Goal: Information Seeking & Learning: Understand process/instructions

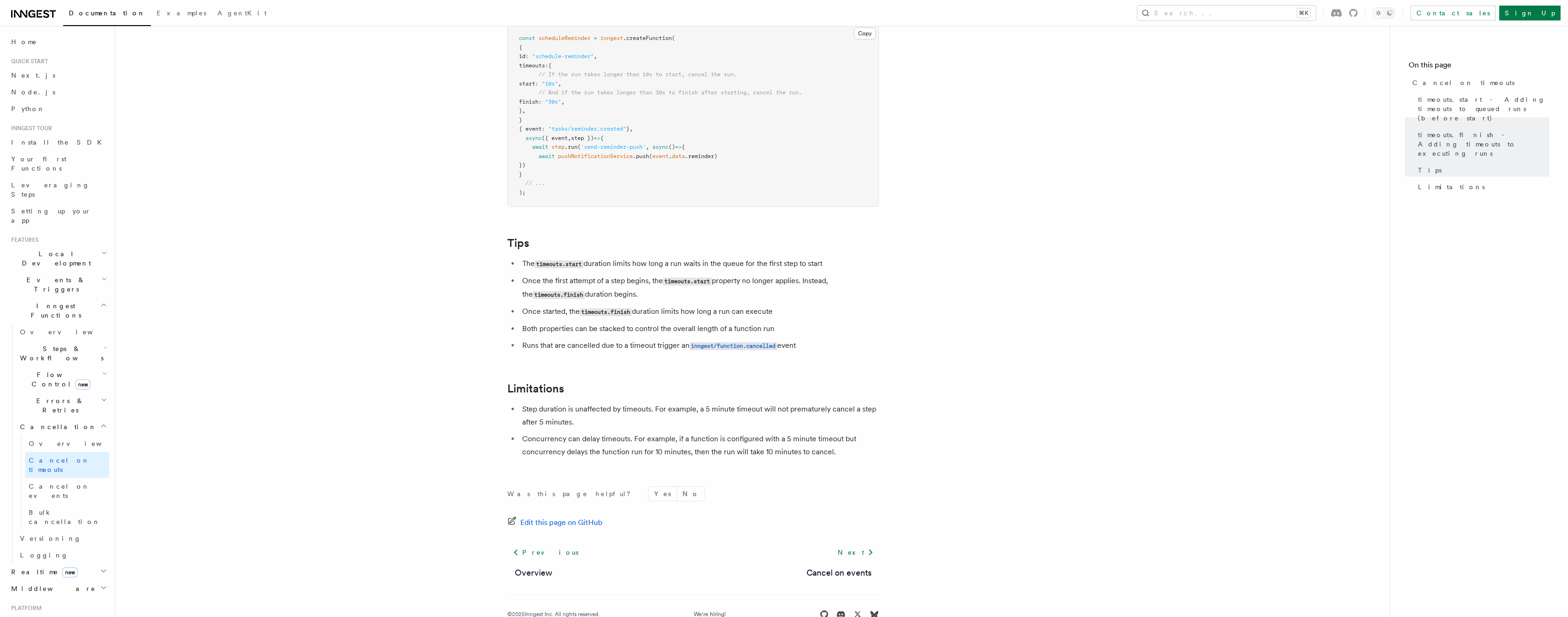
scroll to position [672, 0]
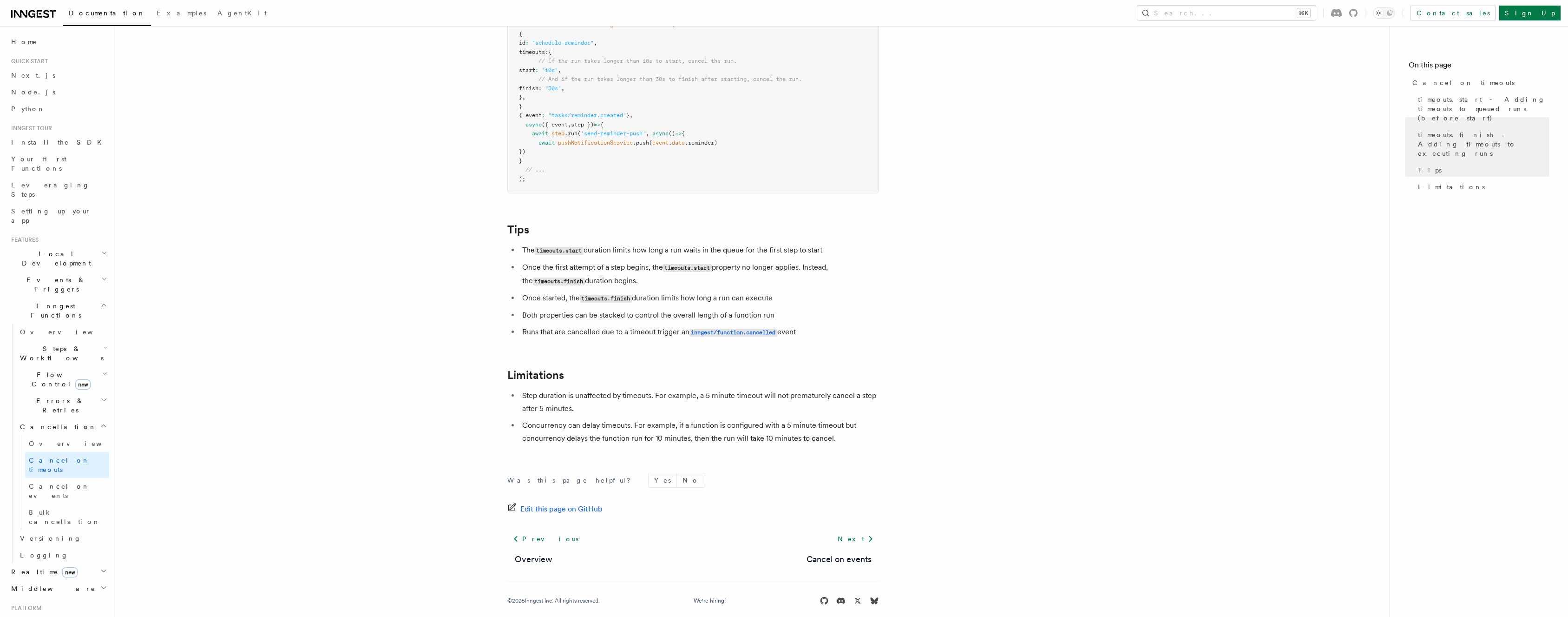
click at [566, 391] on li "Step duration is unaffected by timeouts. For example, a 5 minute timeout will n…" at bounding box center [699, 402] width 360 height 26
click at [575, 389] on li "Step duration is unaffected by timeouts. For example, a 5 minute timeout will n…" at bounding box center [699, 402] width 360 height 26
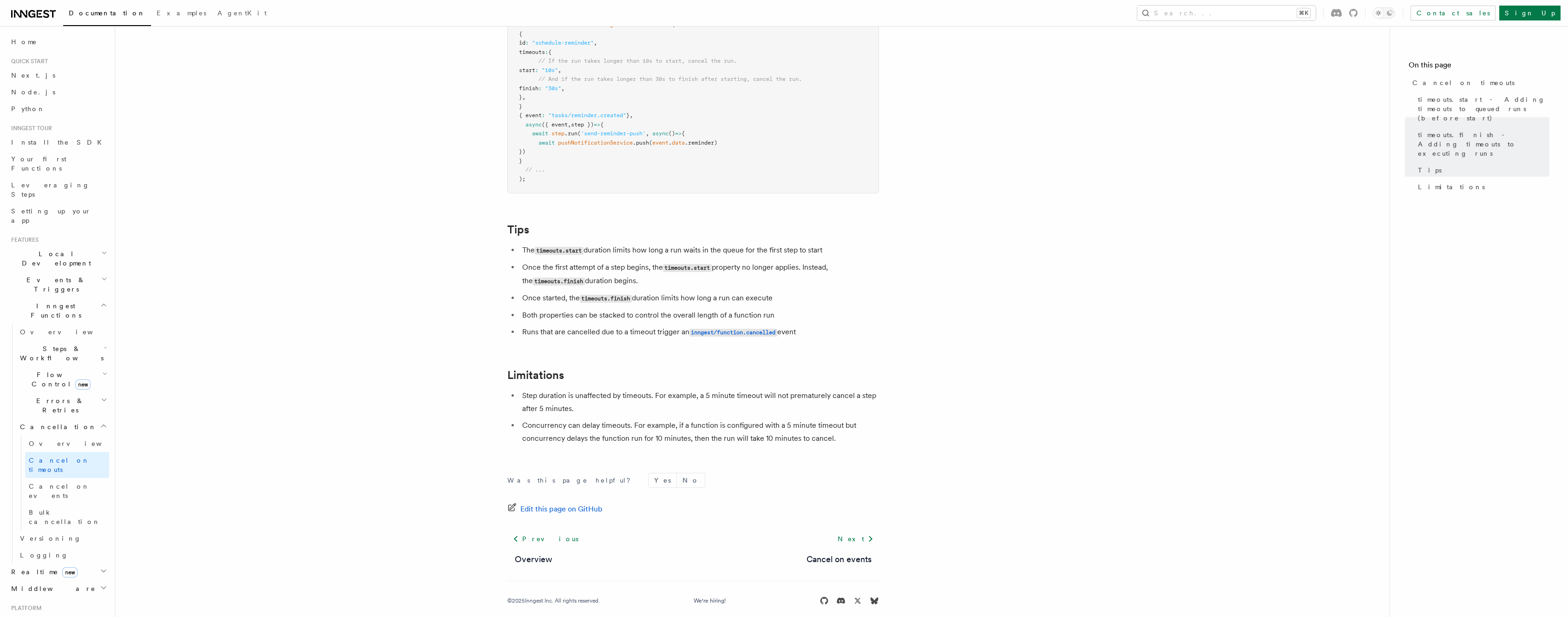
click at [575, 389] on li "Step duration is unaffected by timeouts. For example, a 5 minute timeout will n…" at bounding box center [699, 402] width 360 height 26
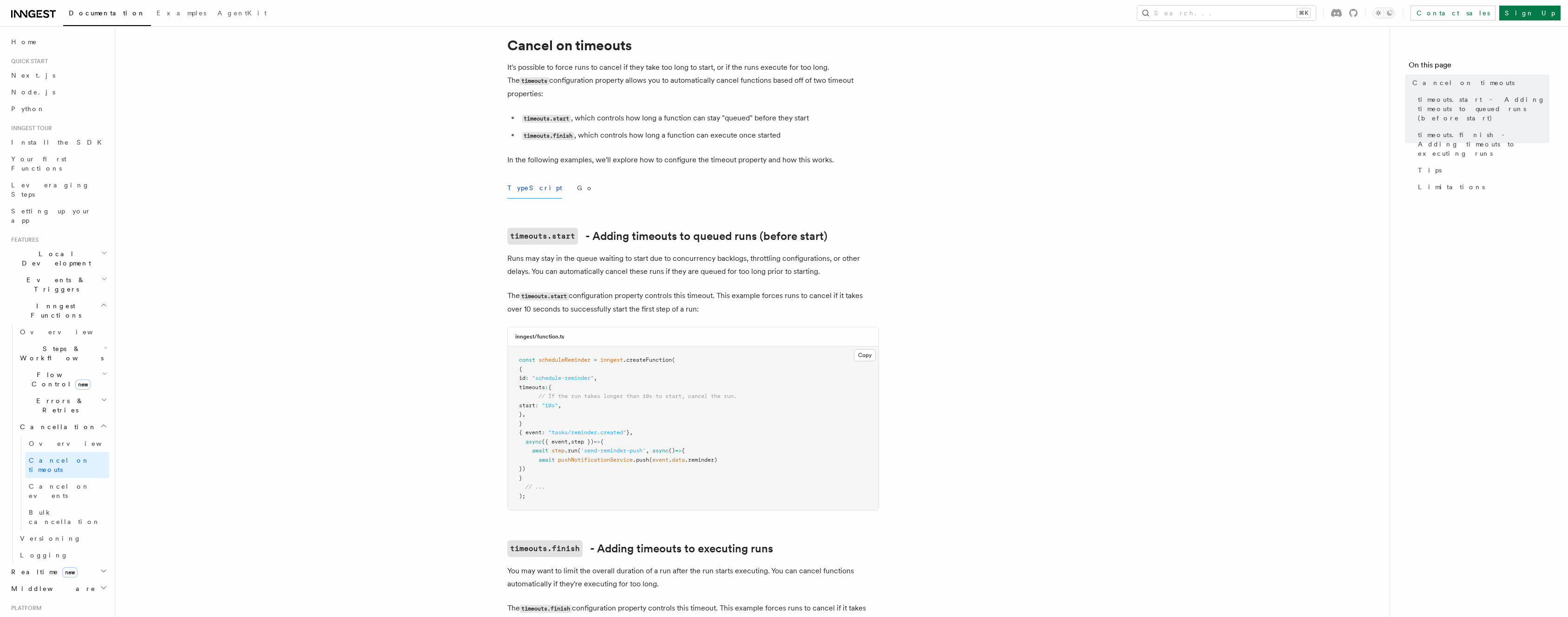
scroll to position [79, 0]
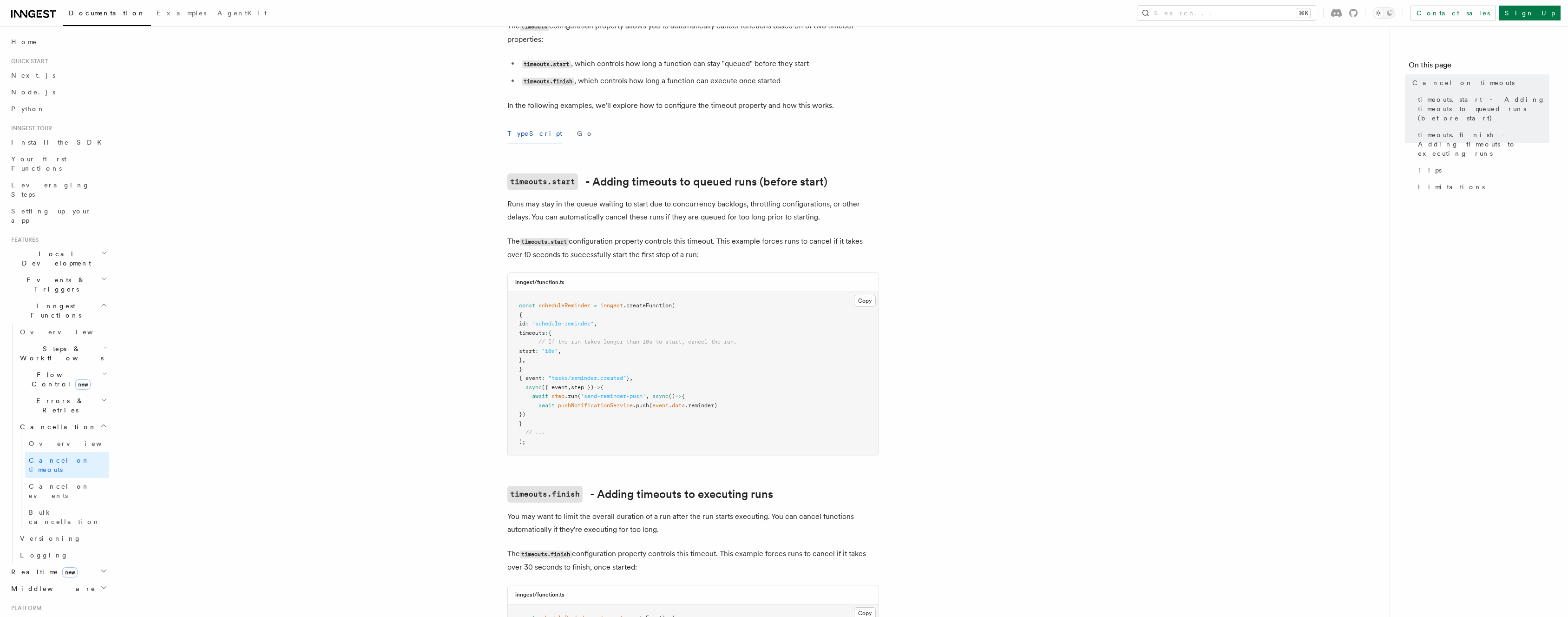
click at [570, 200] on p "Runs may stay in the queue waiting to start due to concurrency backlogs, thrott…" at bounding box center [693, 210] width 372 height 26
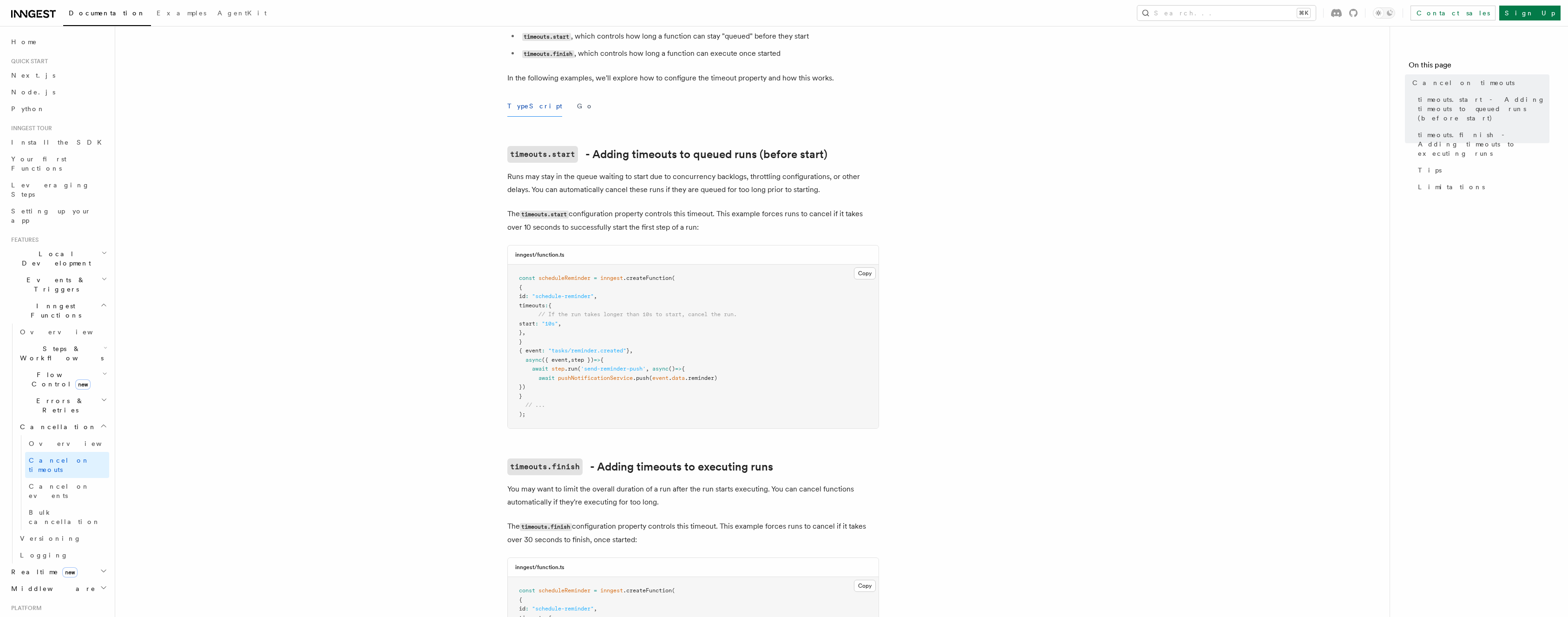
scroll to position [116, 0]
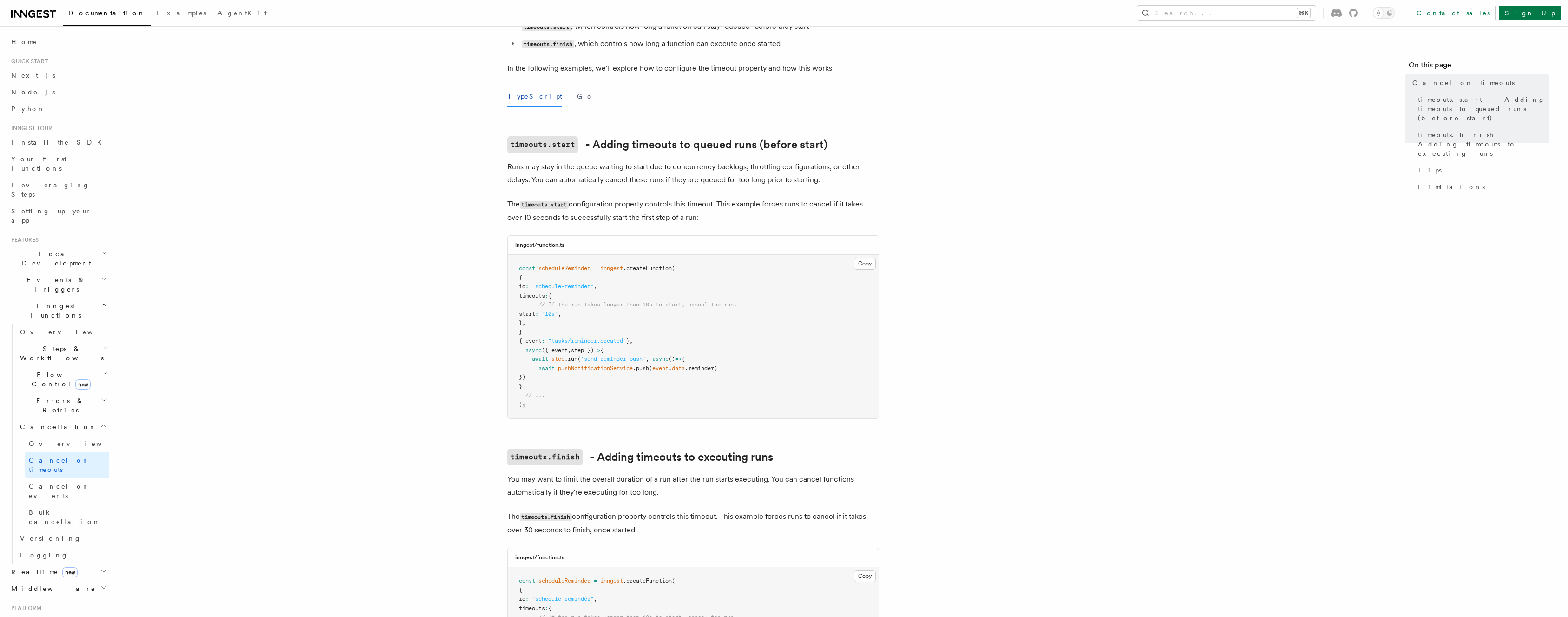
click at [628, 206] on p "The timeouts.start configuration property controls this timeout. This example f…" at bounding box center [693, 211] width 372 height 27
click at [533, 473] on p "You may want to limit the overall duration of a run after the run starts execut…" at bounding box center [693, 485] width 372 height 26
click at [686, 450] on link "timeouts.finish - Adding timeouts to executing runs" at bounding box center [640, 457] width 266 height 16
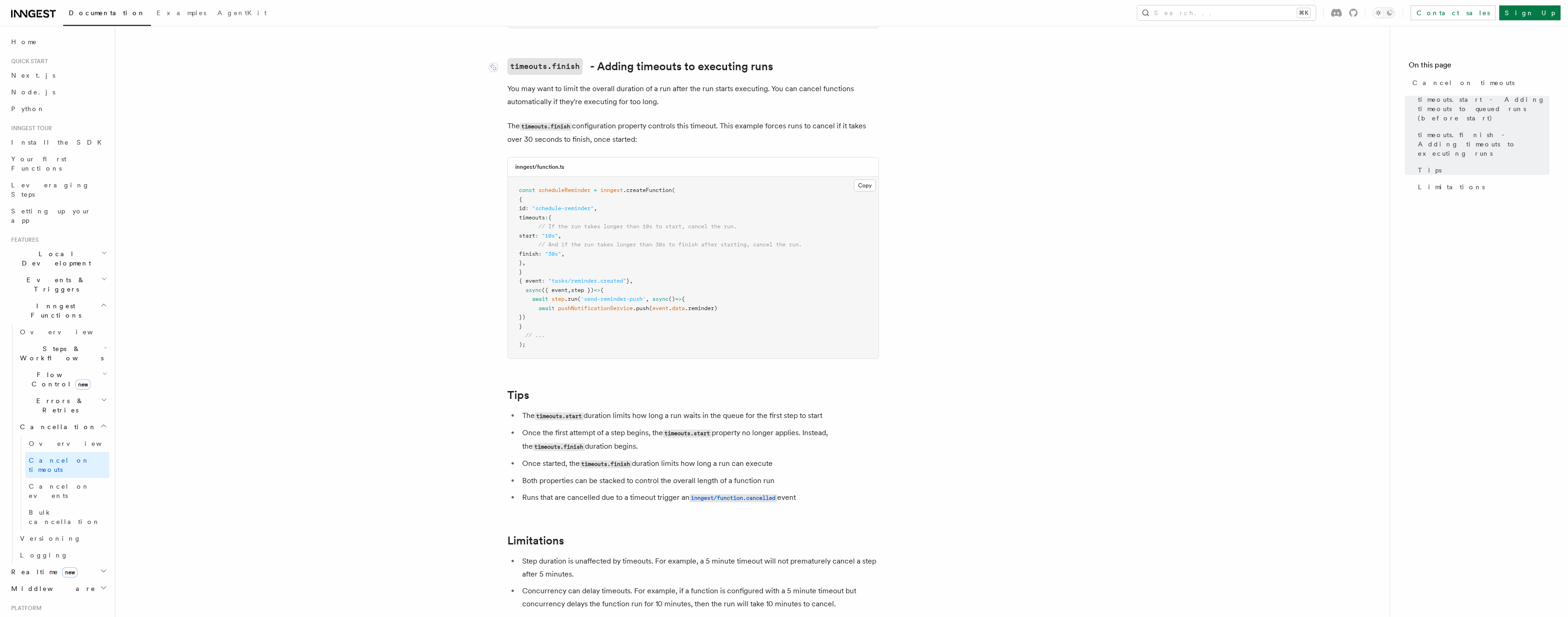
scroll to position [508, 0]
click at [629, 85] on p "You may want to limit the overall duration of a run after the run starts execut…" at bounding box center [693, 94] width 372 height 26
click at [611, 130] on p "The timeouts.finish configuration property controls this timeout. This example …" at bounding box center [693, 132] width 372 height 27
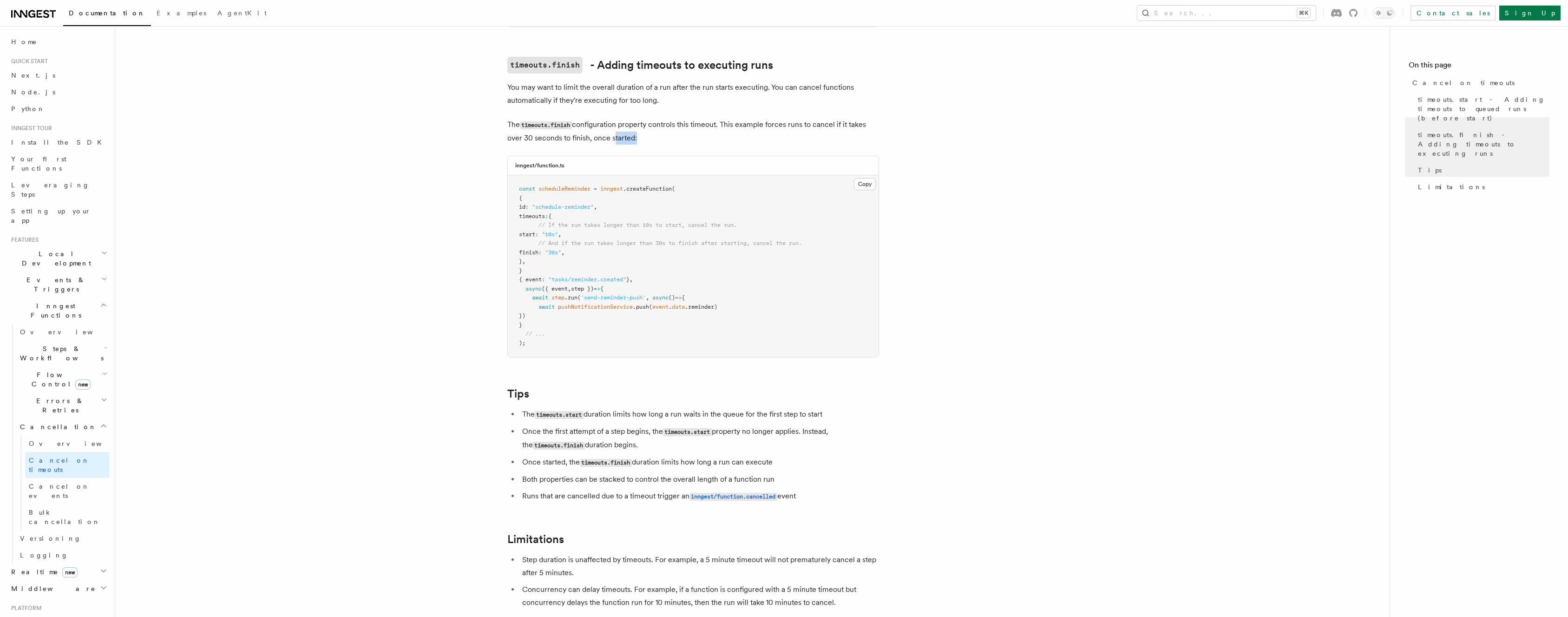
click at [611, 130] on p "The timeouts.finish configuration property controls this timeout. This example …" at bounding box center [693, 132] width 372 height 27
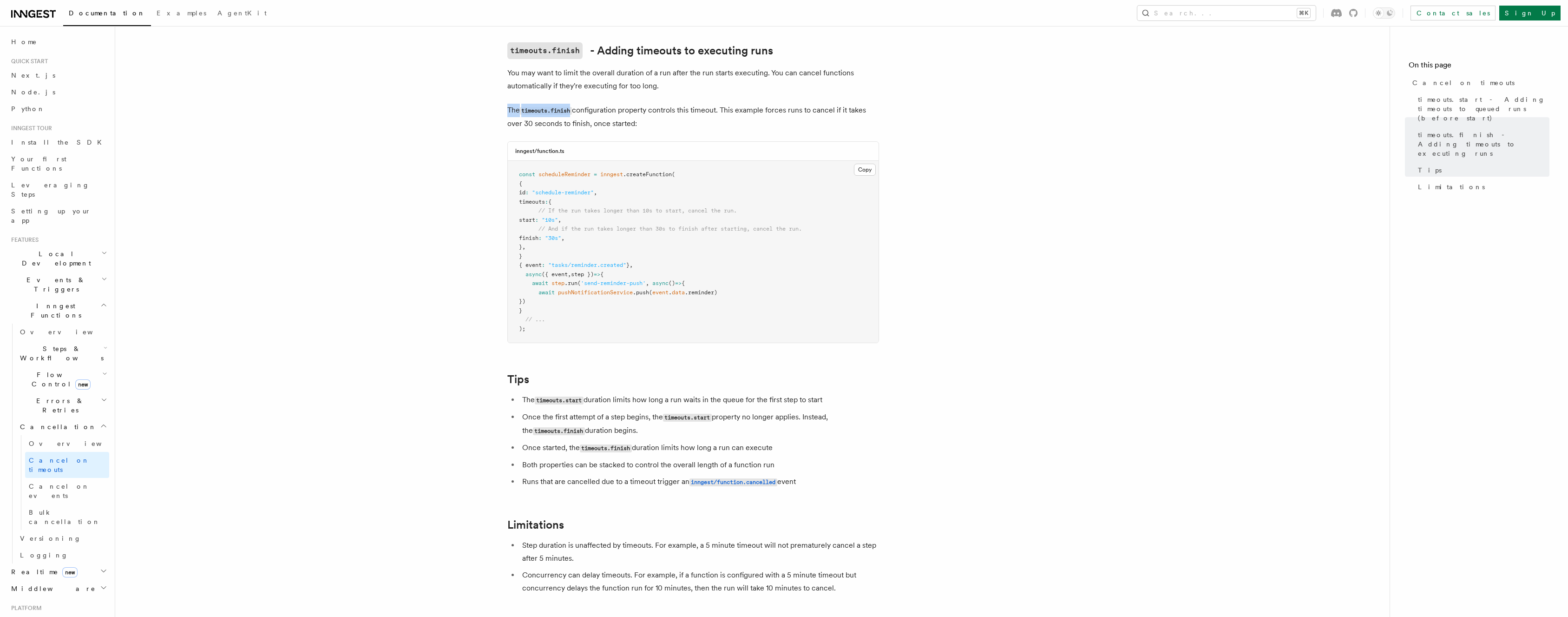
scroll to position [523, 0]
click at [576, 538] on li "Step duration is unaffected by timeouts. For example, a 5 minute timeout will n…" at bounding box center [699, 551] width 360 height 26
click at [576, 538] on li "Step duration is unaffected by timeouts. For example, a 5 minute timeout will n…" at bounding box center [699, 551] width 360 height 26
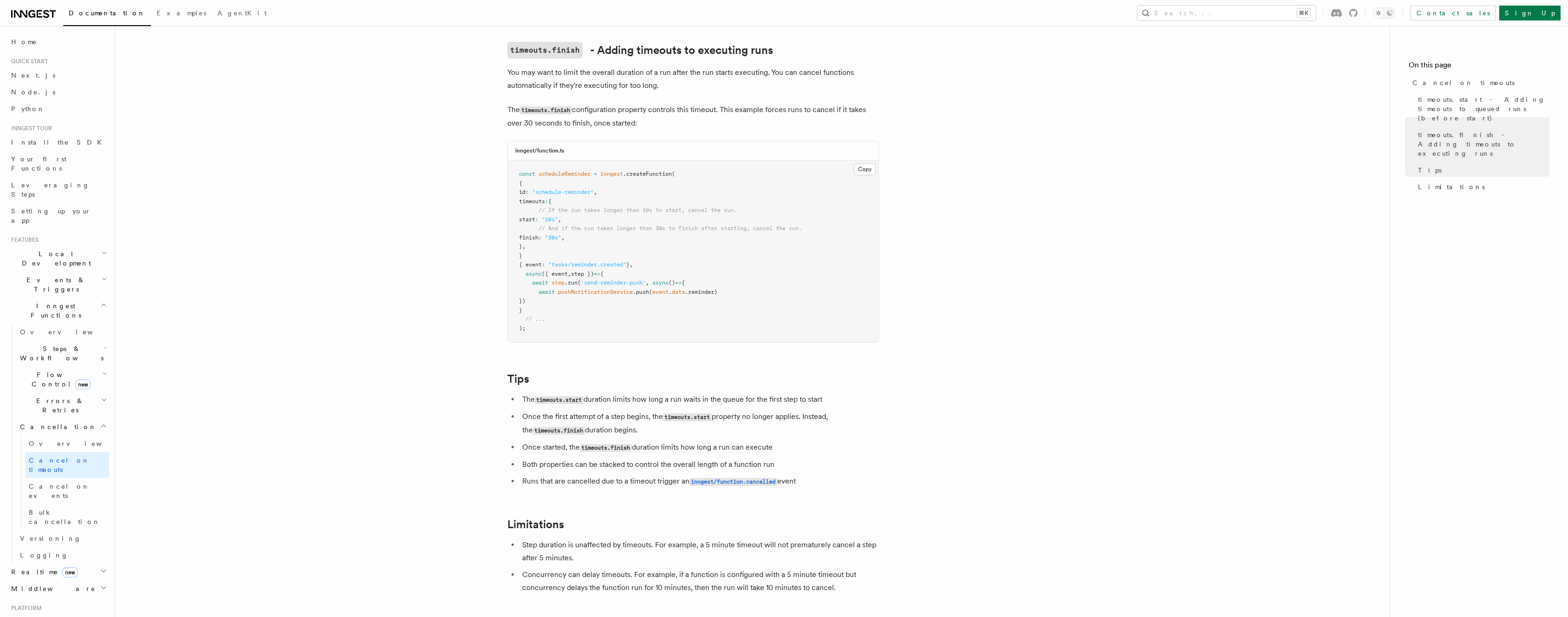
click at [582, 538] on li "Step duration is unaffected by timeouts. For example, a 5 minute timeout will n…" at bounding box center [699, 551] width 360 height 26
click at [583, 538] on li "Step duration is unaffected by timeouts. For example, a 5 minute timeout will n…" at bounding box center [699, 551] width 360 height 26
drag, startPoint x: 583, startPoint y: 531, endPoint x: 587, endPoint y: 525, distance: 7.2
click at [584, 538] on li "Step duration is unaffected by timeouts. For example, a 5 minute timeout will n…" at bounding box center [699, 551] width 360 height 26
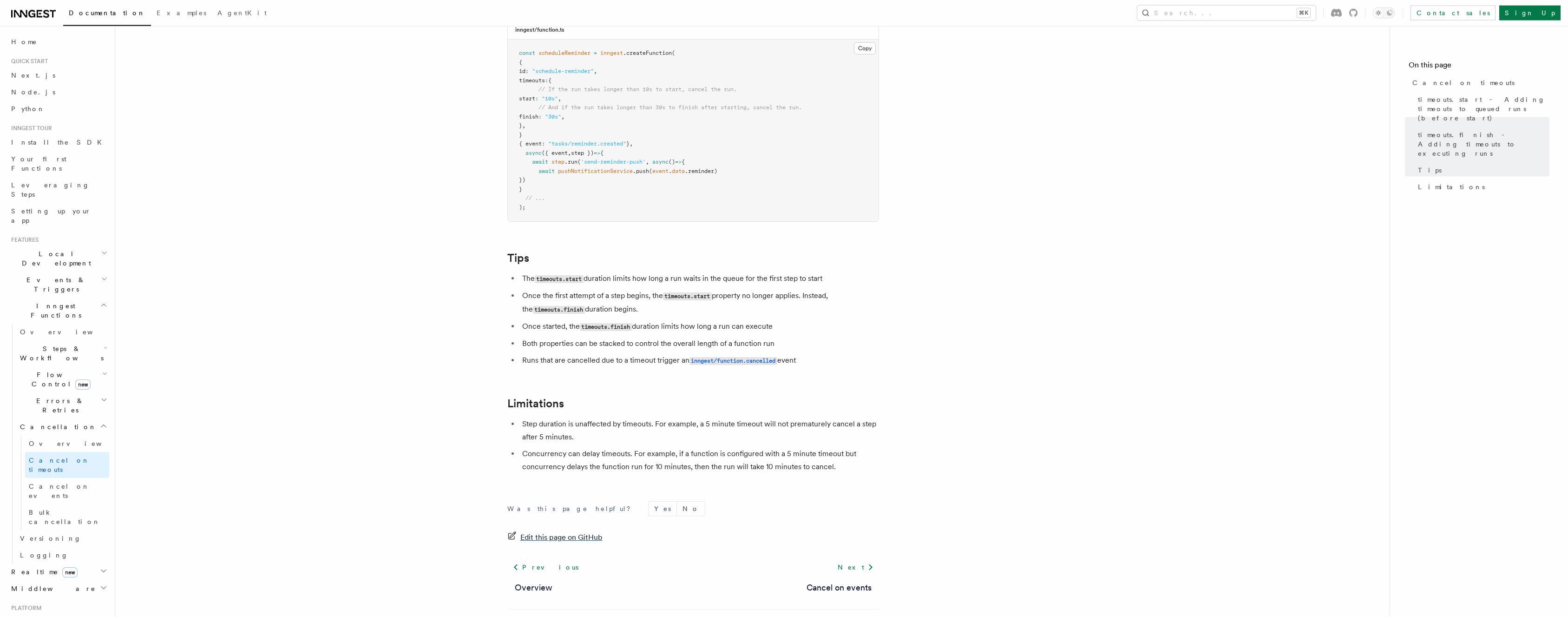
scroll to position [672, 0]
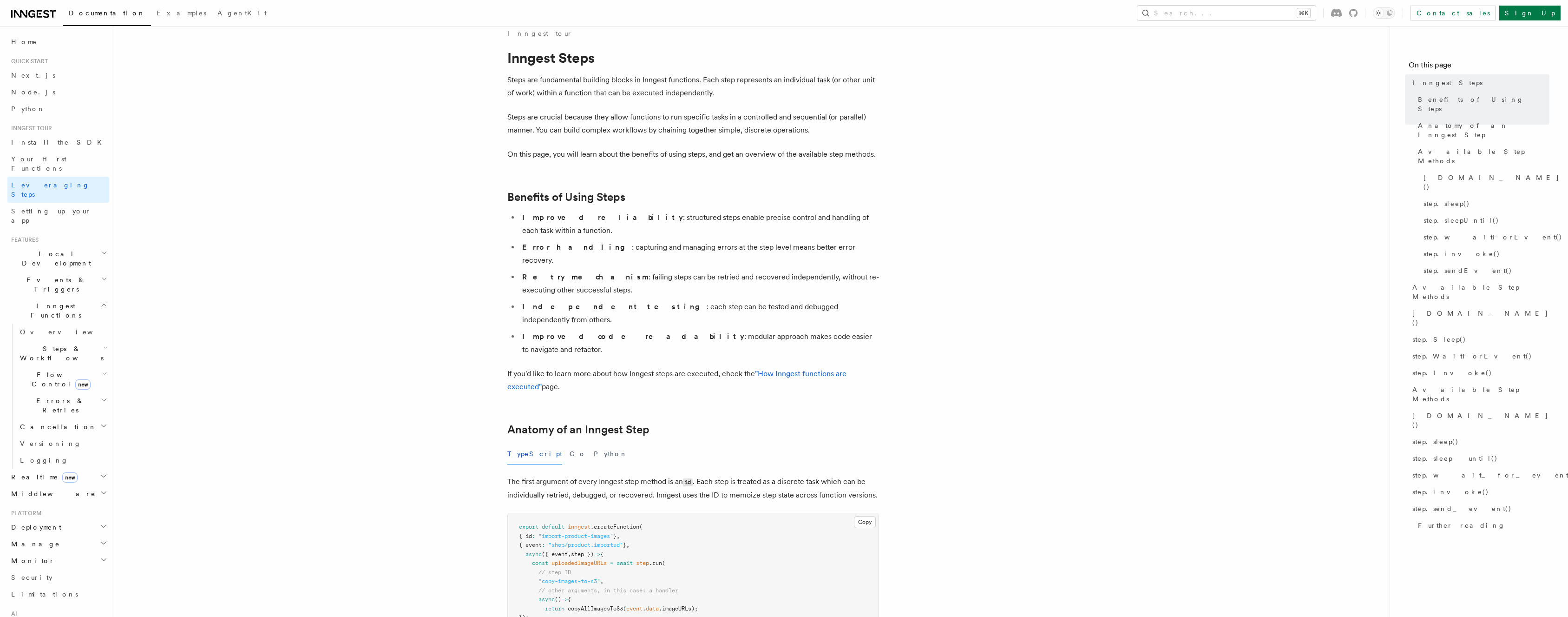
scroll to position [20, 0]
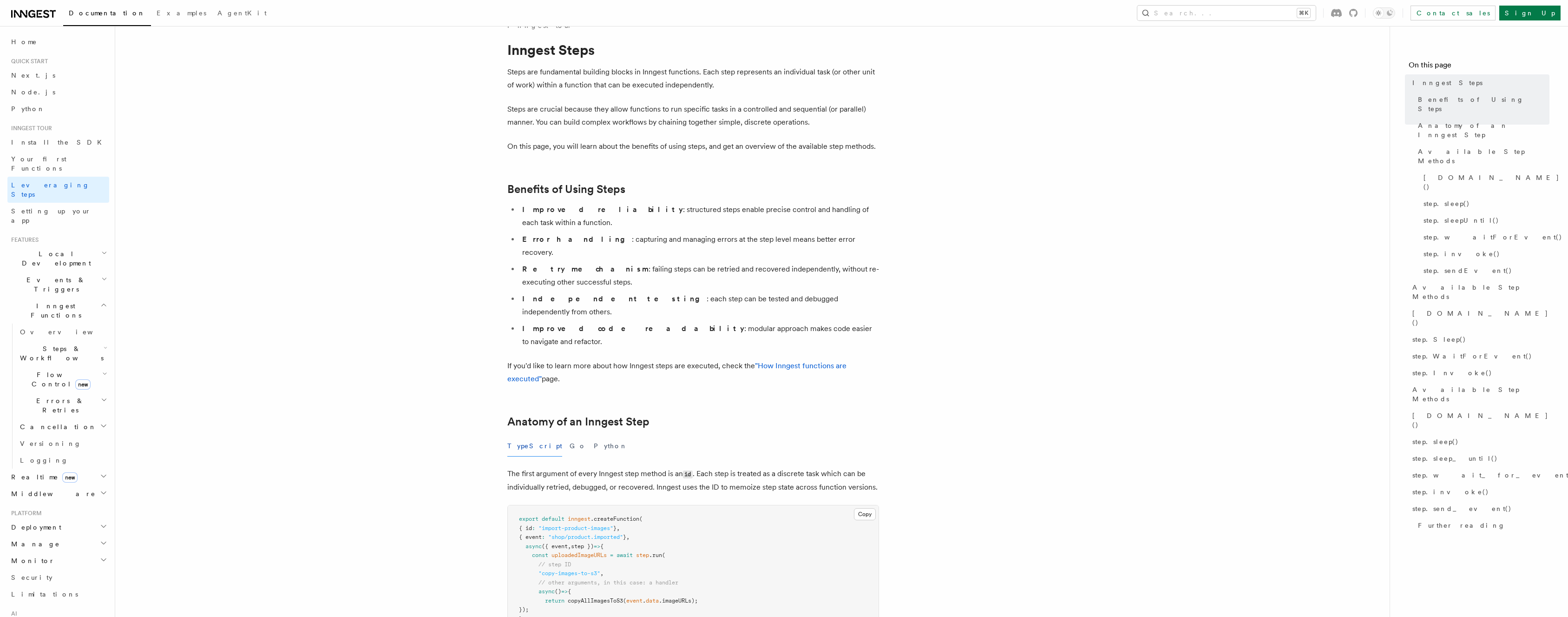
click at [603, 119] on p "Steps are crucial because they allow functions to run specific tasks in a contr…" at bounding box center [693, 116] width 372 height 26
click at [600, 69] on p "Steps are fundamental building blocks in Inngest functions. Each step represent…" at bounding box center [693, 79] width 372 height 26
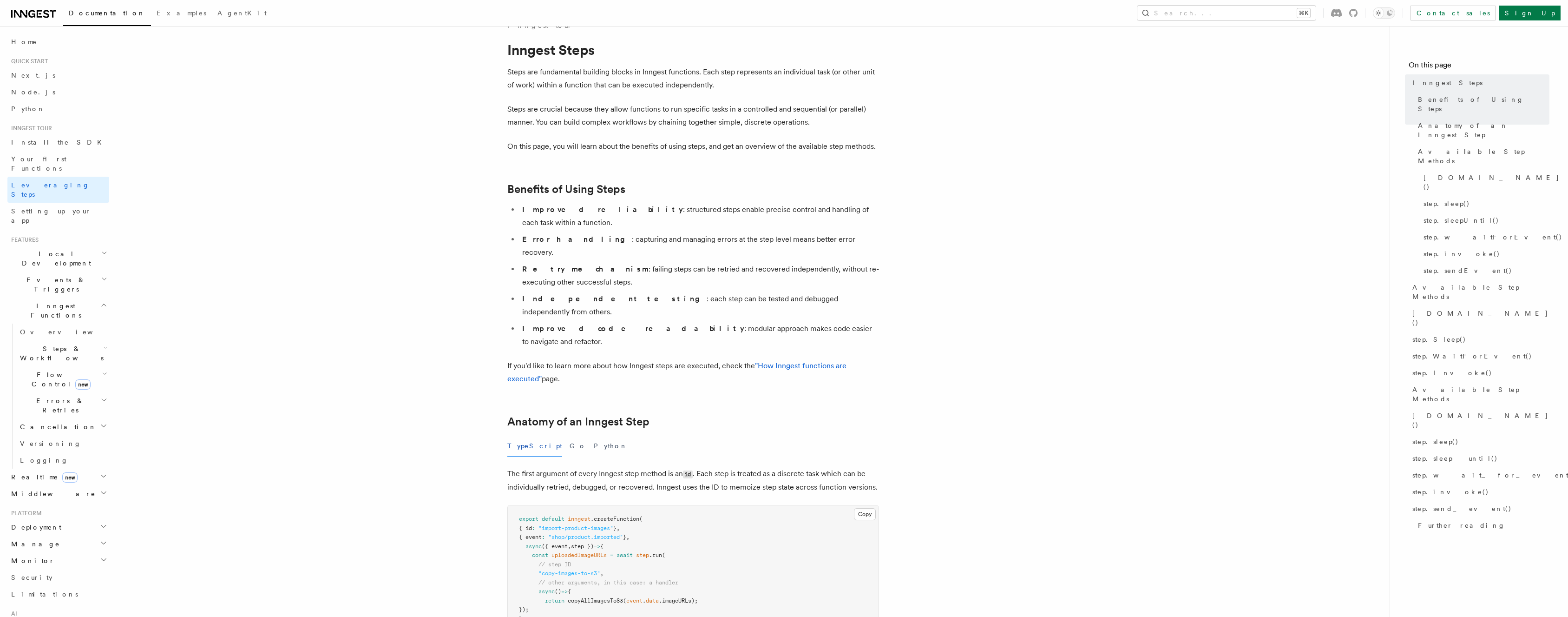
click at [600, 69] on p "Steps are fundamental building blocks in Inngest functions. Each step represent…" at bounding box center [693, 79] width 372 height 26
click at [580, 113] on p "Steps are crucial because they allow functions to run specific tasks in a contr…" at bounding box center [693, 116] width 372 height 26
click at [604, 149] on p "On this page, you will learn about the benefits of using steps, and get an over…" at bounding box center [693, 146] width 372 height 13
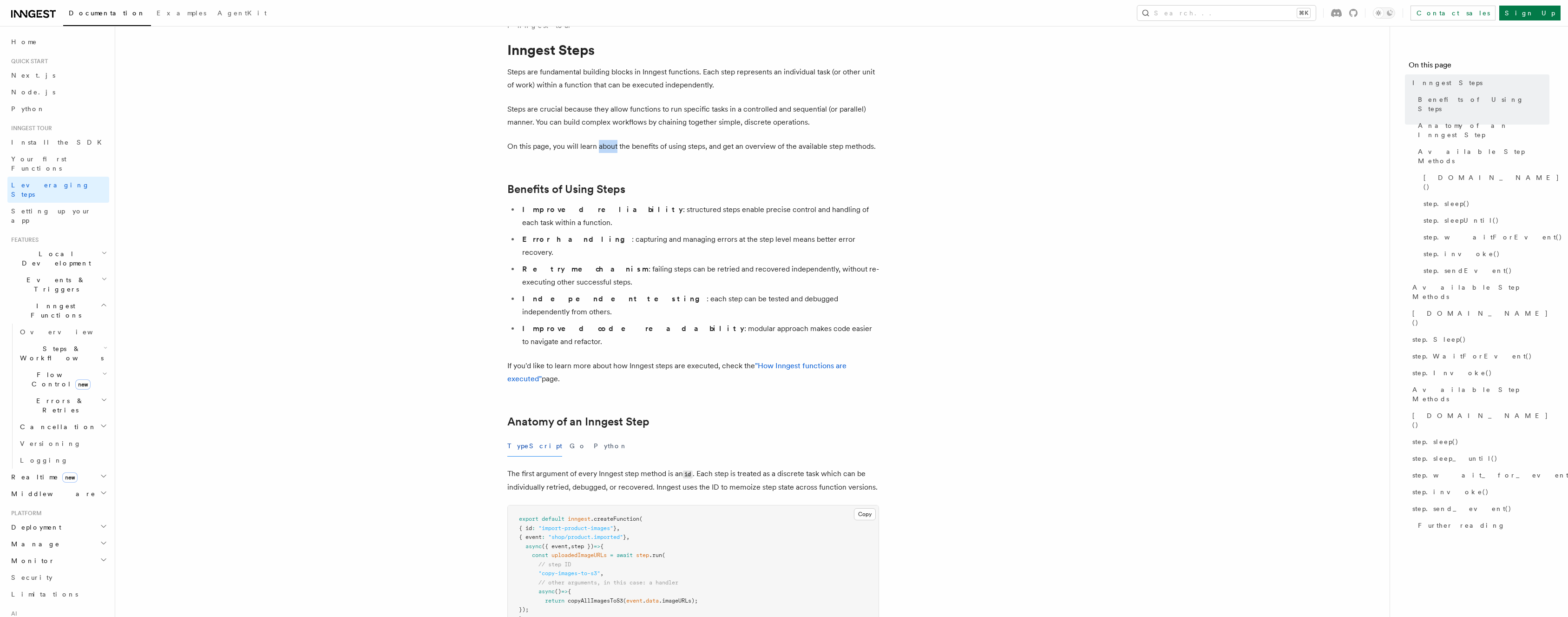
click at [604, 149] on p "On this page, you will learn about the benefits of using steps, and get an over…" at bounding box center [693, 146] width 372 height 13
click at [611, 118] on p "Steps are crucial because they allow functions to run specific tasks in a contr…" at bounding box center [693, 116] width 372 height 26
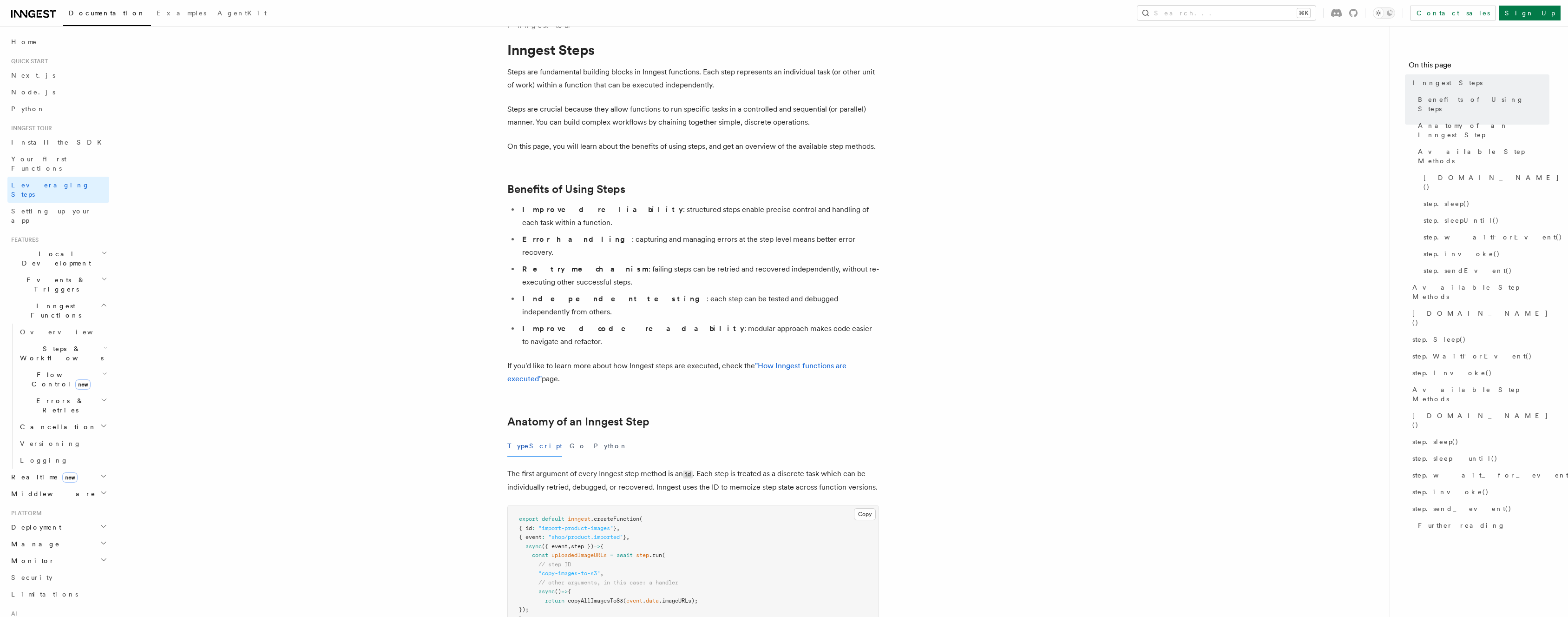
click at [646, 144] on p "On this page, you will learn about the benefits of using steps, and get an over…" at bounding box center [693, 146] width 372 height 13
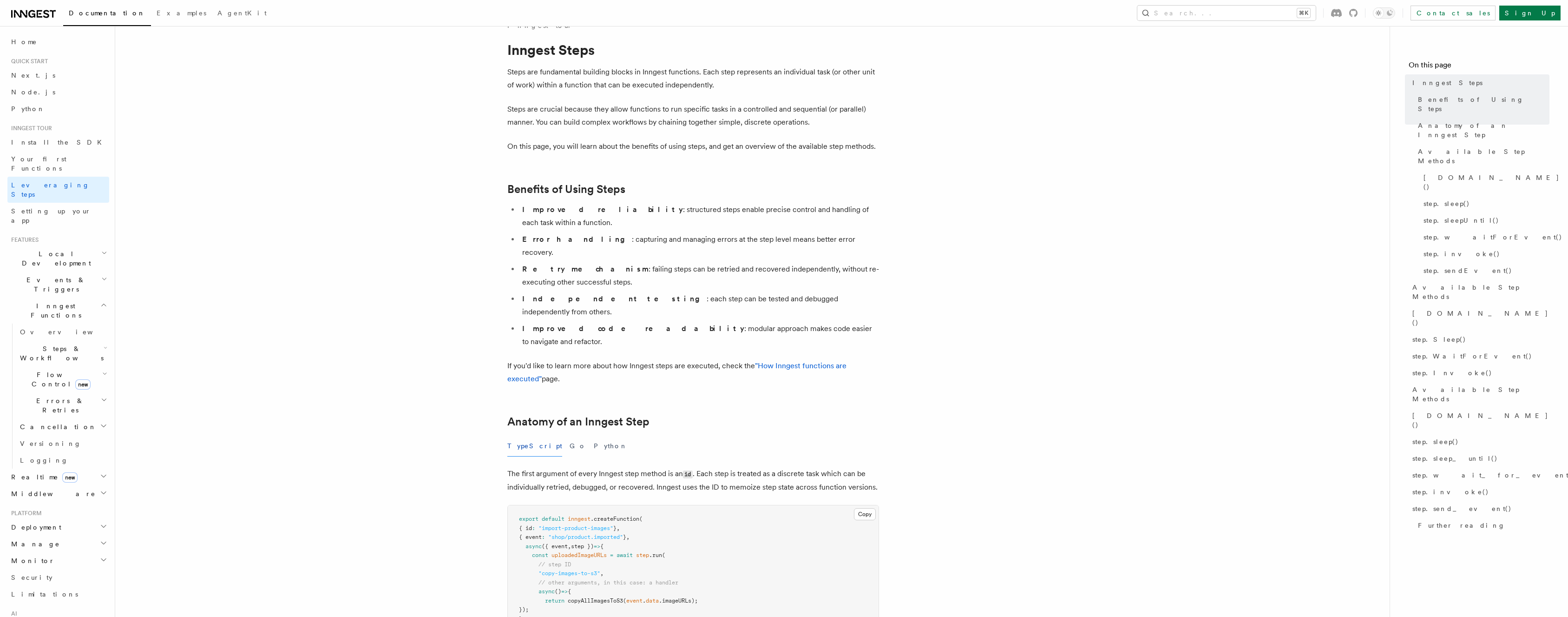
click at [607, 210] on li "Improved reliability : structured steps enable precise control and handling of …" at bounding box center [699, 216] width 360 height 26
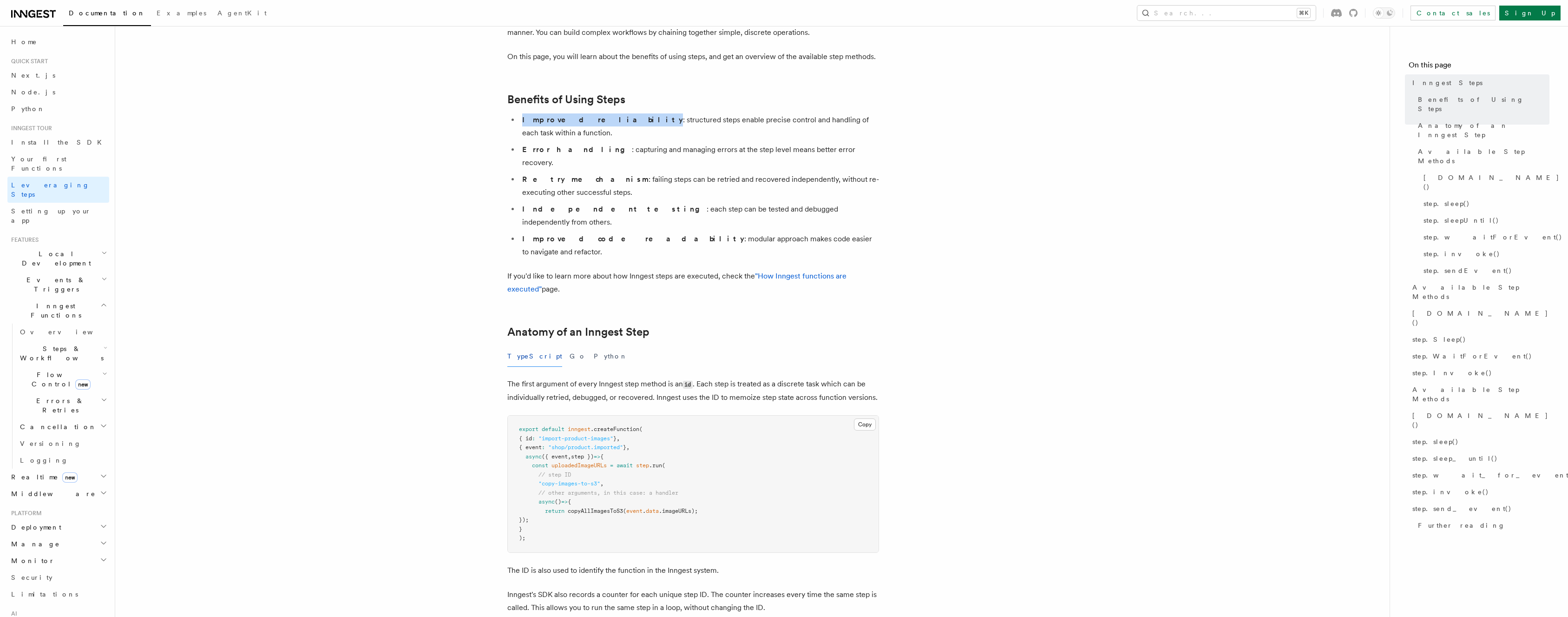
scroll to position [110, 0]
click at [635, 232] on li "Improved code readability : modular approach makes code easier to navigate and …" at bounding box center [699, 245] width 360 height 26
click at [613, 269] on p "If you'd like to learn more about how Inngest steps are executed, check the "Ho…" at bounding box center [693, 282] width 372 height 26
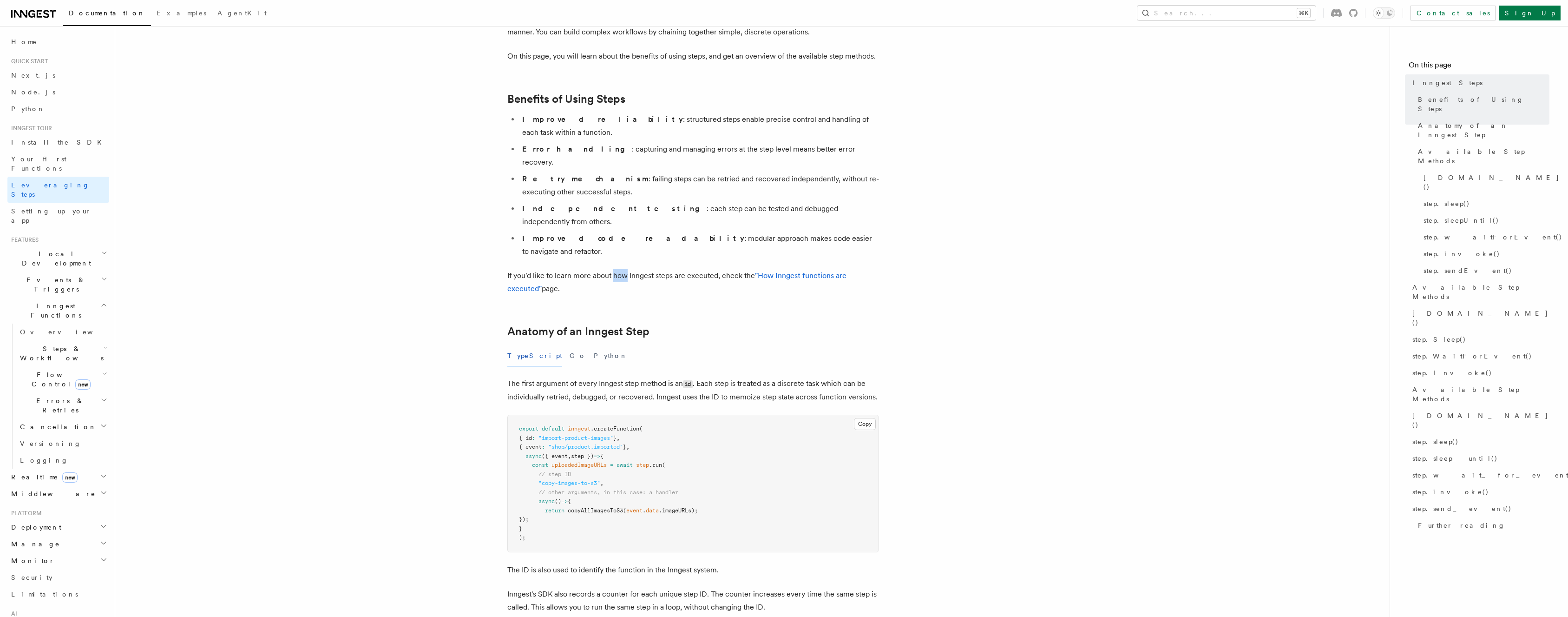
click at [613, 269] on p "If you'd like to learn more about how Inngest steps are executed, check the "Ho…" at bounding box center [693, 282] width 372 height 26
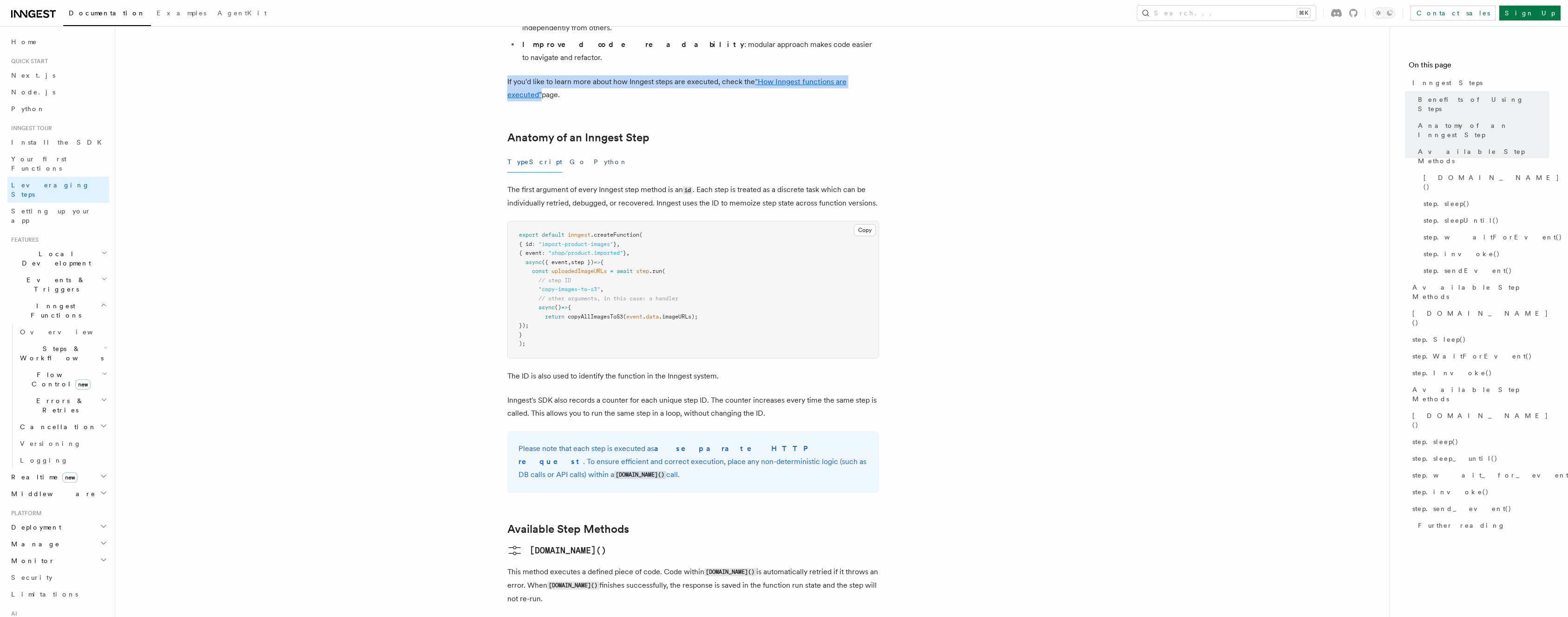
scroll to position [305, 0]
click at [643, 182] on p "The first argument of every Inngest step method is an id . Each step is treated…" at bounding box center [693, 196] width 372 height 27
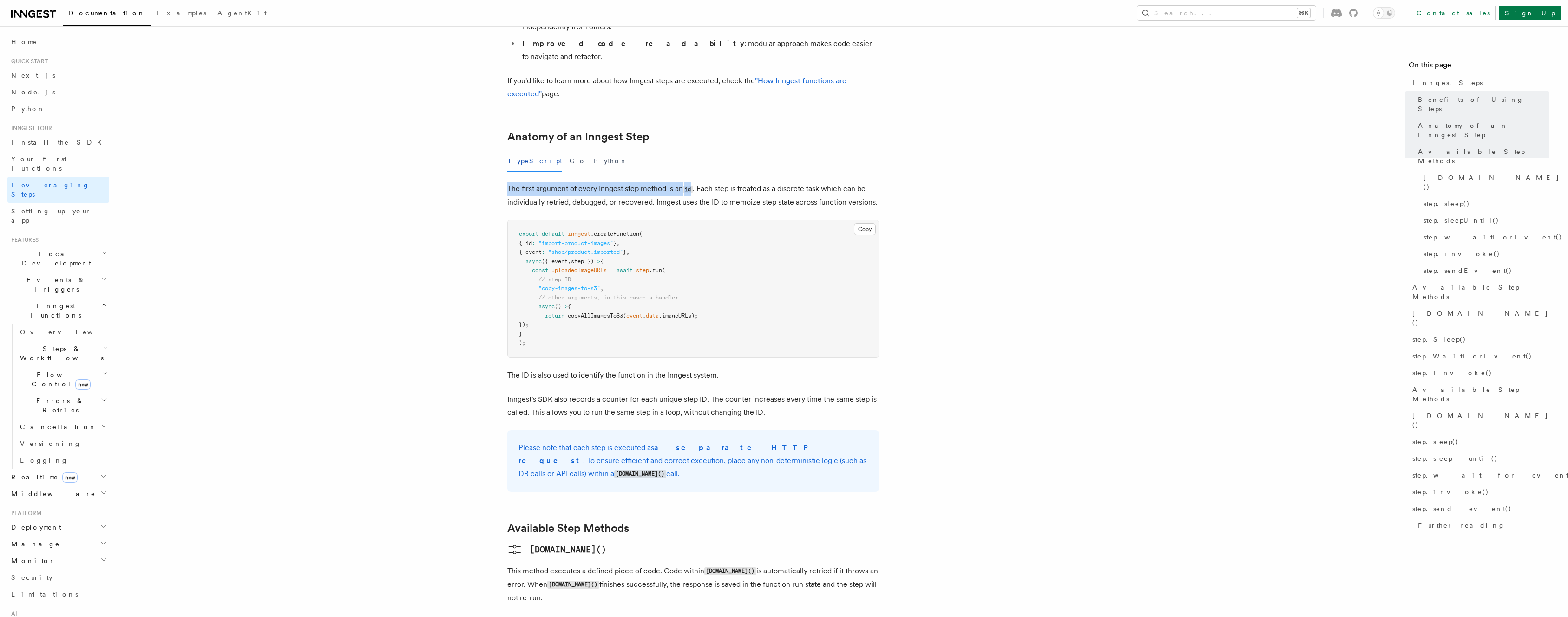
click at [643, 182] on p "The first argument of every Inngest step method is an id . Each step is treated…" at bounding box center [693, 196] width 372 height 27
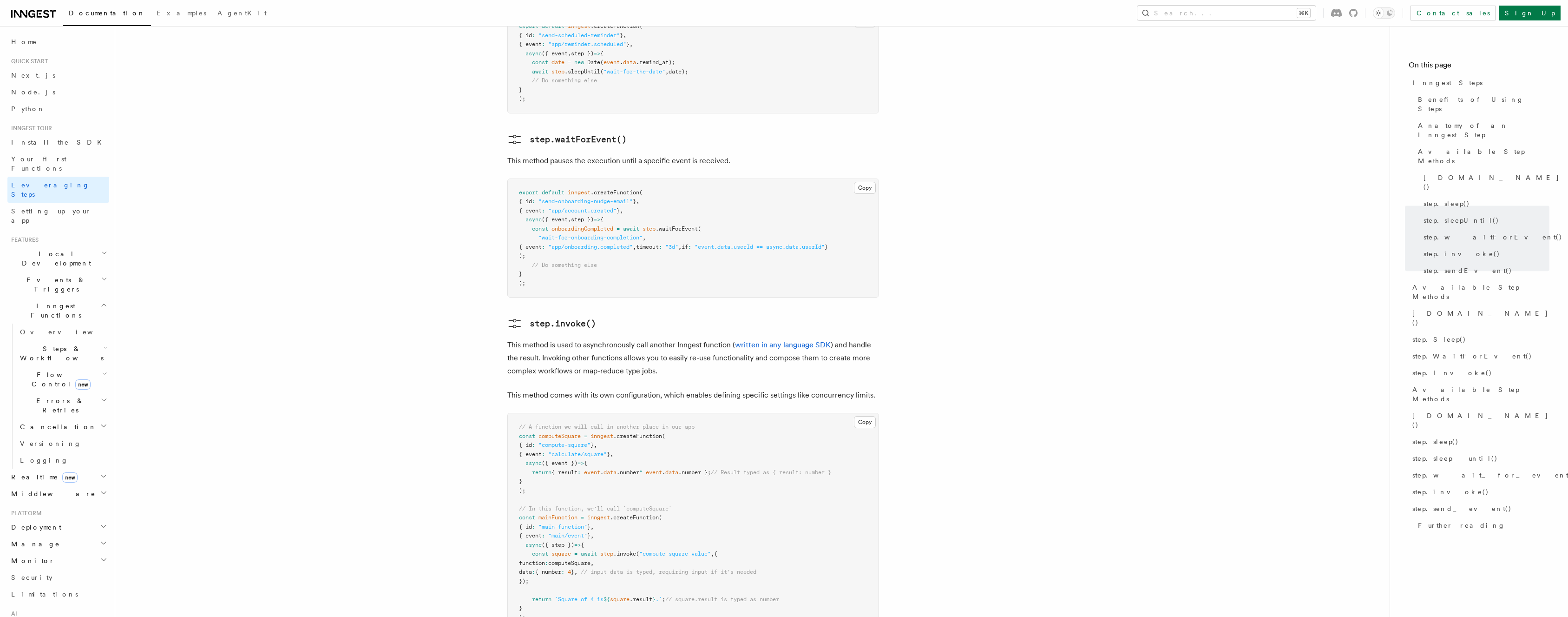
scroll to position [1367, 0]
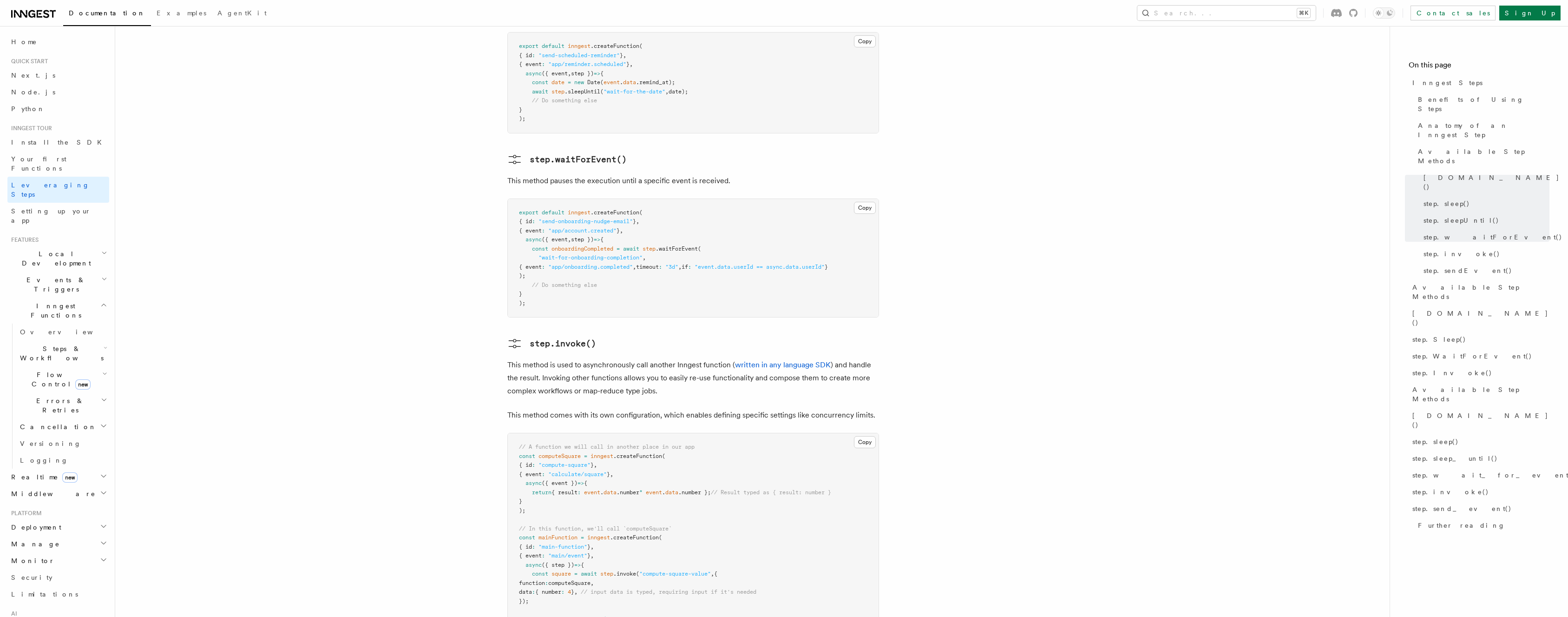
click at [601, 358] on p "This method is used to asynchronously call another Inngest function ( written i…" at bounding box center [693, 378] width 372 height 39
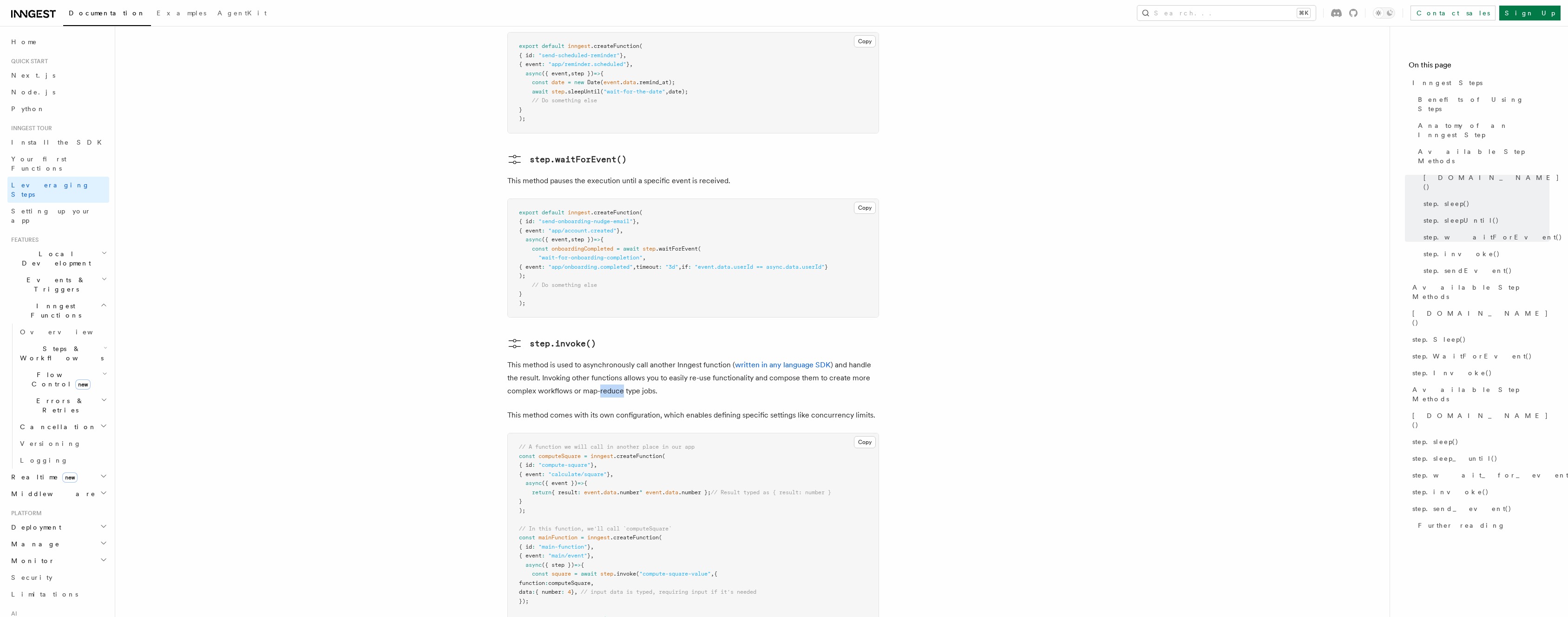
click at [601, 358] on p "This method is used to asynchronously call another Inngest function ( written i…" at bounding box center [693, 378] width 372 height 39
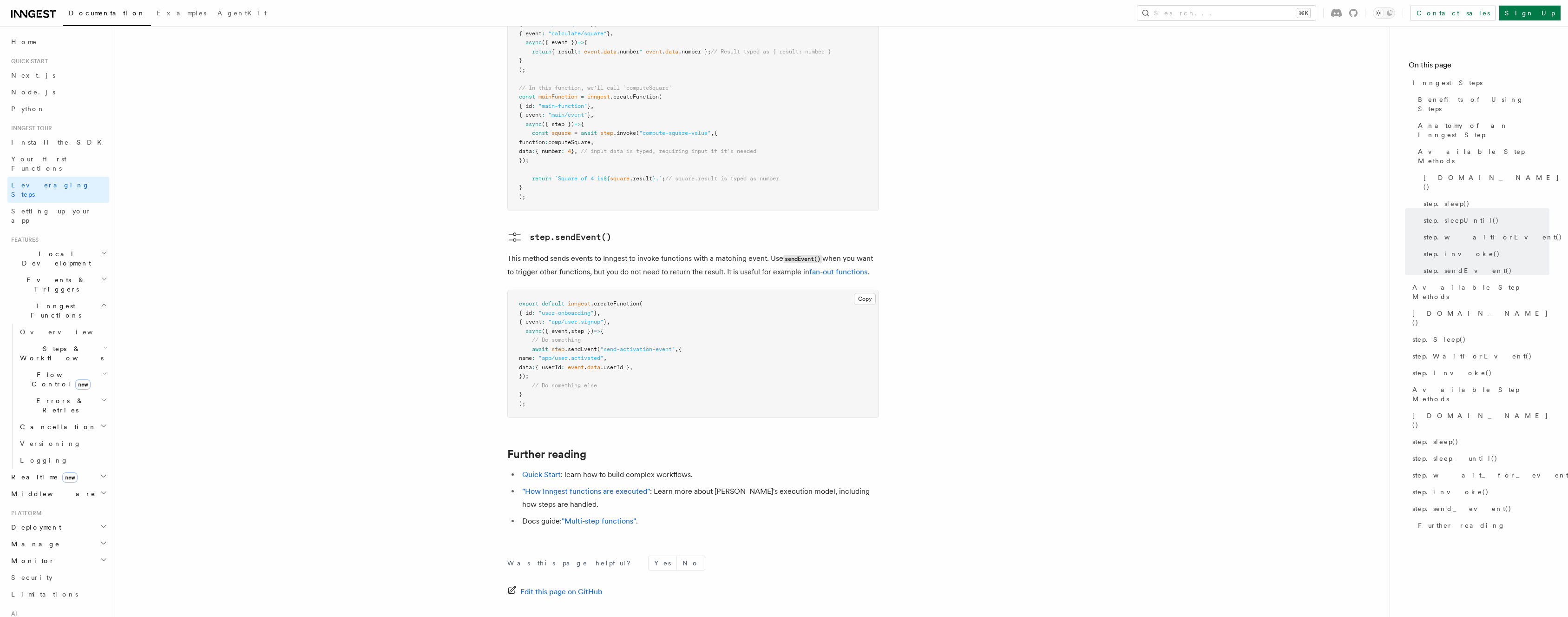
scroll to position [1838, 0]
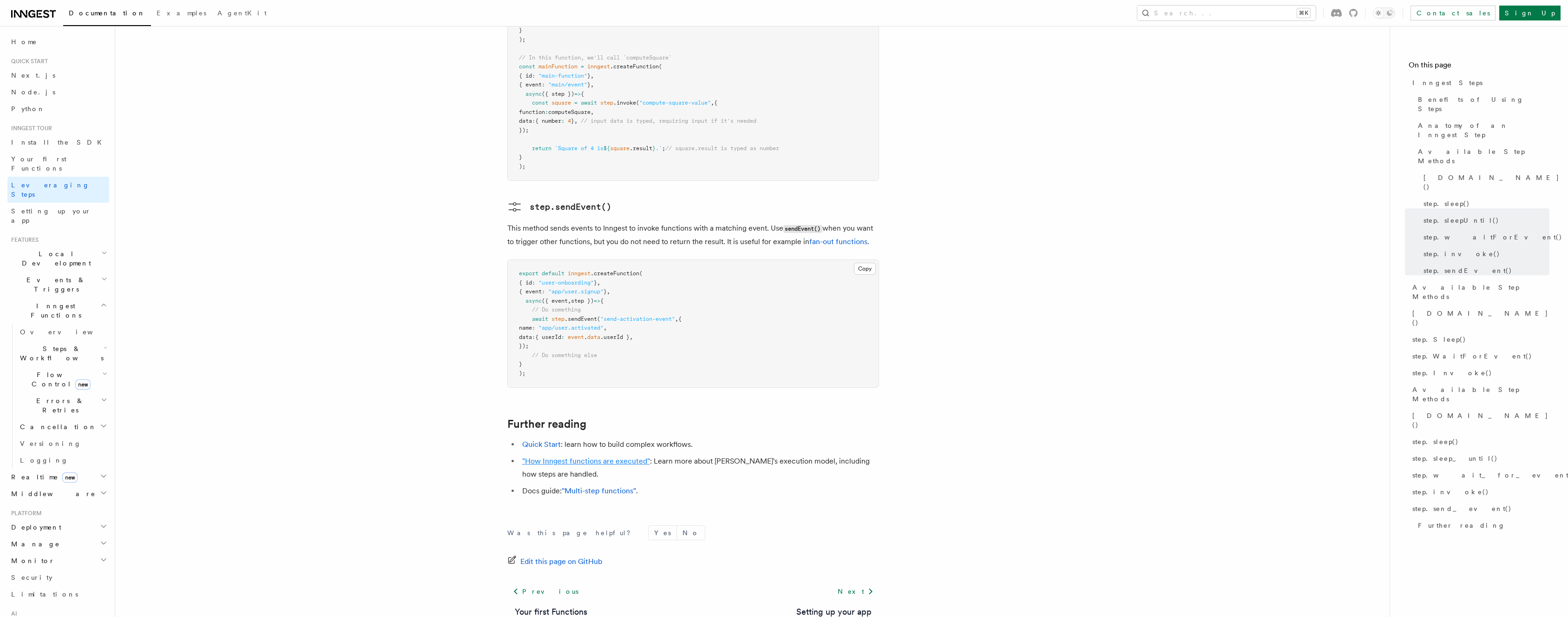
click at [556, 457] on link ""How Inngest functions are executed"" at bounding box center [586, 461] width 128 height 9
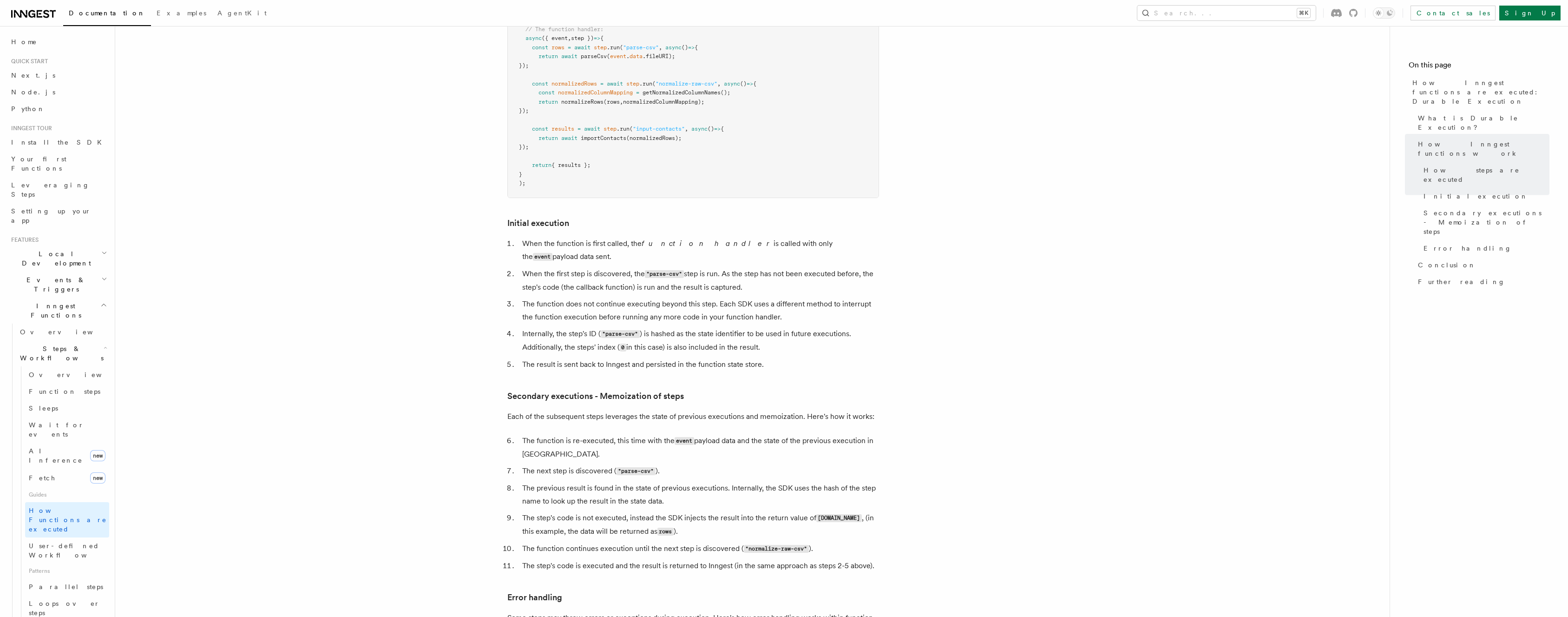
scroll to position [976, 0]
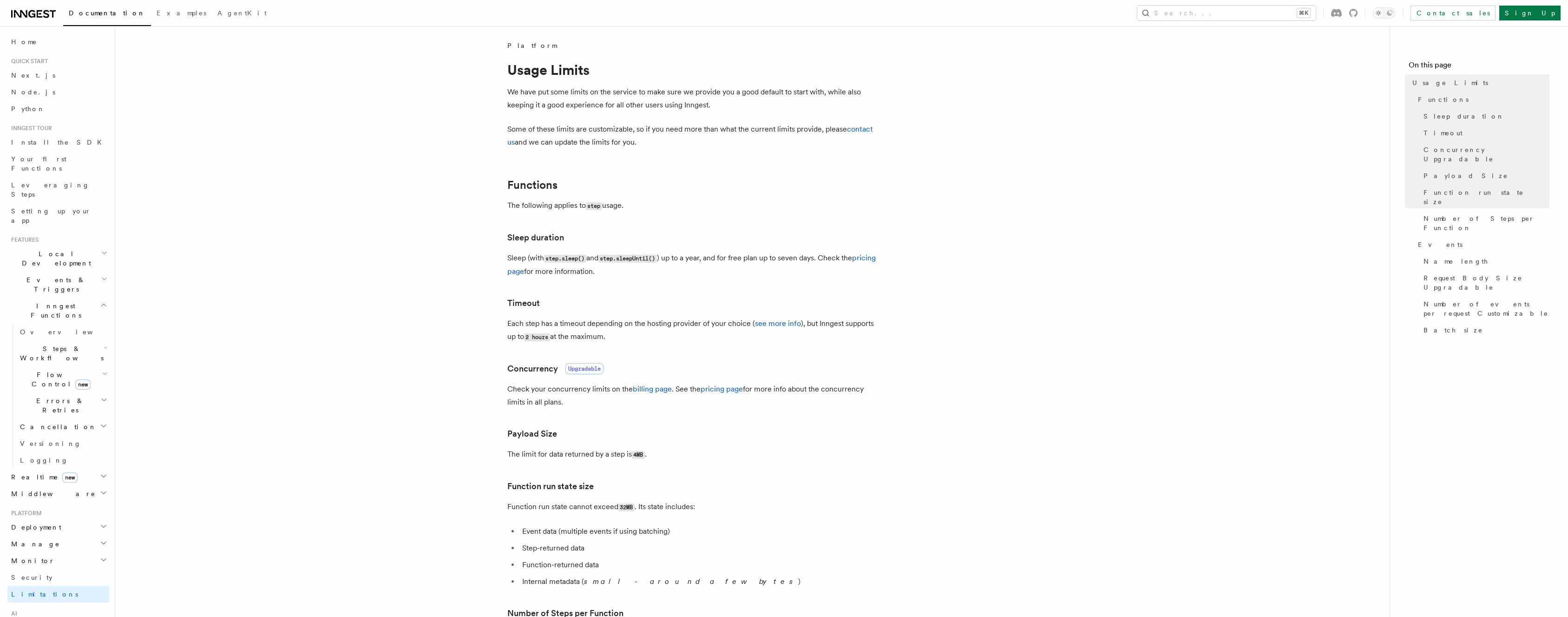
click at [634, 97] on p "We have put some limits on the service to make sure we provide you a good defau…" at bounding box center [693, 98] width 372 height 26
click at [575, 148] on p "Some of these limits are customizable, so if you need more than what the curren…" at bounding box center [693, 136] width 372 height 26
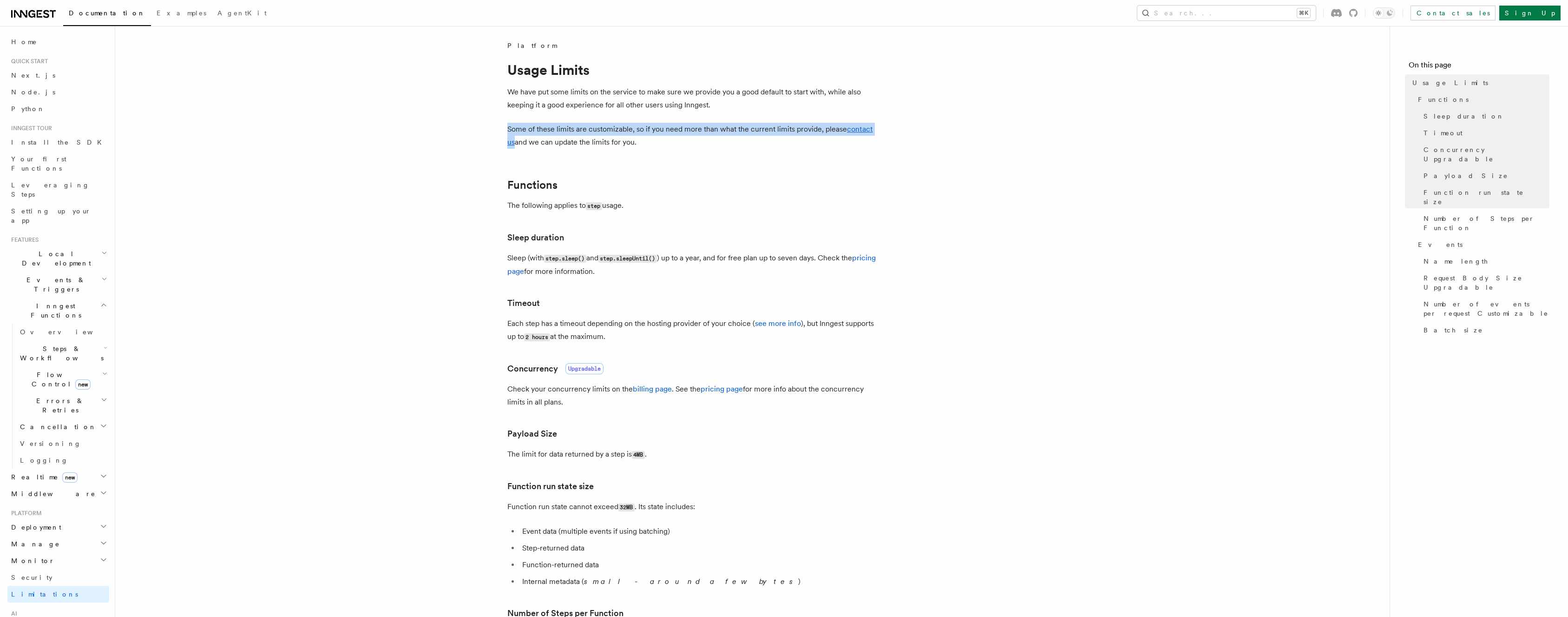
click at [575, 148] on p "Some of these limits are customizable, so if you need more than what the curren…" at bounding box center [693, 136] width 372 height 26
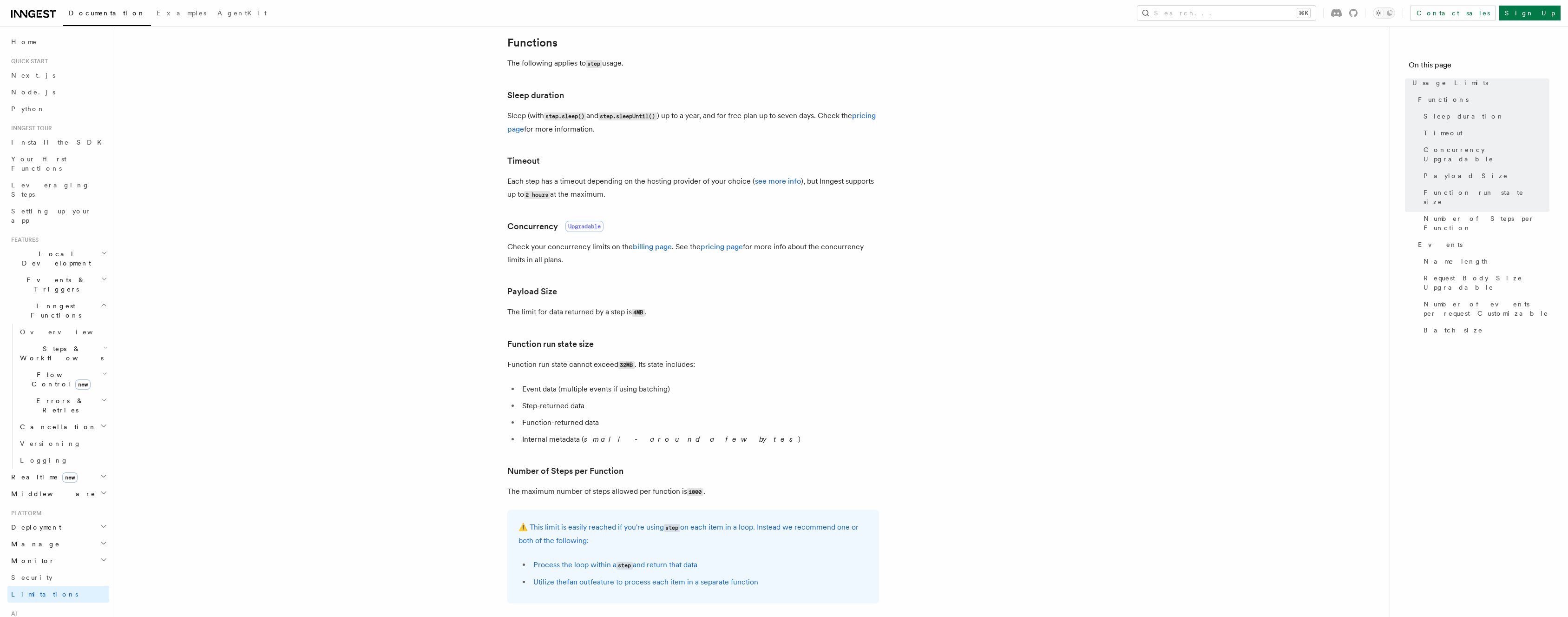
scroll to position [147, 0]
click at [584, 191] on p "Each step has a timeout depending on the hosting provider of your choice ( see …" at bounding box center [693, 183] width 372 height 27
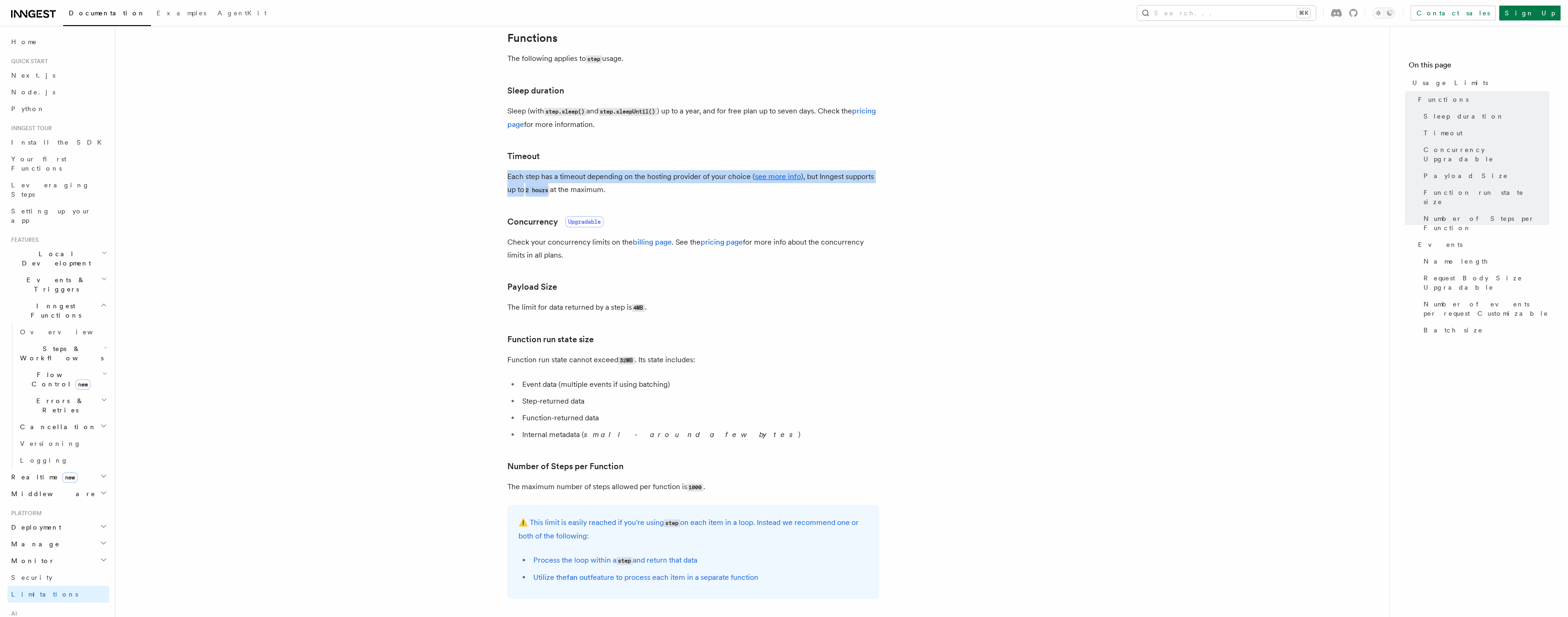
click at [584, 191] on p "Each step has a timeout depending on the hosting provider of your choice ( see …" at bounding box center [693, 183] width 372 height 27
click at [539, 255] on p "Check your concurrency limits on the billing page . See the pricing page for mo…" at bounding box center [693, 249] width 372 height 26
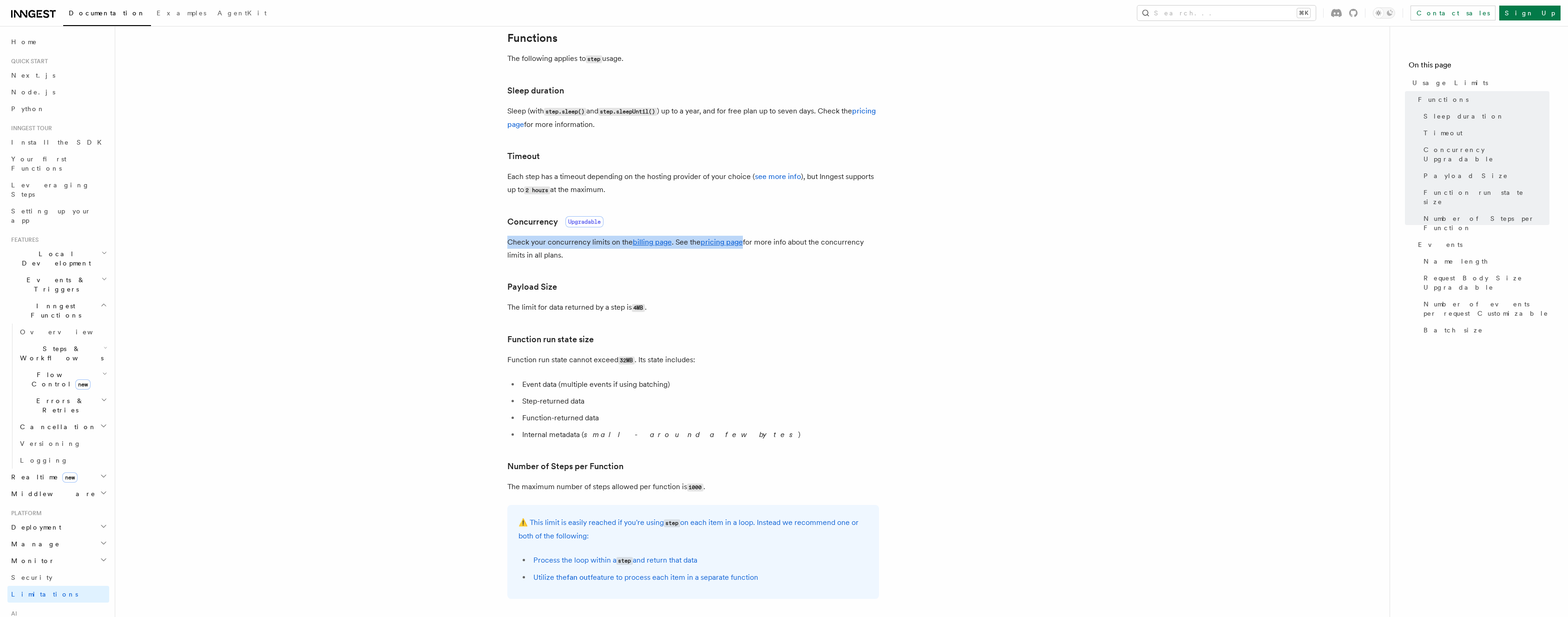
click at [539, 255] on p "Check your concurrency limits on the billing page . See the pricing page for mo…" at bounding box center [693, 249] width 372 height 26
click at [591, 249] on p "Check your concurrency limits on the billing page . See the pricing page for mo…" at bounding box center [693, 249] width 372 height 26
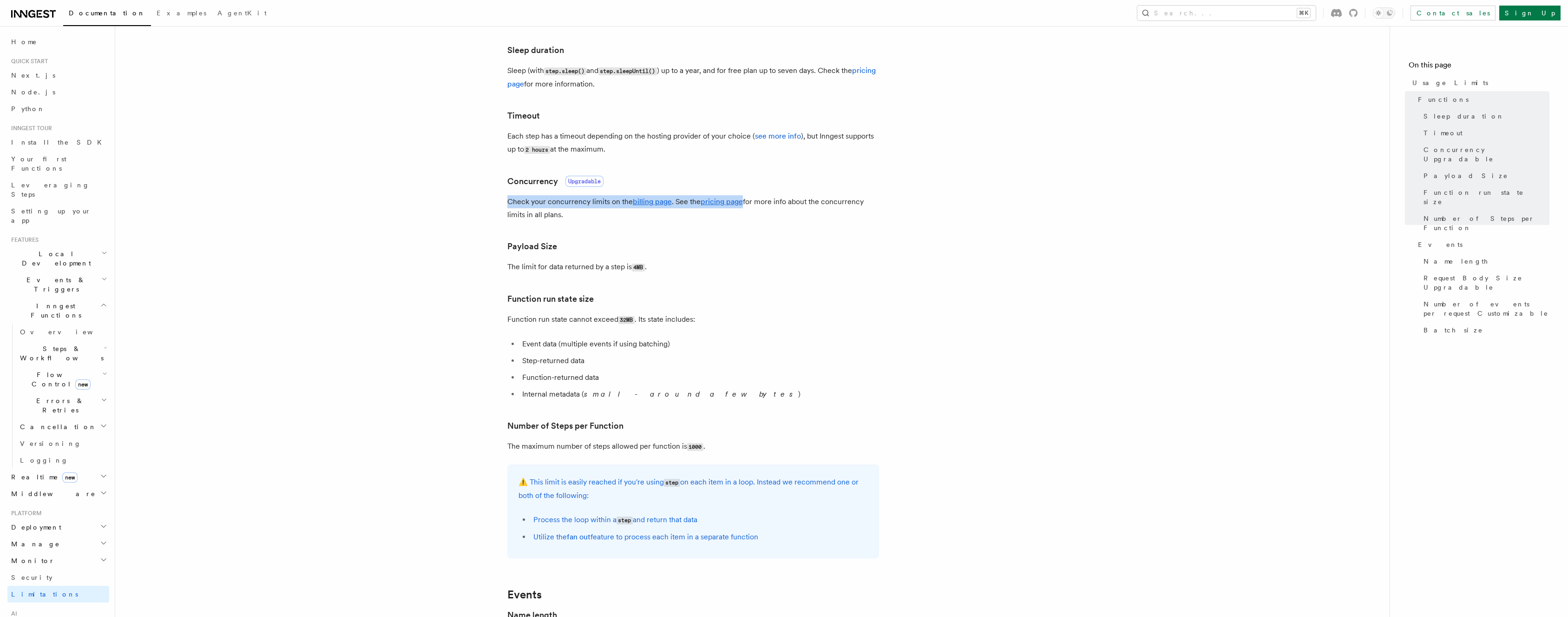
scroll to position [192, 0]
drag, startPoint x: 573, startPoint y: 297, endPoint x: 534, endPoint y: 264, distance: 51.1
click at [534, 264] on p "The limit for data returned by a step is 4MB ." at bounding box center [693, 263] width 372 height 13
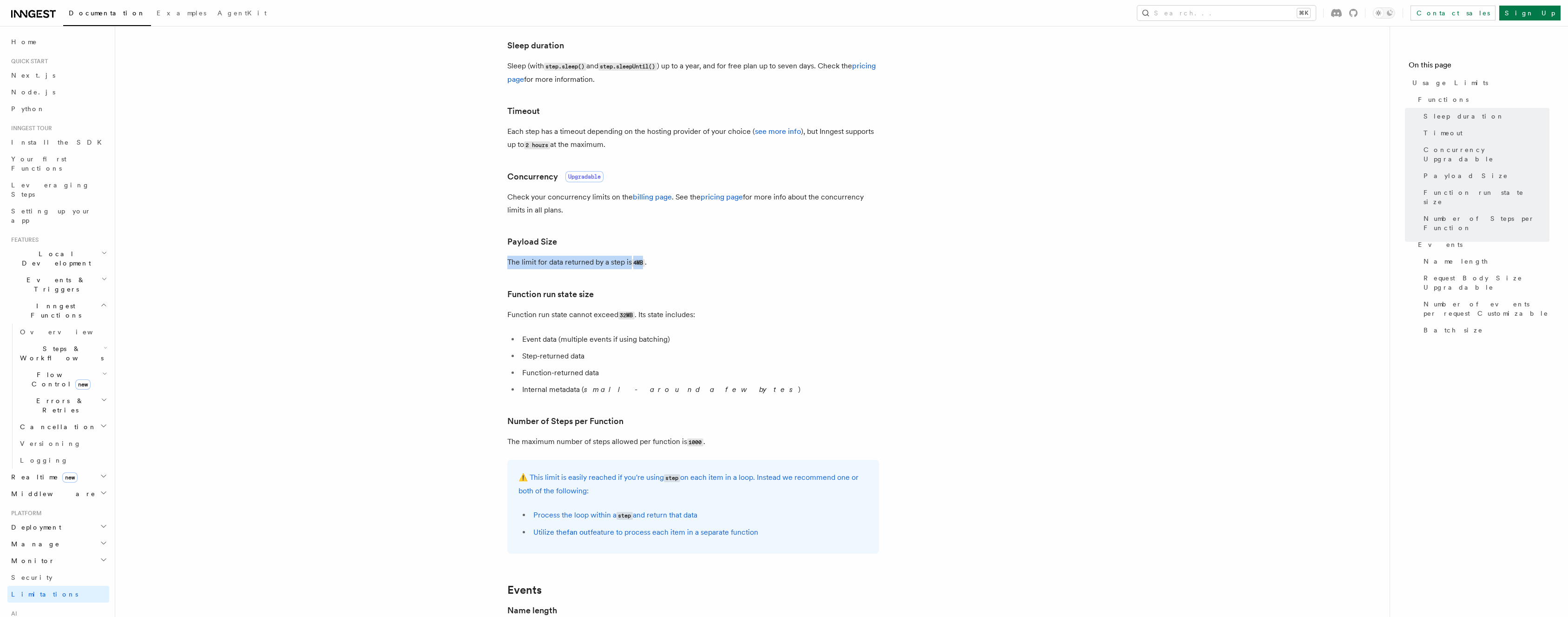
click at [534, 264] on p "The limit for data returned by a step is 4MB ." at bounding box center [693, 263] width 372 height 13
click at [533, 319] on p "Function run state cannot exceed 32MB . Its state includes:" at bounding box center [693, 315] width 372 height 13
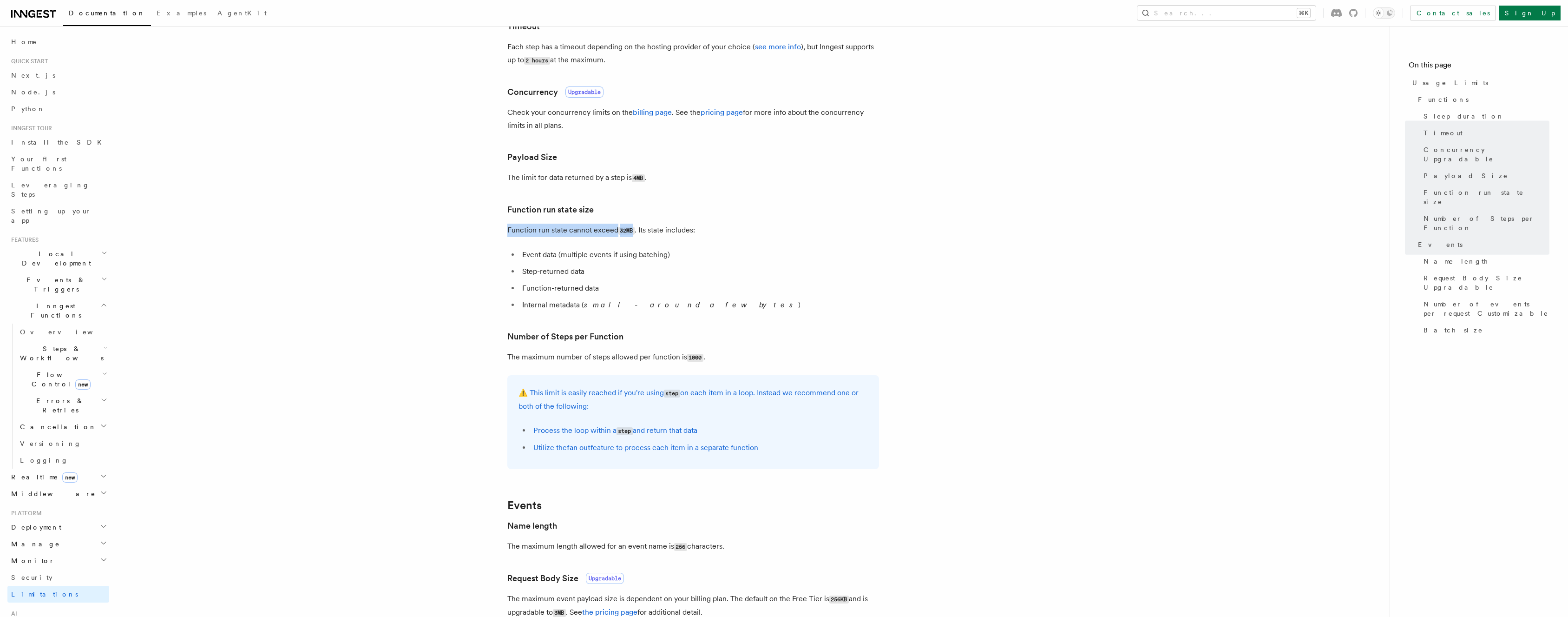
scroll to position [282, 0]
click at [575, 249] on li "Event data (multiple events if using batching)" at bounding box center [699, 249] width 360 height 13
click at [547, 224] on p "Function run state cannot exceed 32MB . Its state includes:" at bounding box center [693, 225] width 372 height 13
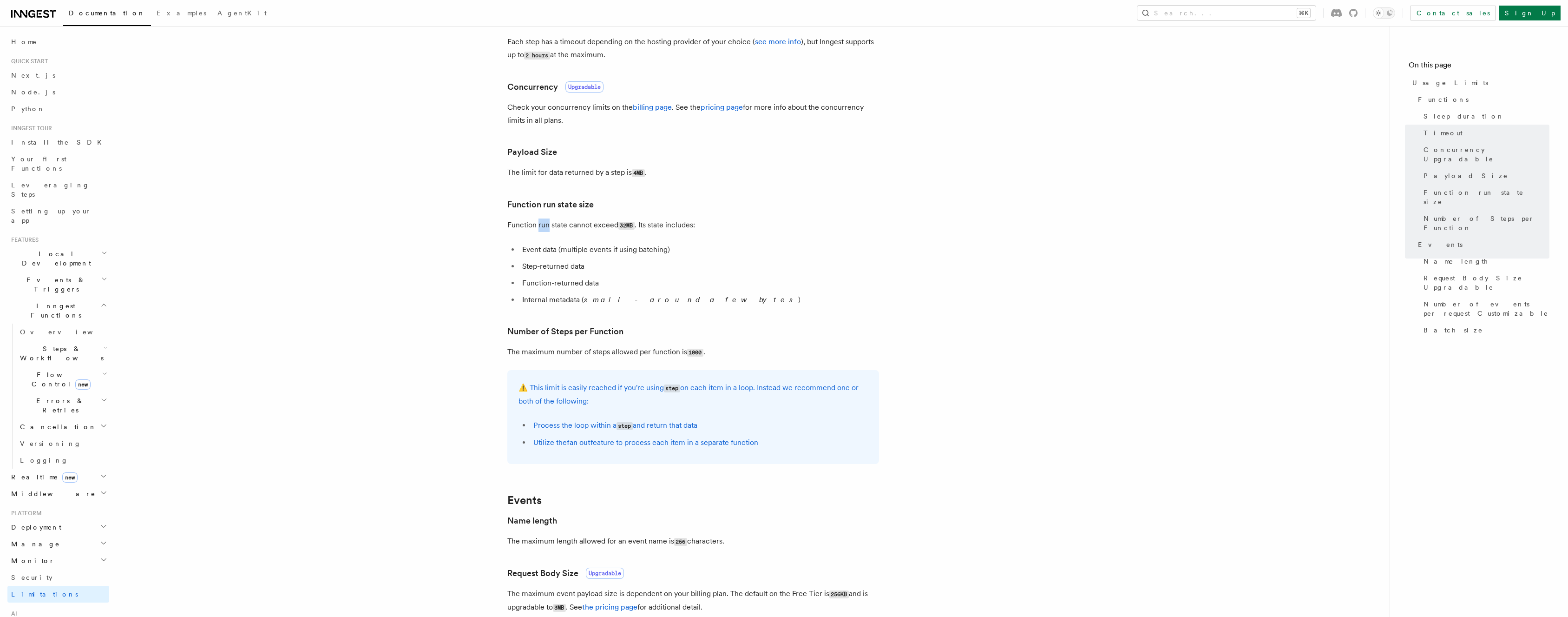
click at [547, 224] on p "Function run state cannot exceed 32MB . Its state includes:" at bounding box center [693, 225] width 372 height 13
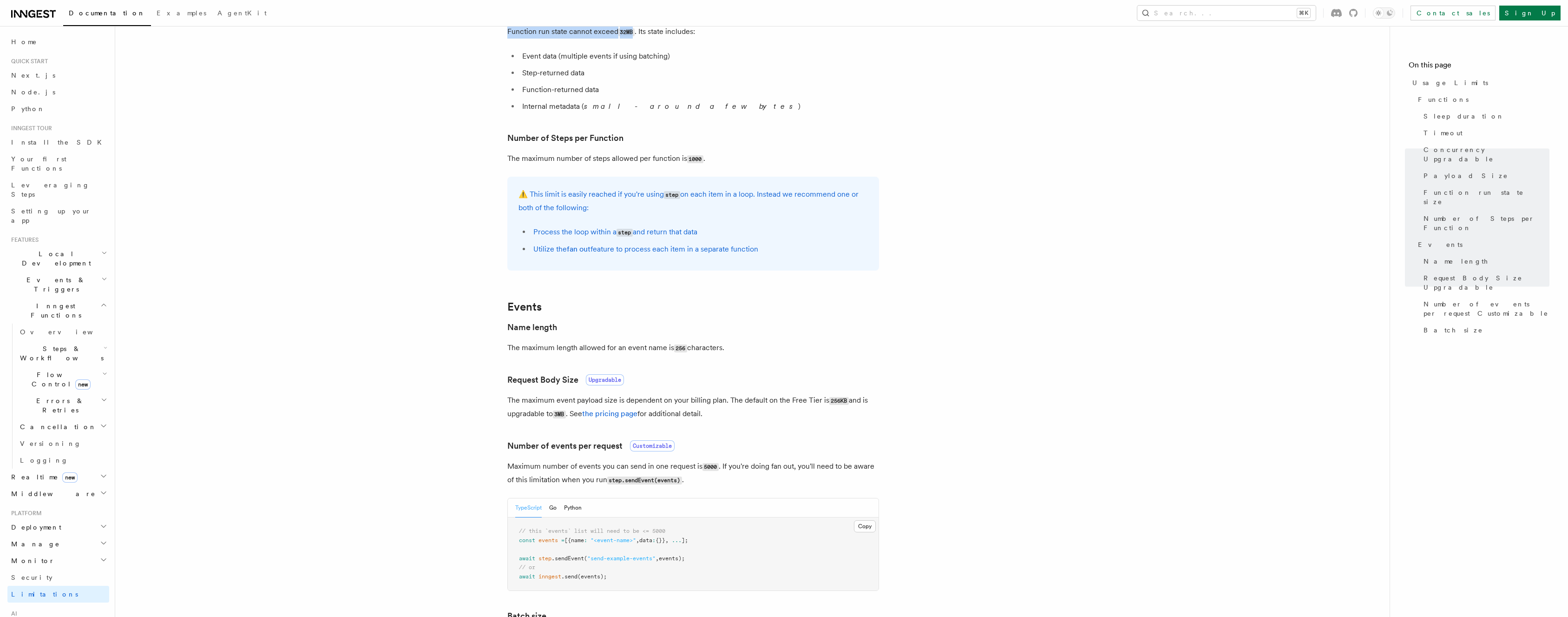
scroll to position [479, 0]
click at [558, 341] on p "The maximum length allowed for an event name is 256 characters." at bounding box center [693, 344] width 372 height 13
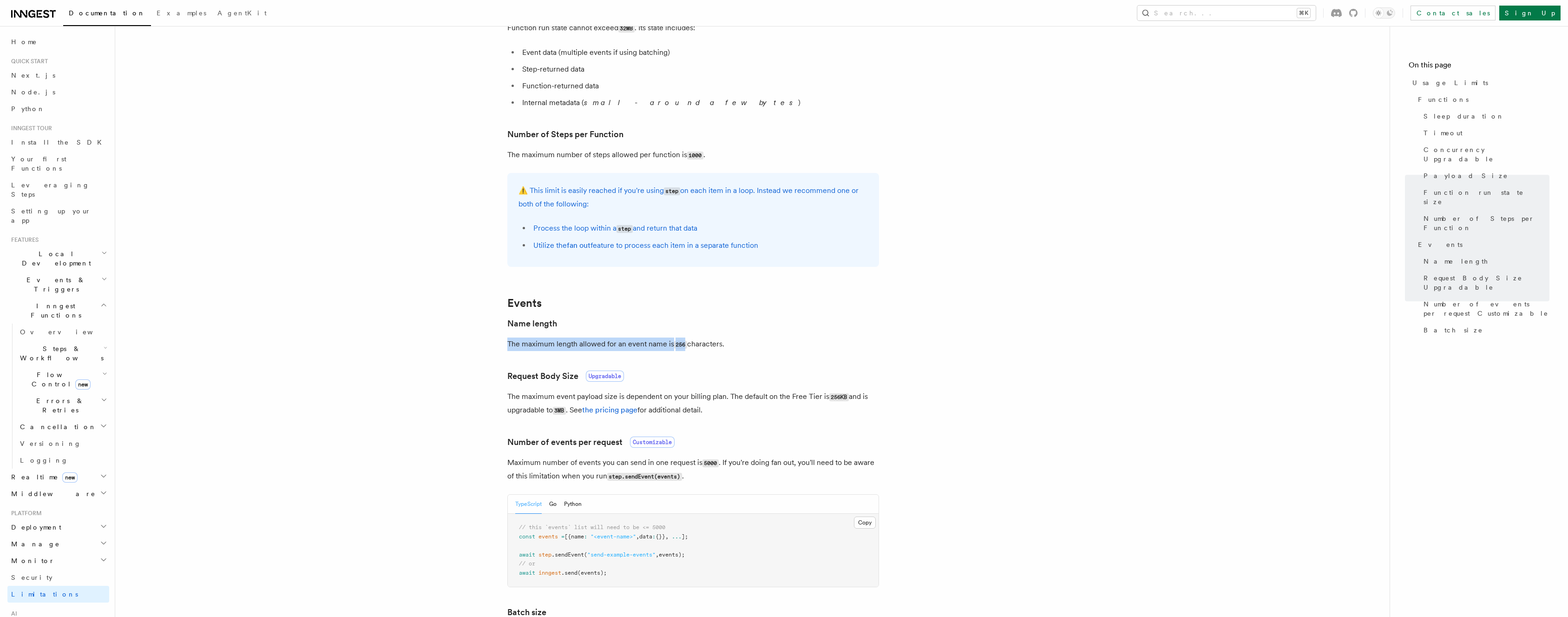
click at [558, 341] on p "The maximum length allowed for an event name is 256 characters." at bounding box center [693, 344] width 372 height 13
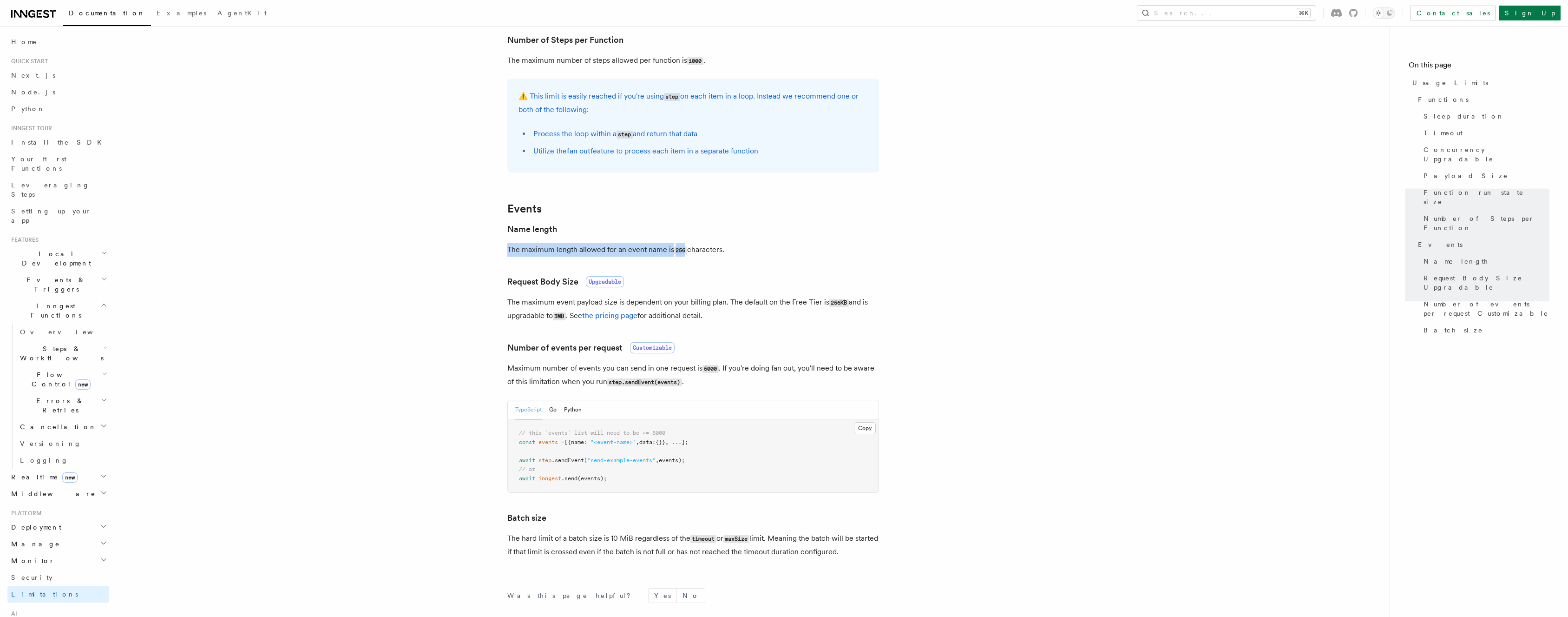
scroll to position [583, 0]
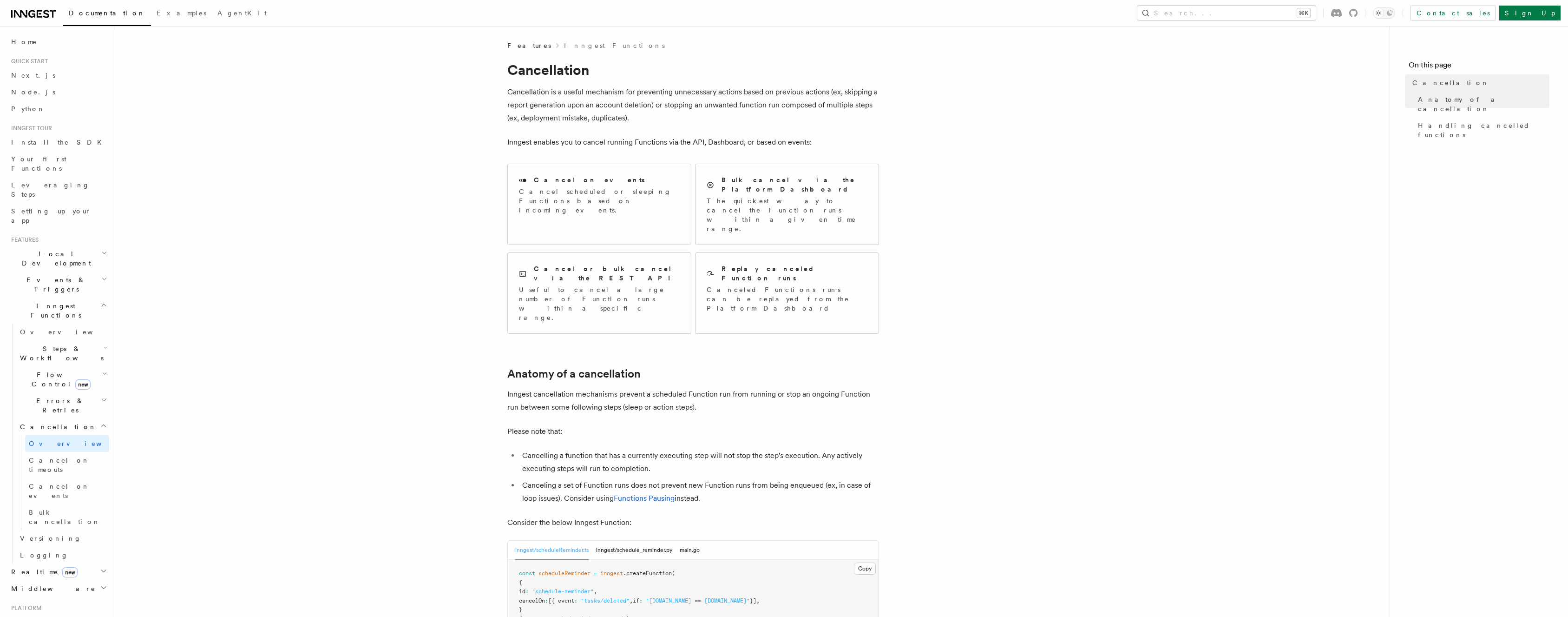
click at [637, 388] on p "Inngest cancellation mechanisms prevent a scheduled Function run from running o…" at bounding box center [693, 401] width 372 height 26
click at [668, 388] on p "Inngest cancellation mechanisms prevent a scheduled Function run from running o…" at bounding box center [693, 401] width 372 height 26
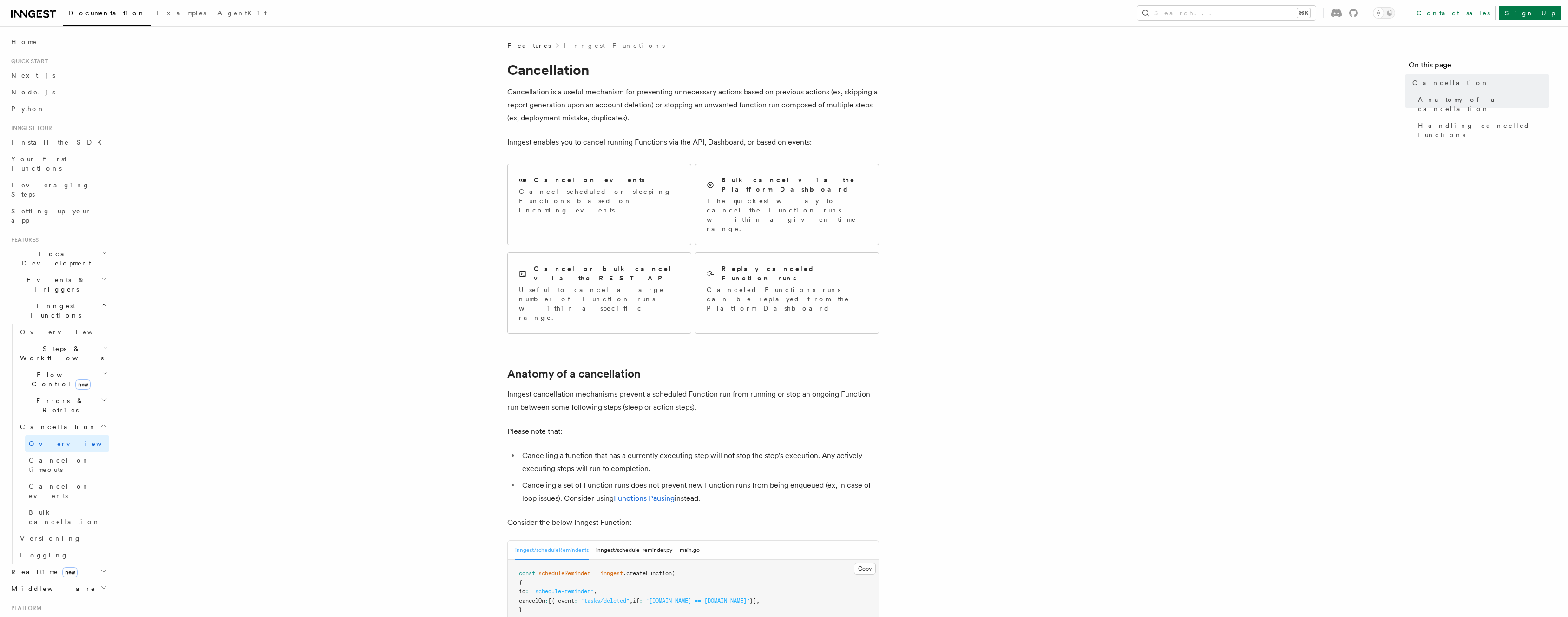
click at [668, 388] on p "Inngest cancellation mechanisms prevent a scheduled Function run from running o…" at bounding box center [693, 401] width 372 height 26
click at [670, 388] on p "Inngest cancellation mechanisms prevent a scheduled Function run from running o…" at bounding box center [693, 401] width 372 height 26
click at [614, 388] on p "Inngest cancellation mechanisms prevent a scheduled Function run from running o…" at bounding box center [693, 401] width 372 height 26
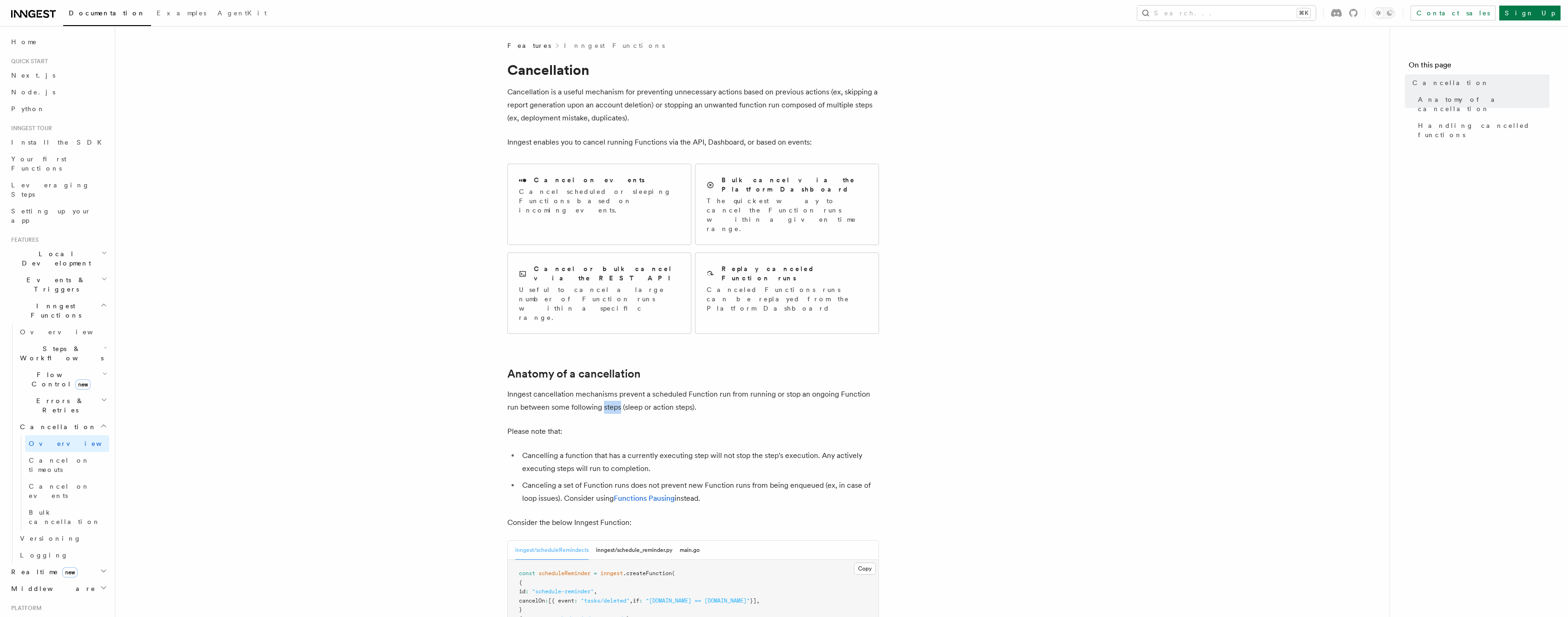
click at [614, 388] on p "Inngest cancellation mechanisms prevent a scheduled Function run from running o…" at bounding box center [693, 401] width 372 height 26
click at [648, 388] on p "Inngest cancellation mechanisms prevent a scheduled Function run from running o…" at bounding box center [693, 401] width 372 height 26
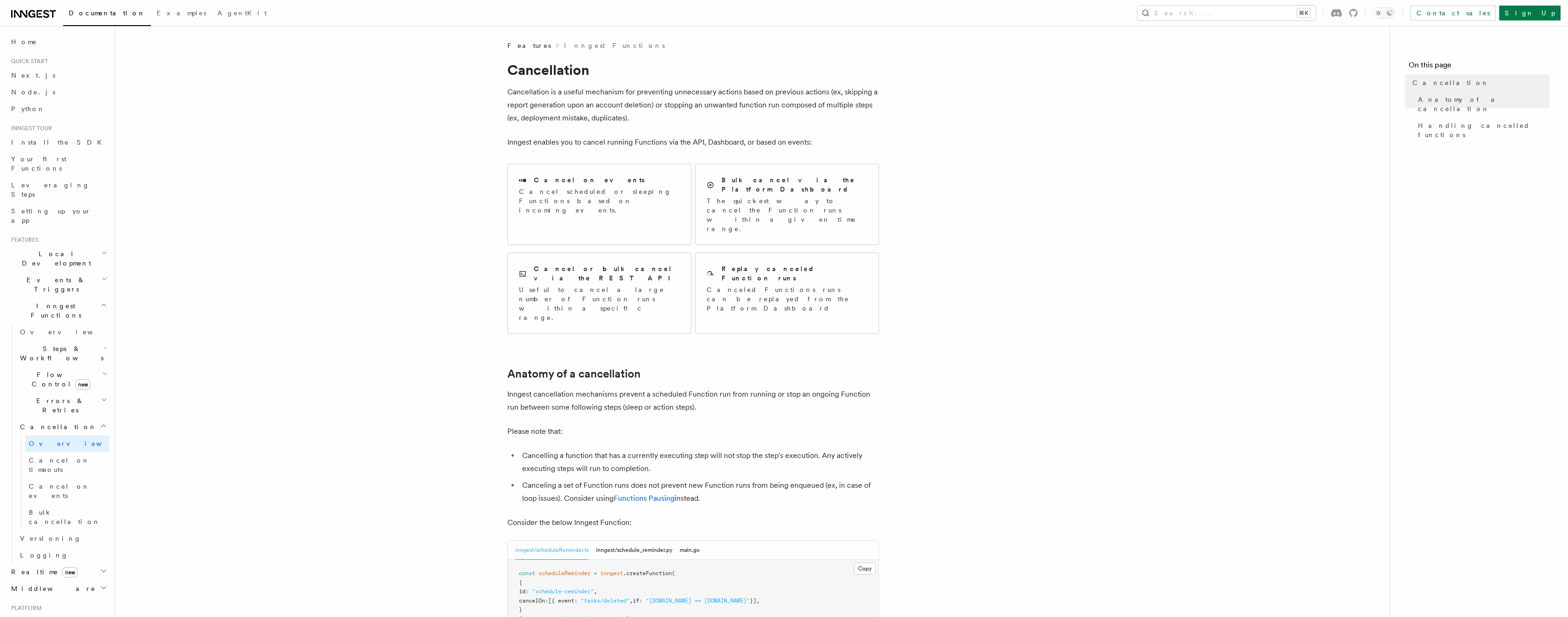
click at [677, 388] on p "Inngest cancellation mechanisms prevent a scheduled Function run from running o…" at bounding box center [693, 401] width 372 height 26
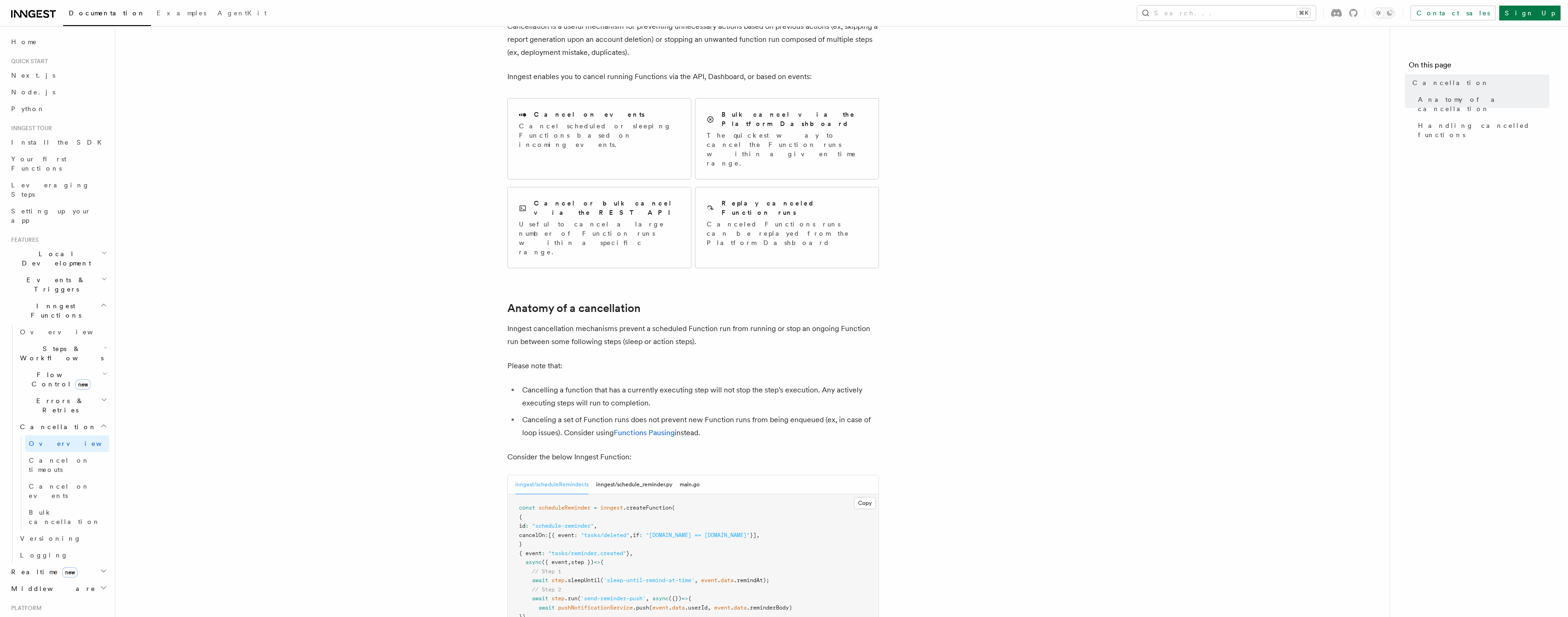
scroll to position [87, 0]
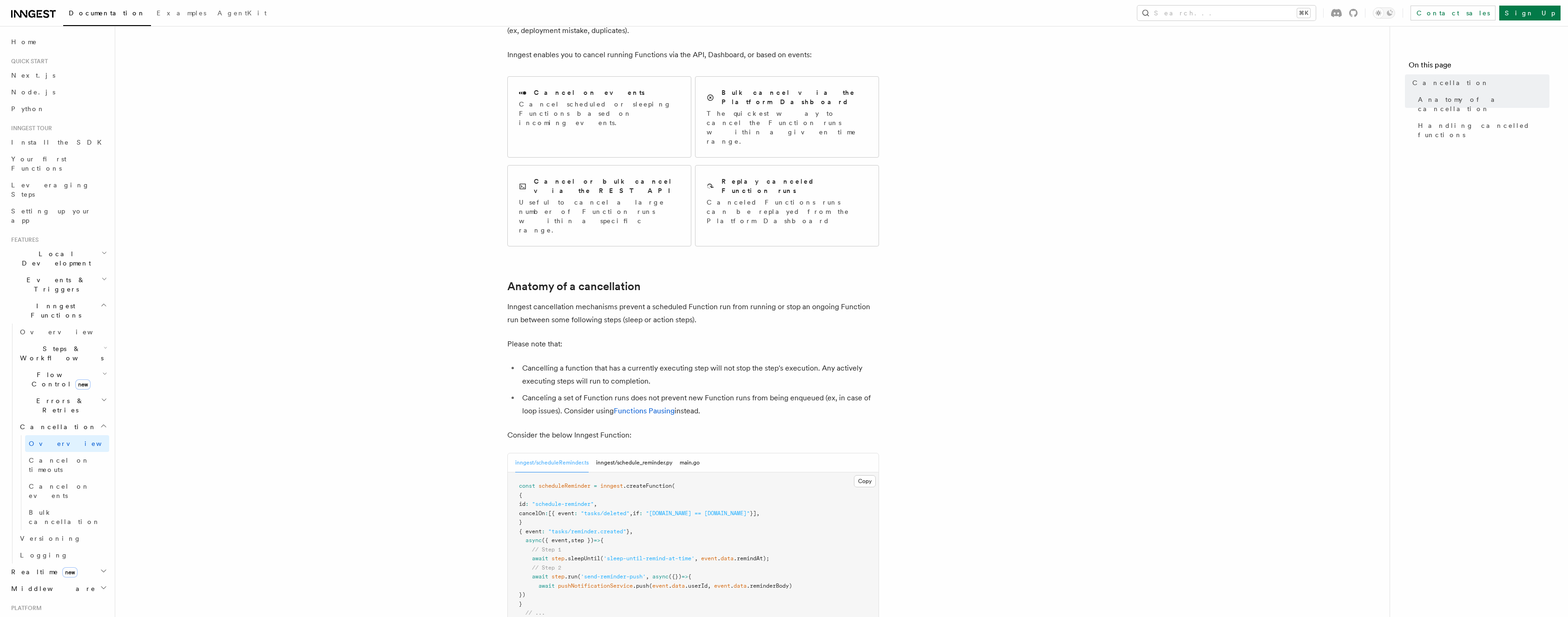
click at [598, 362] on li "Cancelling a function that has a currently executing step will not stop the ste…" at bounding box center [699, 375] width 360 height 26
click at [556, 392] on li "Canceling a set of Function runs does not prevent new Function runs from being …" at bounding box center [699, 404] width 360 height 26
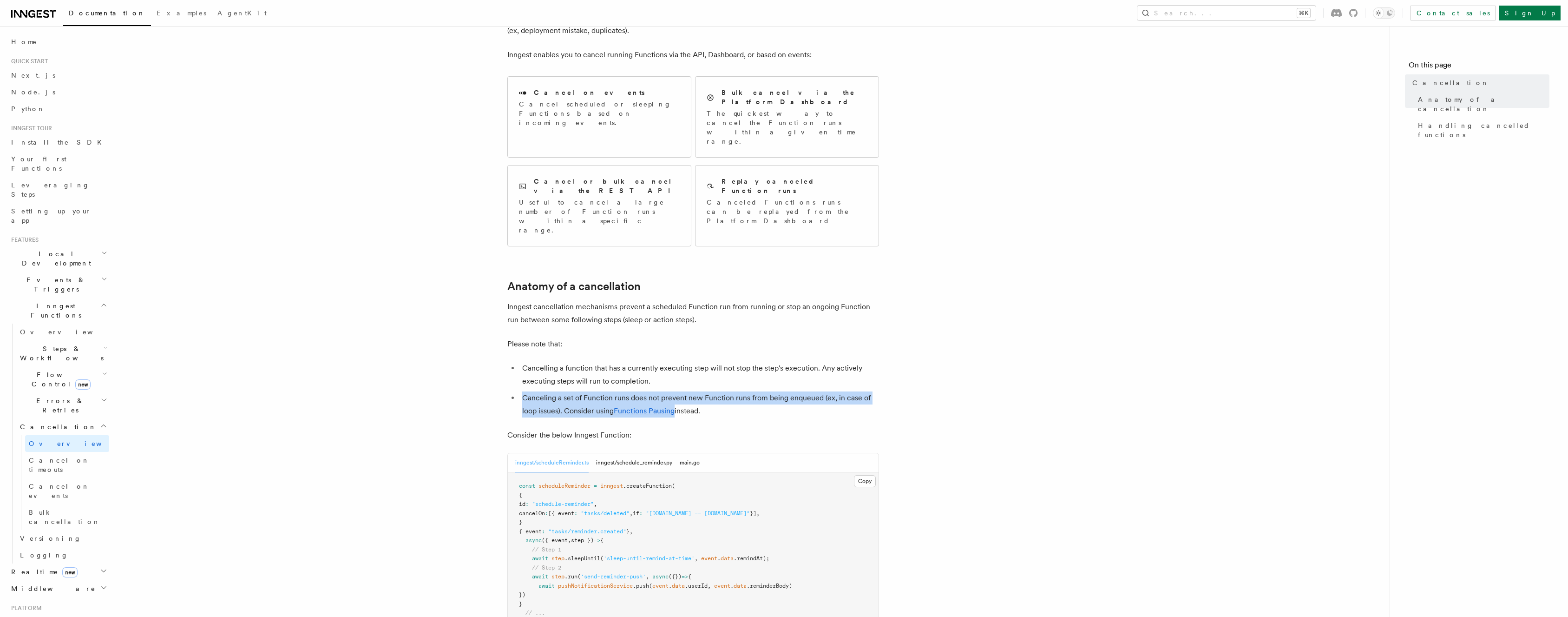
click at [556, 392] on li "Canceling a set of Function runs does not prevent new Function runs from being …" at bounding box center [699, 404] width 360 height 26
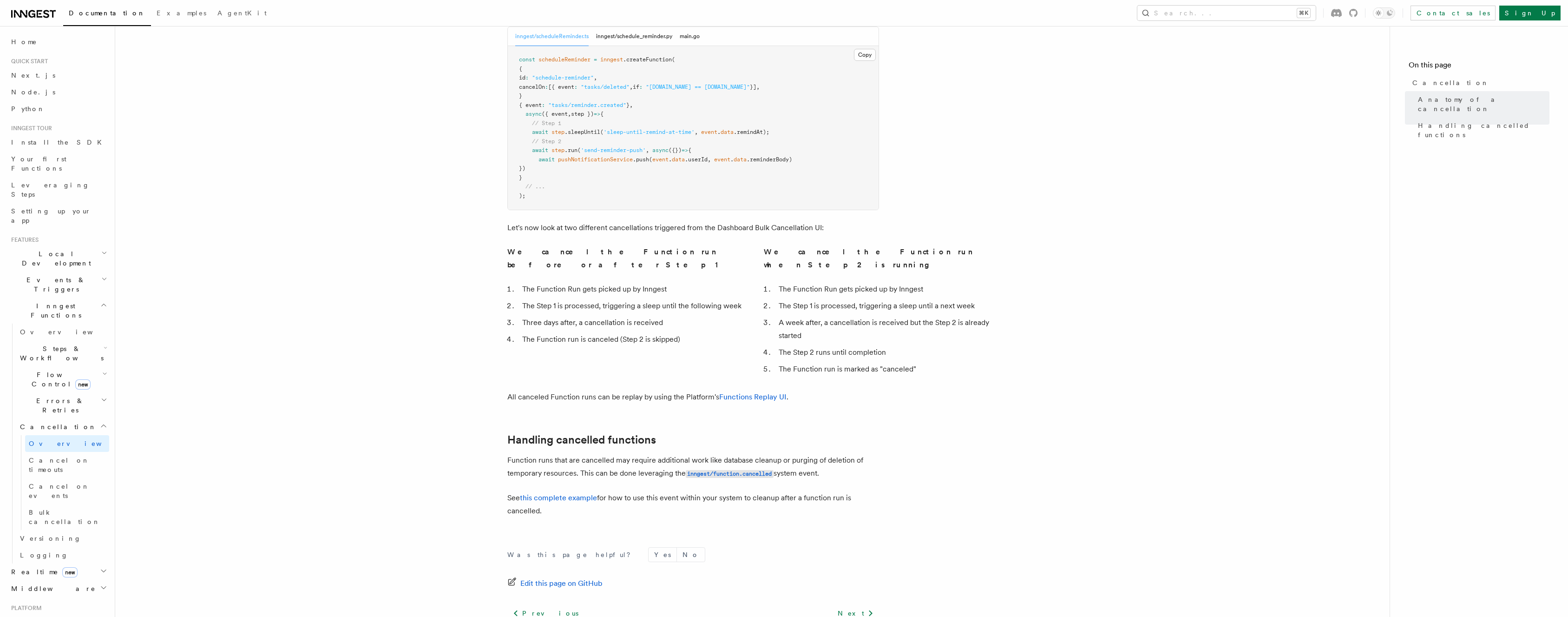
scroll to position [531, 0]
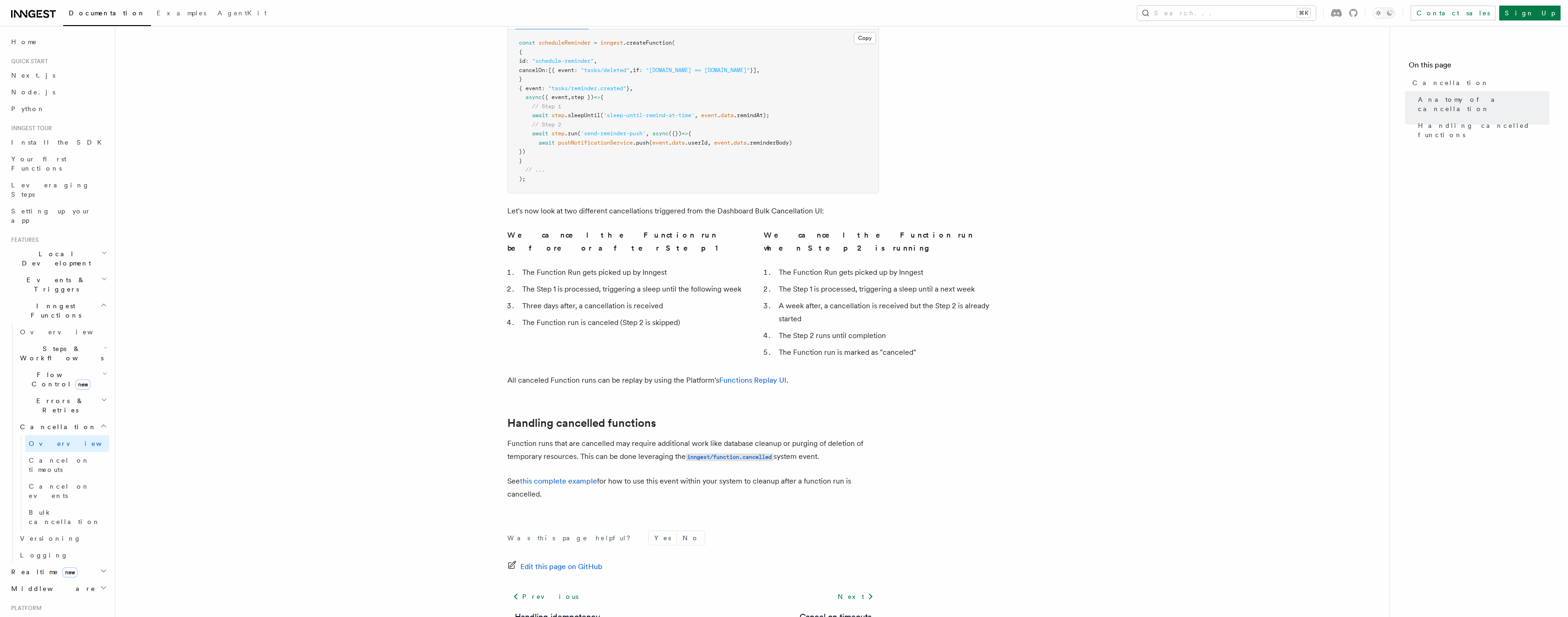
click at [572, 437] on p "Function runs that are cancelled may require additional work like database clea…" at bounding box center [693, 450] width 372 height 27
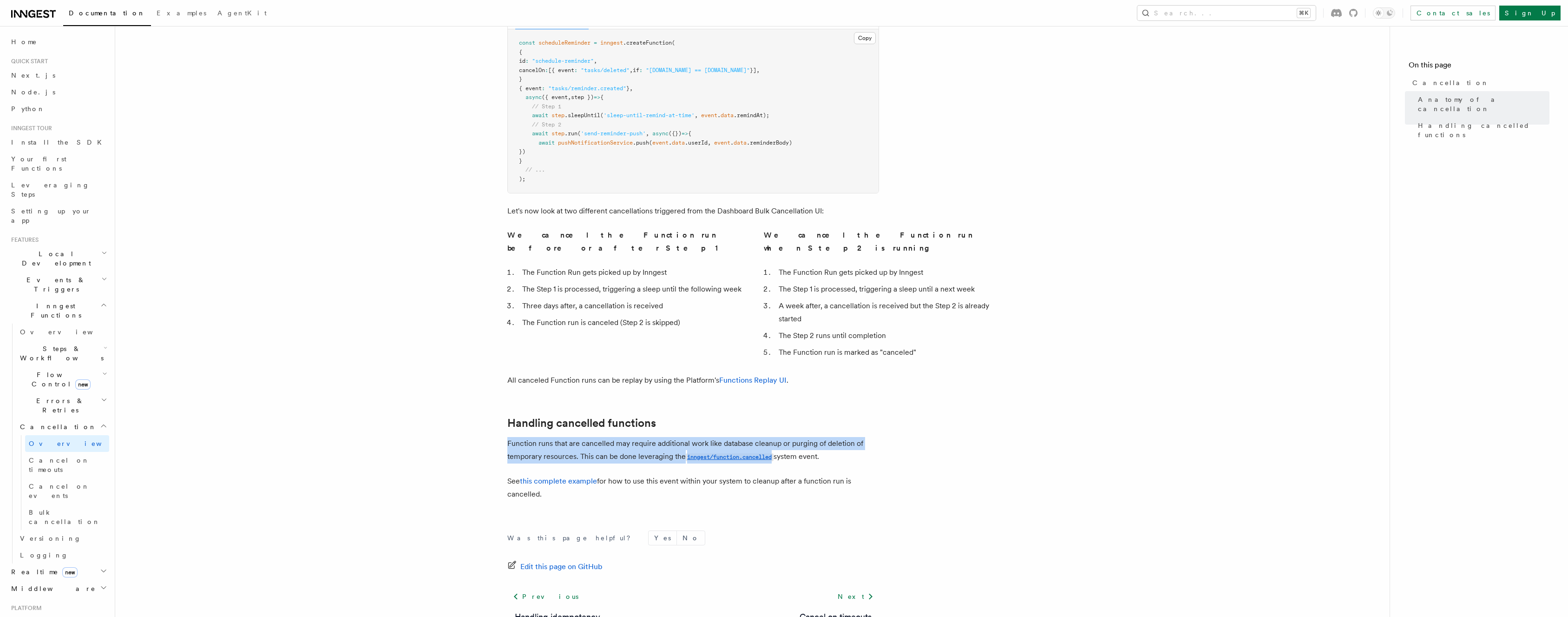
click at [572, 437] on p "Function runs that are cancelled may require additional work like database clea…" at bounding box center [693, 450] width 372 height 27
click at [572, 437] on p "Function runs that are cancelled may require additional work like database clea…" at bounding box center [693, 450] width 372 height 27
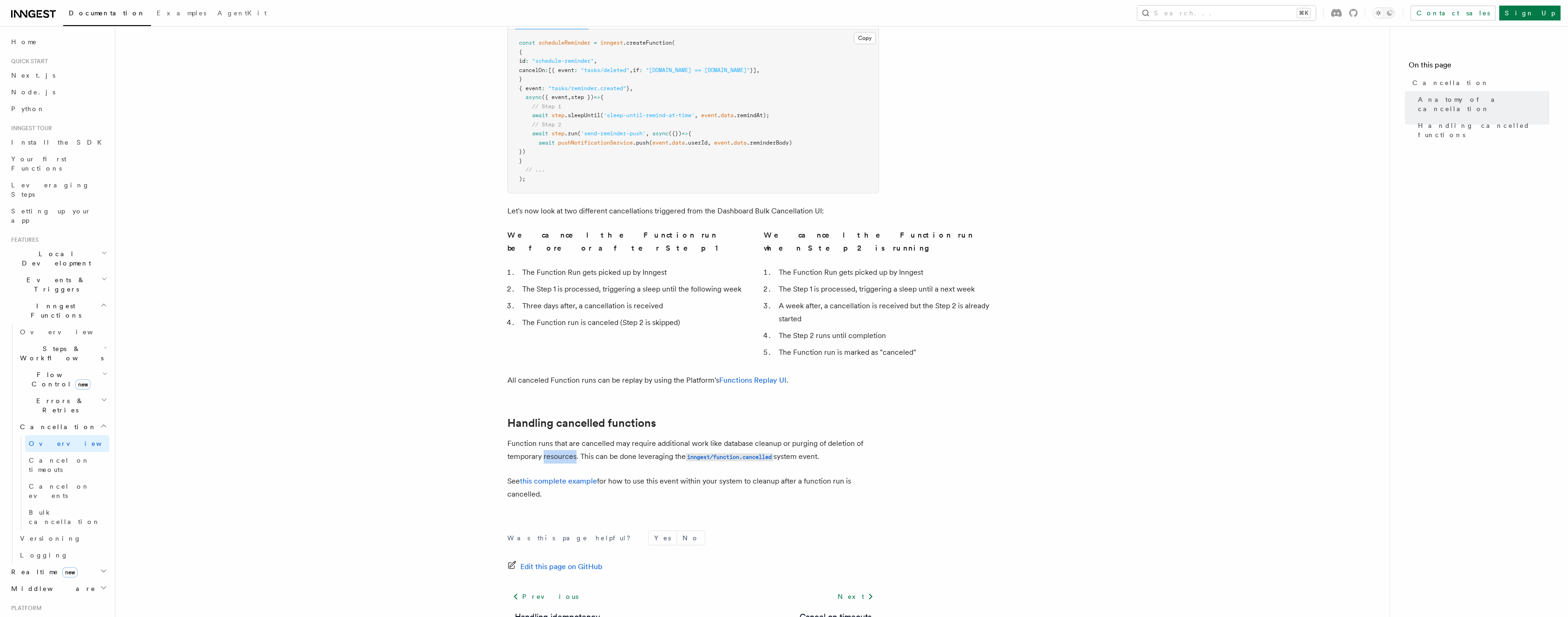
click at [572, 437] on p "Function runs that are cancelled may require additional work like database clea…" at bounding box center [693, 450] width 372 height 27
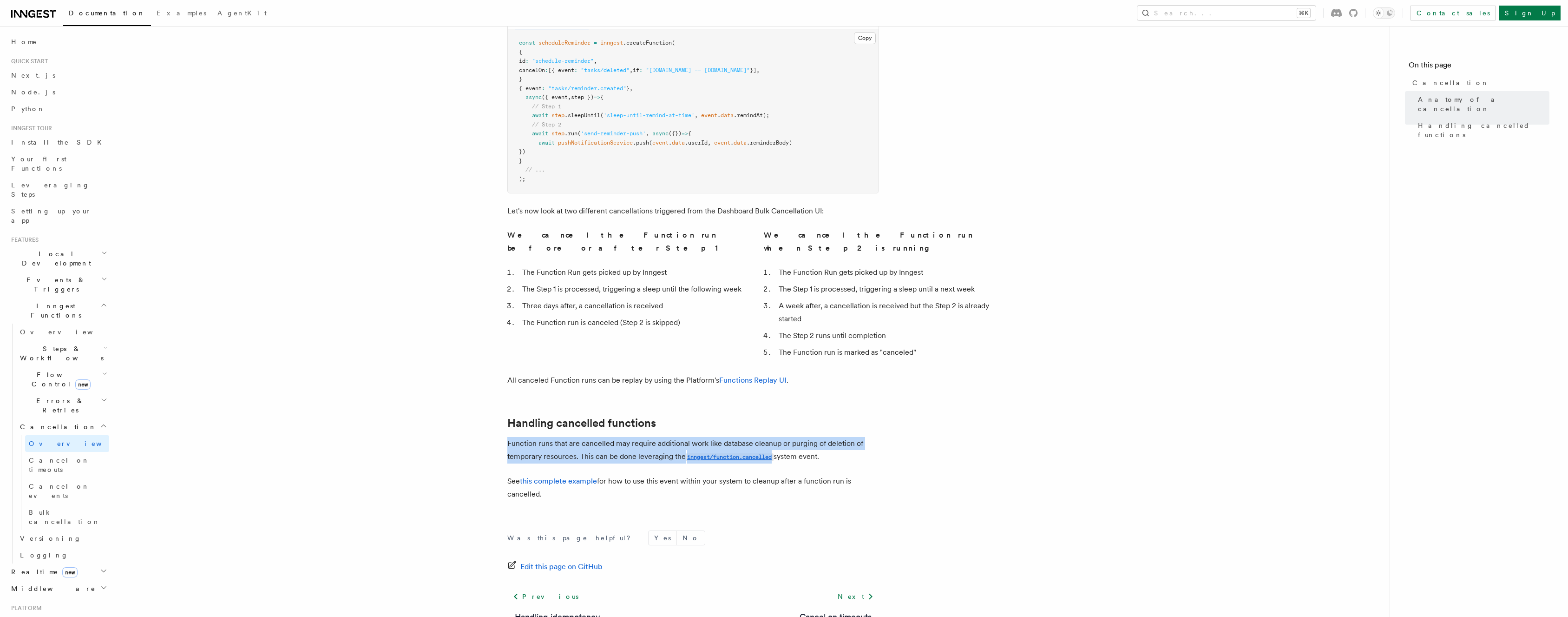
click at [572, 437] on p "Function runs that are cancelled may require additional work like database clea…" at bounding box center [693, 450] width 372 height 27
click at [584, 437] on p "Function runs that are cancelled may require additional work like database clea…" at bounding box center [693, 450] width 372 height 27
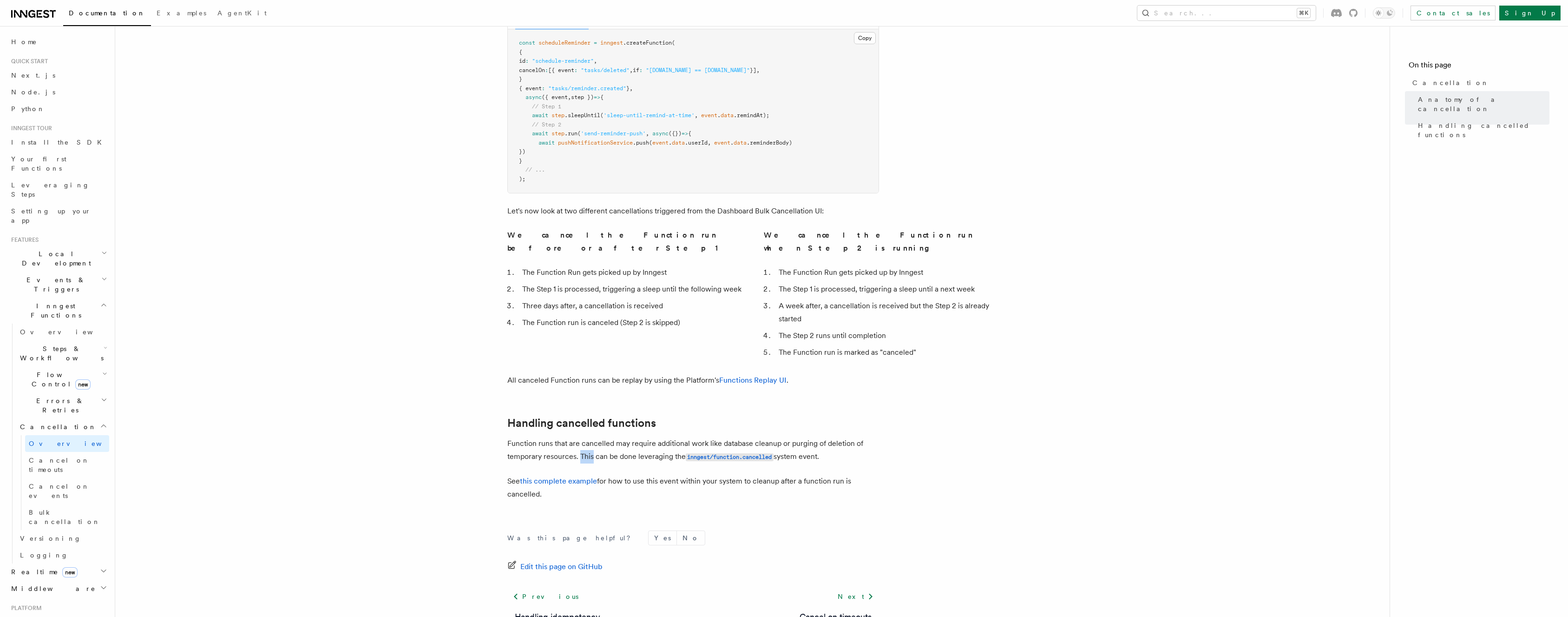
click at [584, 437] on p "Function runs that are cancelled may require additional work like database clea…" at bounding box center [693, 450] width 372 height 27
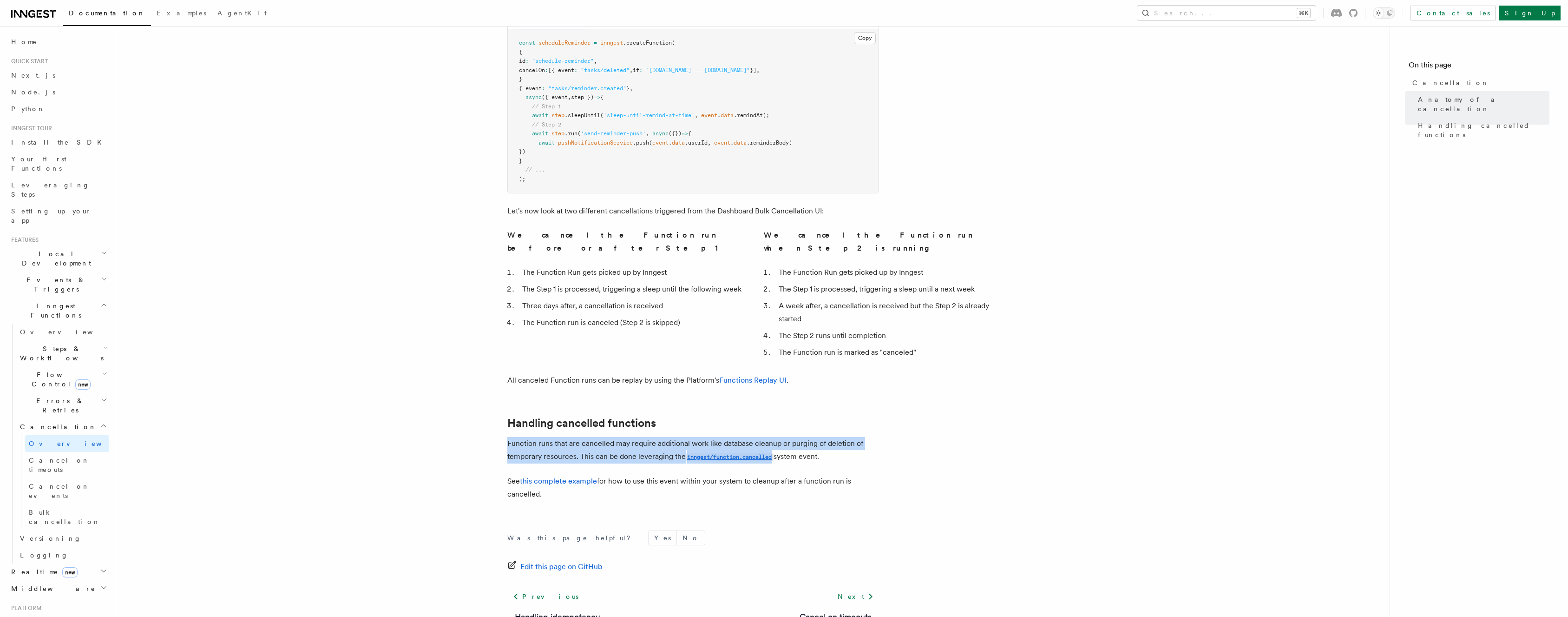
click at [584, 437] on p "Function runs that are cancelled may require additional work like database clea…" at bounding box center [693, 450] width 372 height 27
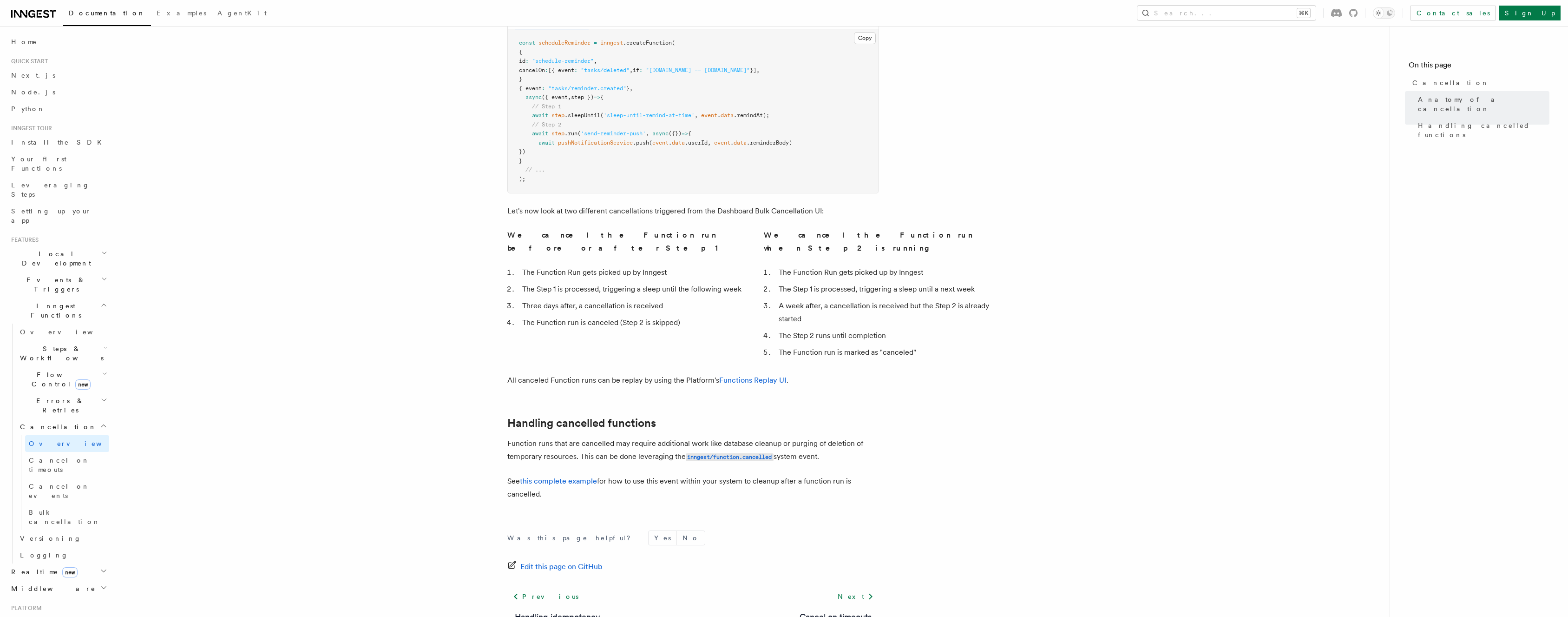
click at [628, 474] on p "See this complete example for how to use this event within your system to clean…" at bounding box center [693, 487] width 372 height 26
click at [645, 474] on p "See this complete example for how to use this event within your system to clean…" at bounding box center [693, 487] width 372 height 26
click at [58, 457] on span "Cancel on timeouts" at bounding box center [59, 465] width 61 height 16
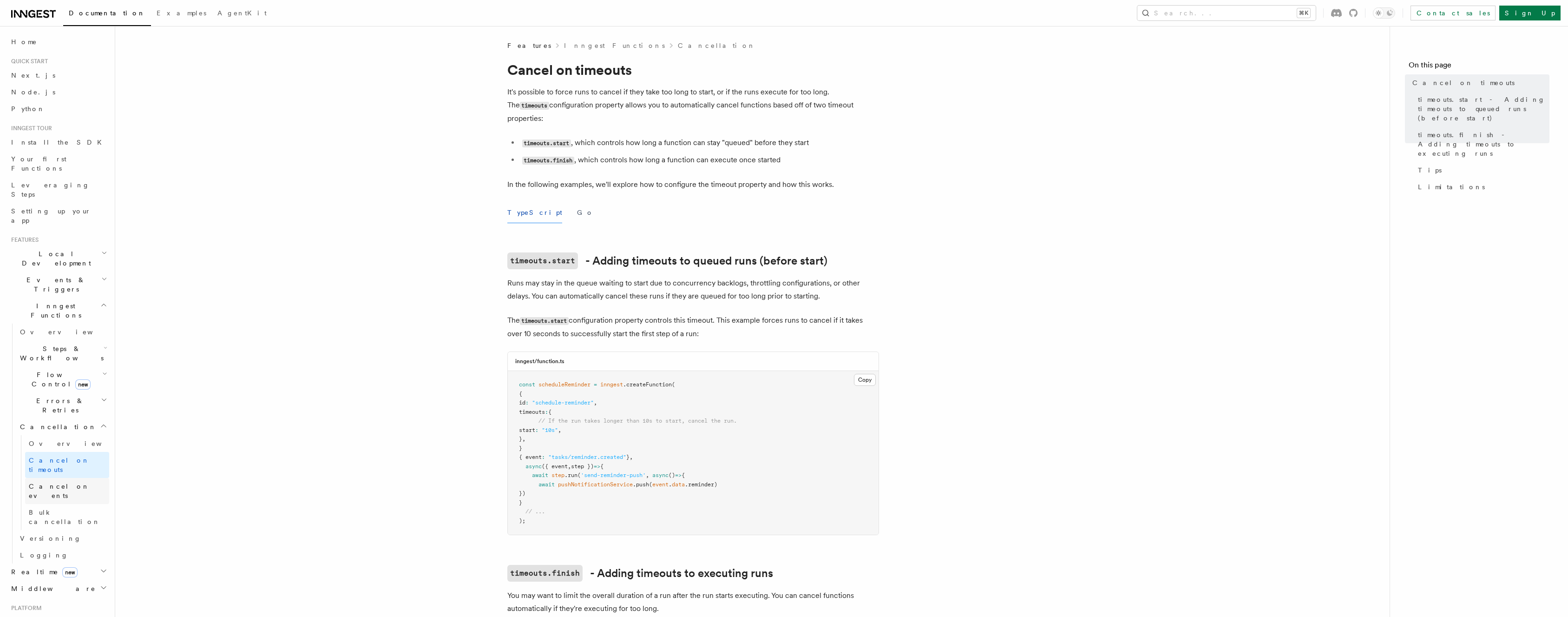
click at [69, 482] on span "Cancel on events" at bounding box center [59, 490] width 61 height 16
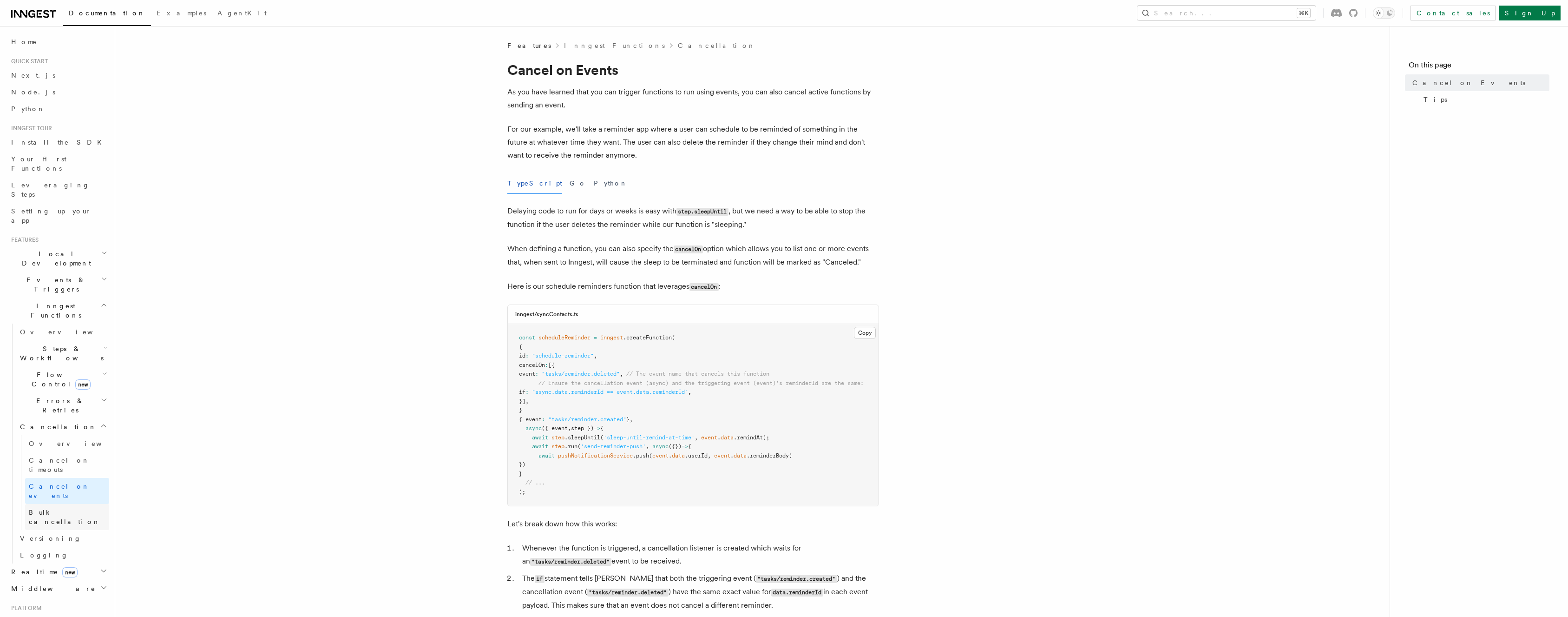
click at [64, 504] on link "Bulk cancellation" at bounding box center [67, 517] width 84 height 26
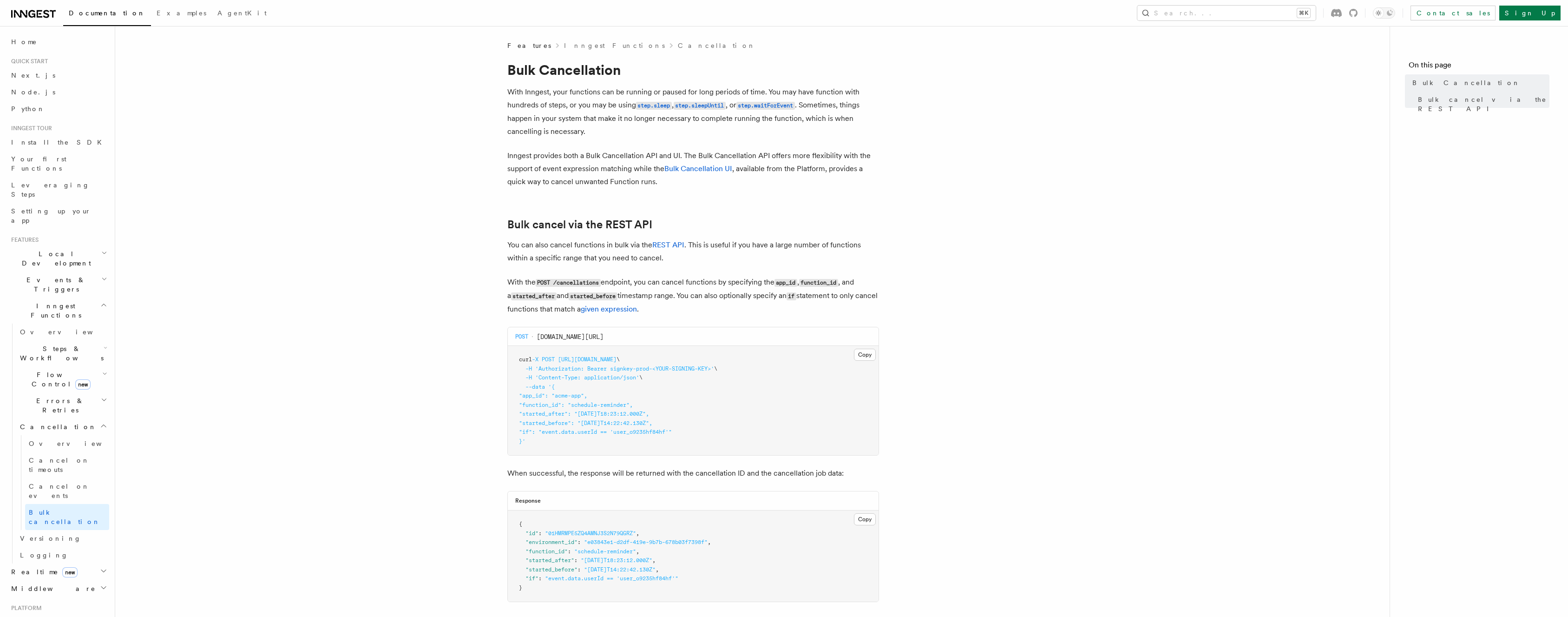
click at [351, 63] on article "Features Inngest Functions Cancellation Bulk Cancellation With Inngest, your fu…" at bounding box center [752, 426] width 1245 height 770
click at [551, 252] on p "You can also cancel functions in bulk via the REST API . This is useful if you …" at bounding box center [693, 252] width 372 height 26
click at [551, 327] on article "Features Inngest Functions Cancellation Bulk Cancellation With Inngest, your fu…" at bounding box center [752, 426] width 1245 height 770
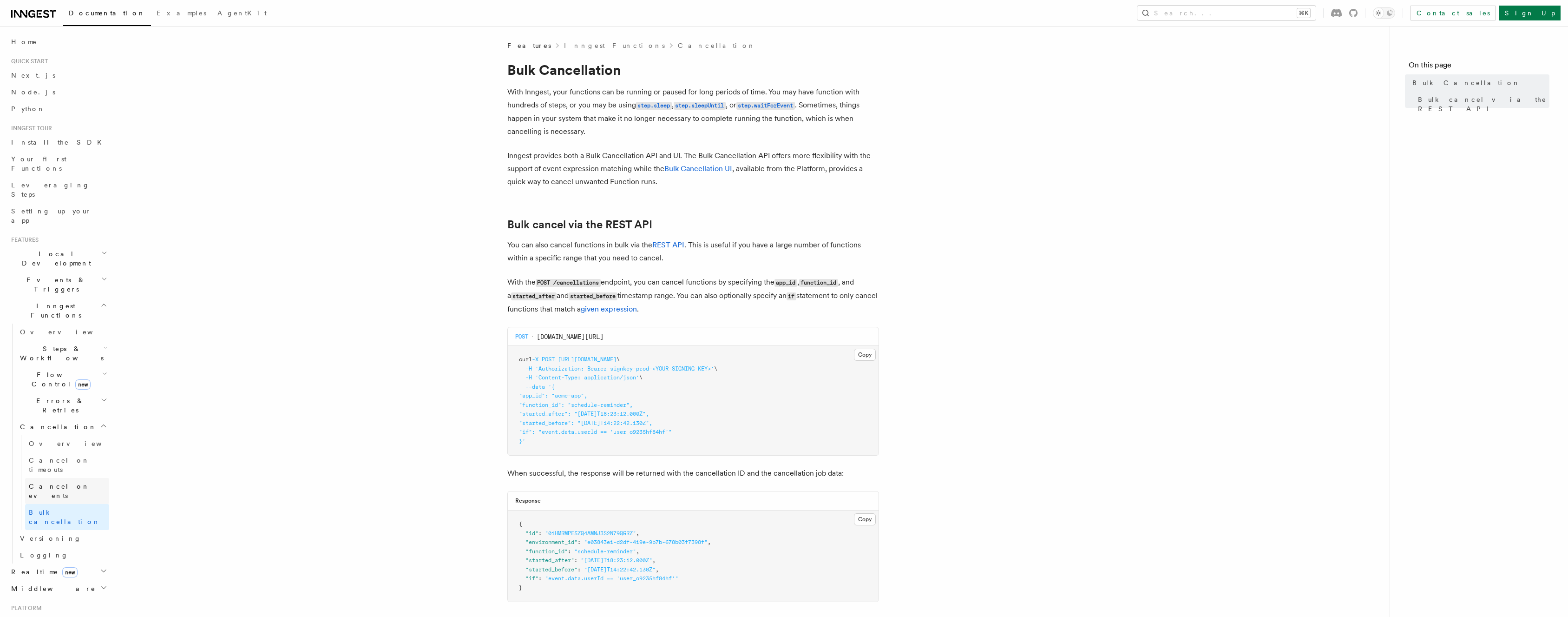
click at [46, 478] on link "Cancel on events" at bounding box center [67, 491] width 84 height 26
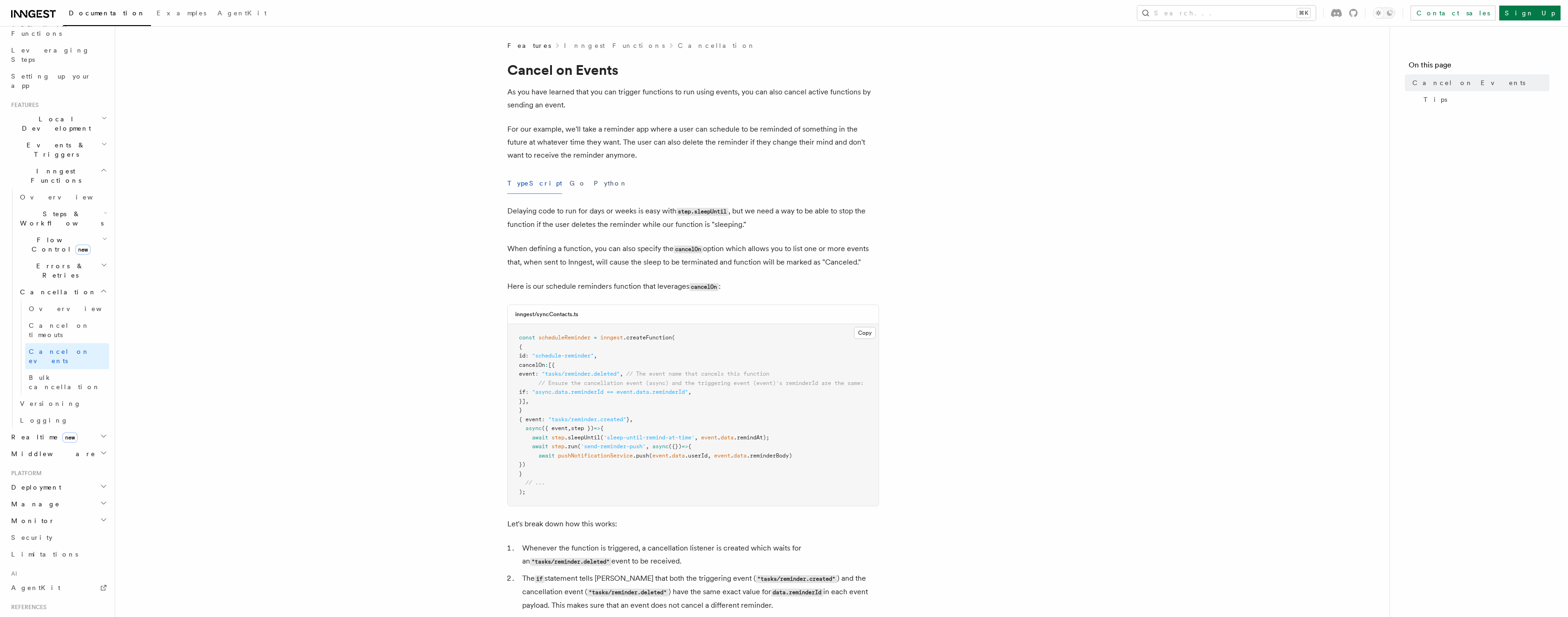
scroll to position [144, 0]
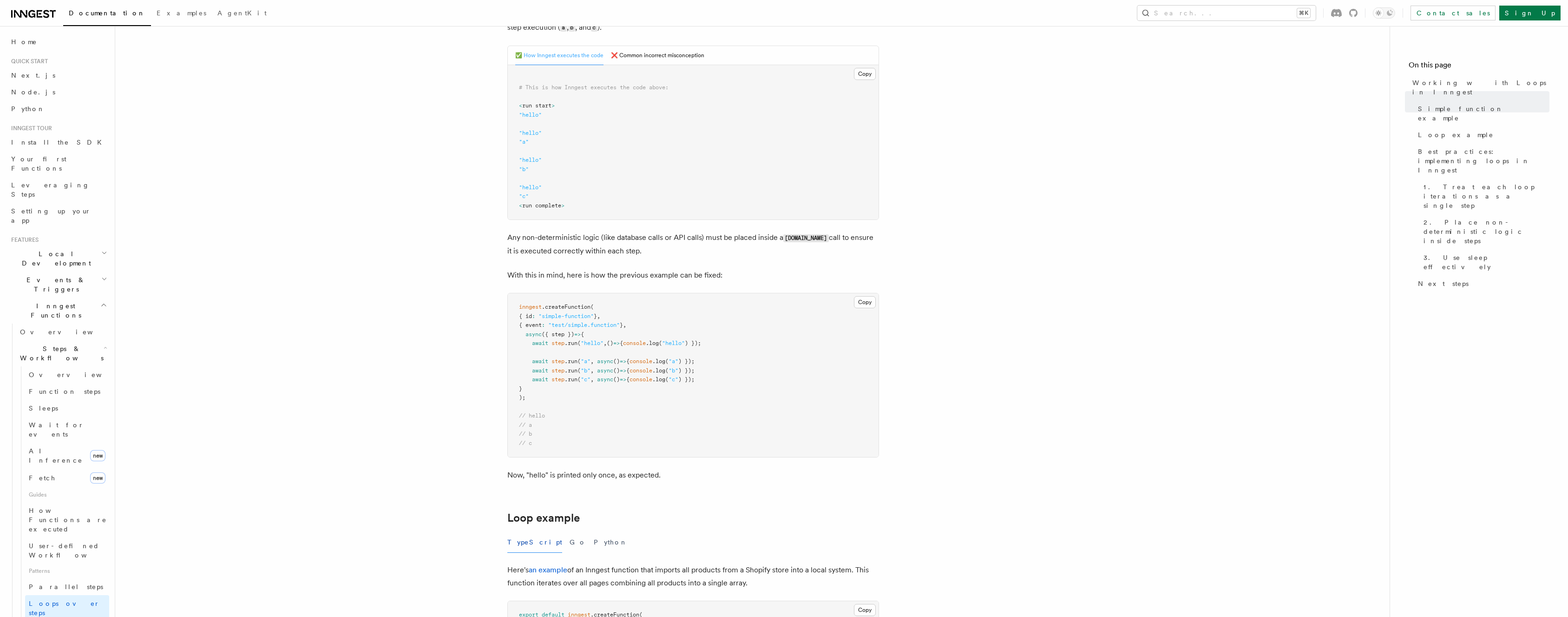
scroll to position [409, 0]
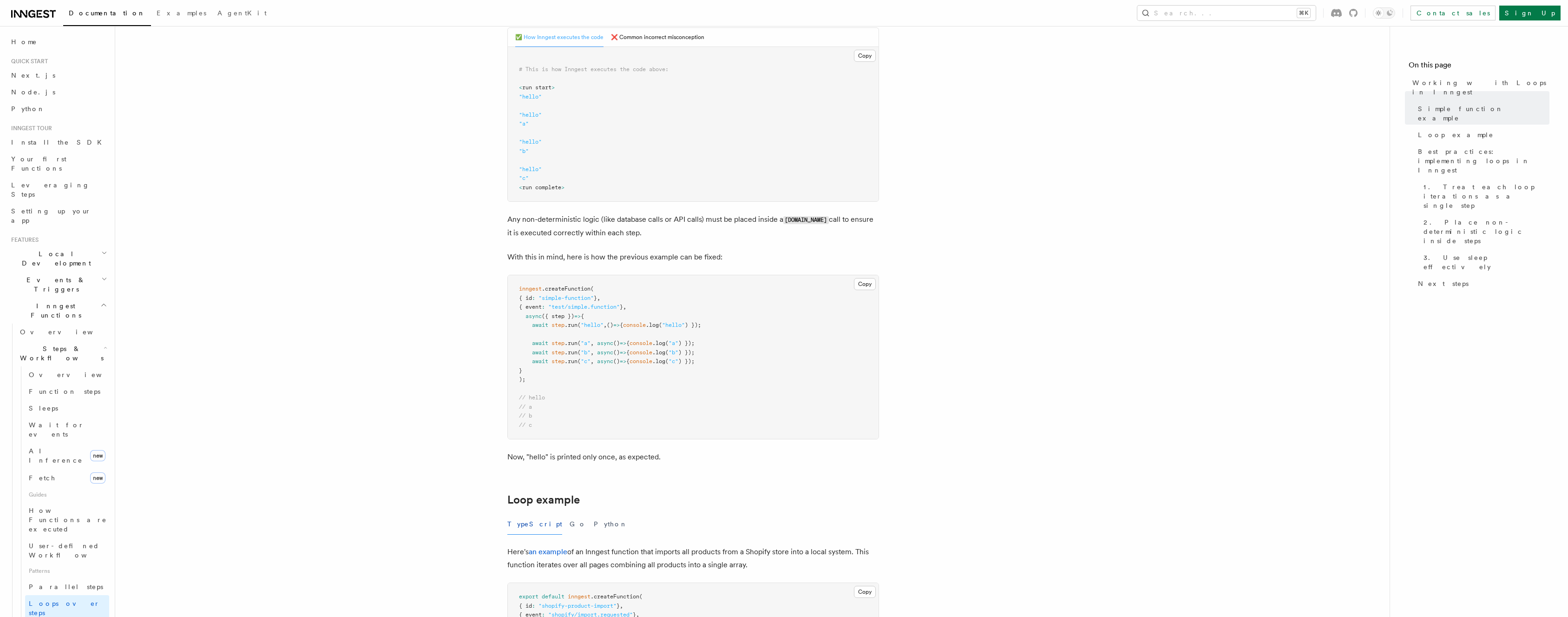
click at [552, 230] on p "Any non-deterministic logic (like database calls or API calls) must be placed i…" at bounding box center [693, 227] width 372 height 27
click at [555, 262] on p "With this in mind, here is how the previous example can be fixed:" at bounding box center [693, 256] width 372 height 13
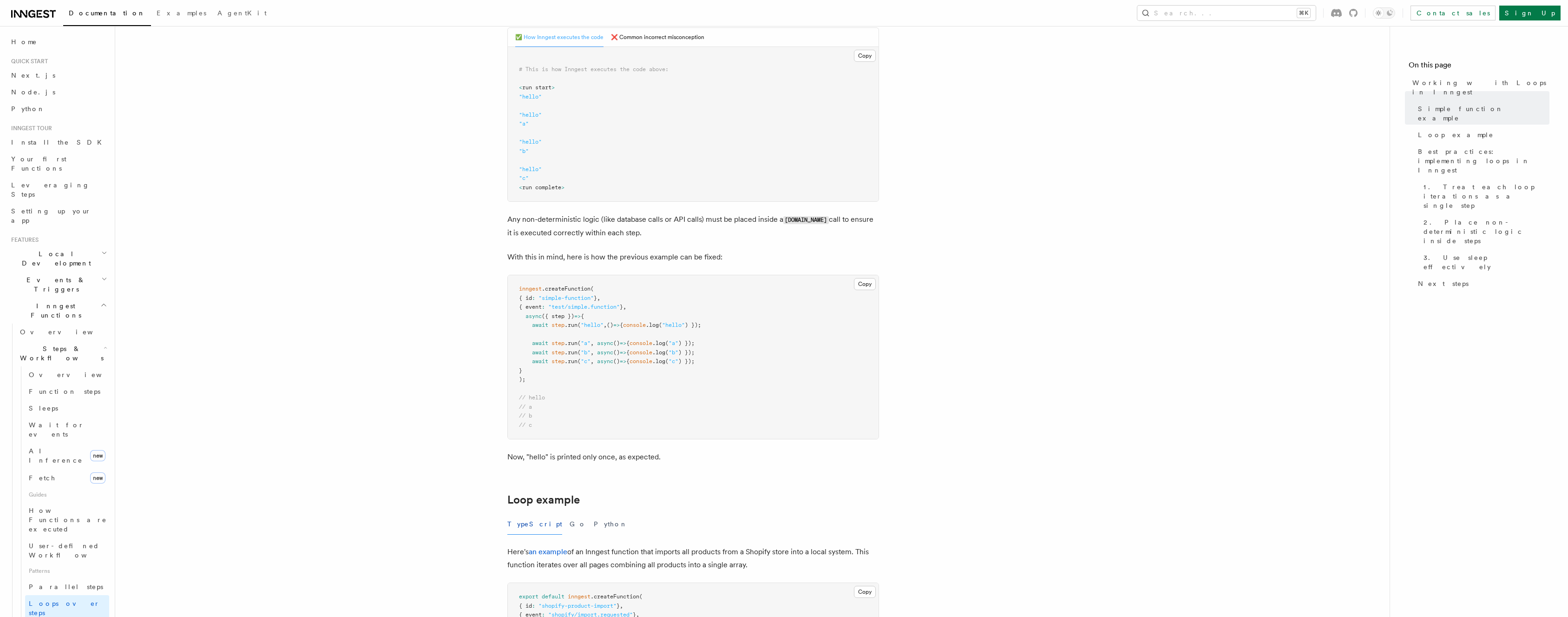
click at [555, 262] on p "With this in mind, here is how the previous example can be fixed:" at bounding box center [693, 256] width 372 height 13
click at [548, 231] on p "Any non-deterministic logic (like database calls or API calls) must be placed i…" at bounding box center [693, 227] width 372 height 27
click at [601, 258] on p "With this in mind, here is how the previous example can be fixed:" at bounding box center [693, 256] width 372 height 13
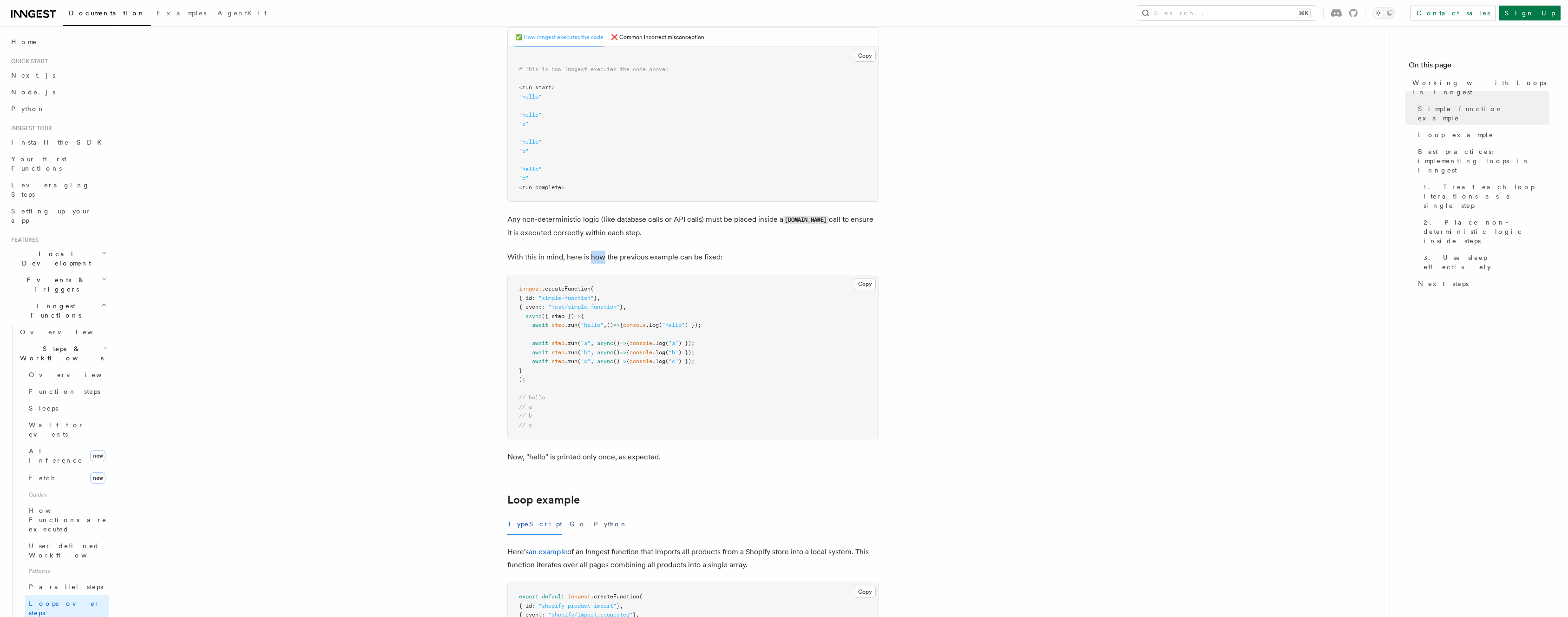
click at [601, 258] on p "With this in mind, here is how the previous example can be fixed:" at bounding box center [693, 256] width 372 height 13
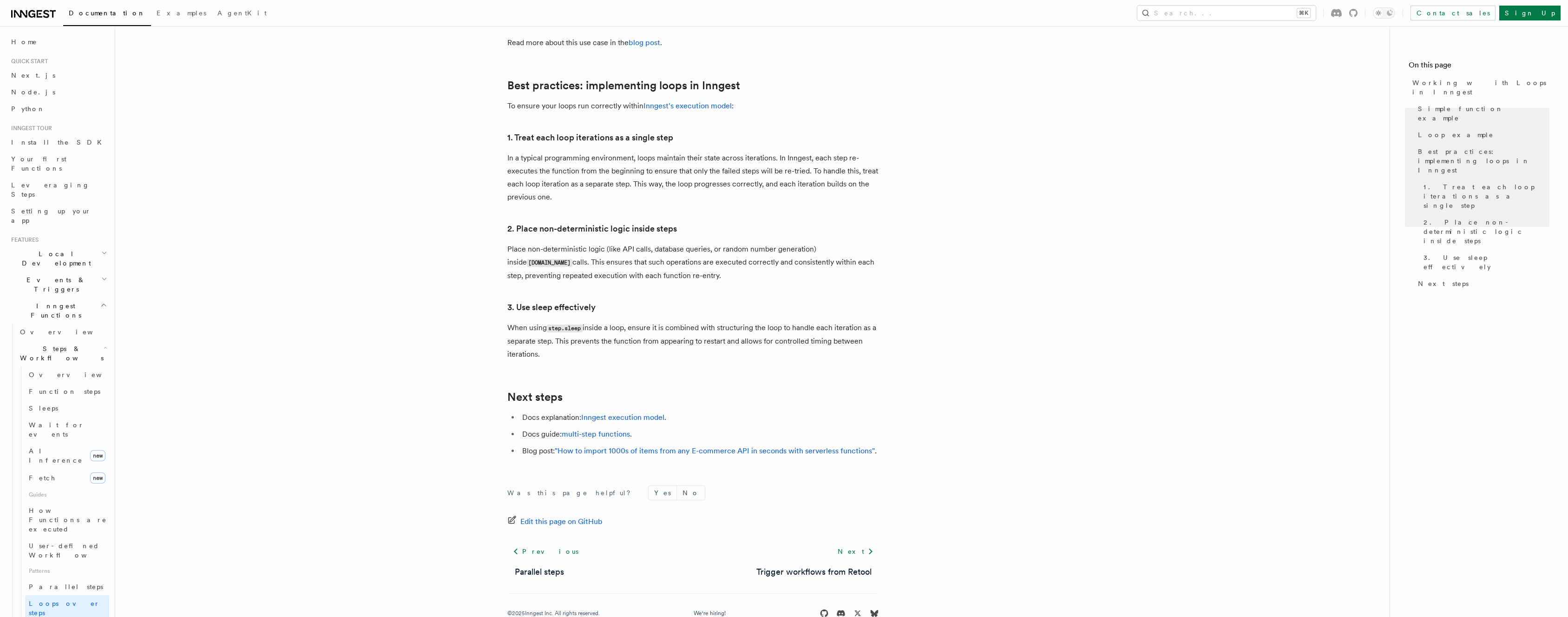
scroll to position [1428, 0]
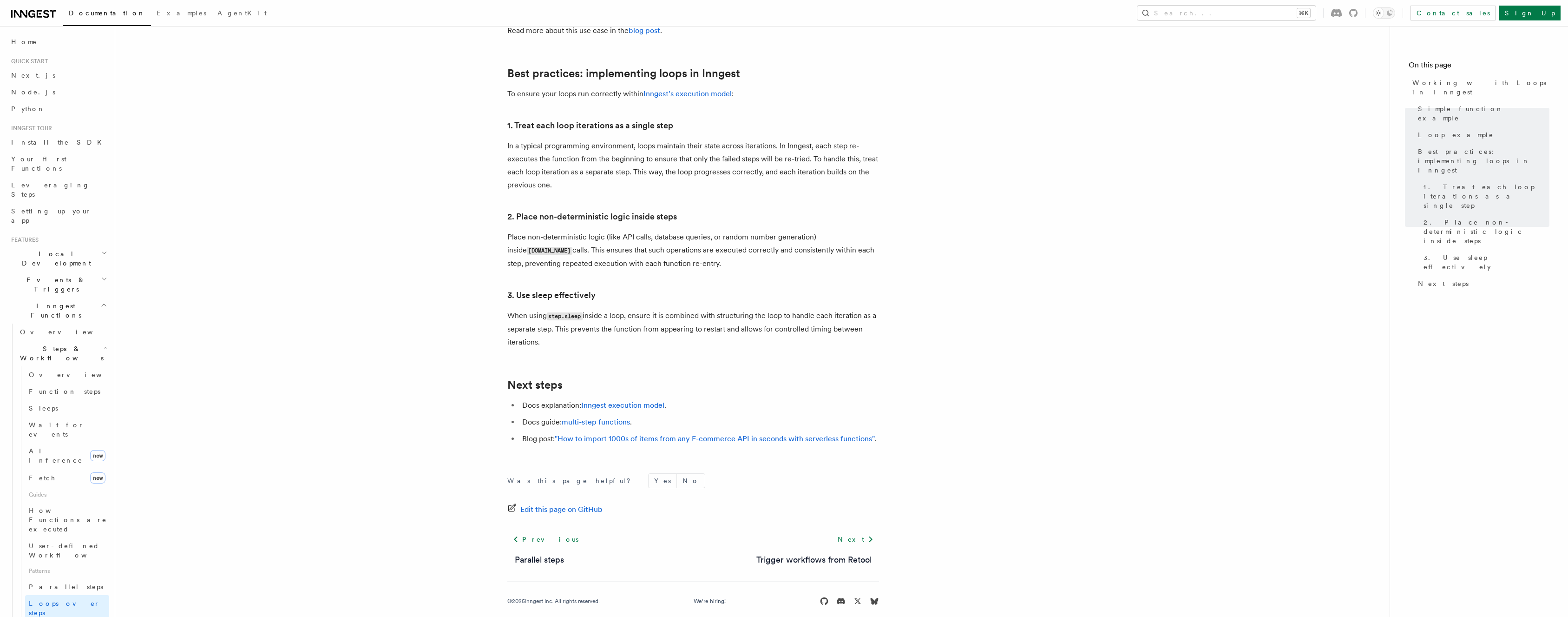
click at [537, 239] on p "Place non-deterministic logic (like API calls, database queries, or random numb…" at bounding box center [693, 250] width 372 height 40
click at [517, 323] on p "When using step.sleep inside a loop, ensure it is combined with structuring the…" at bounding box center [693, 329] width 372 height 40
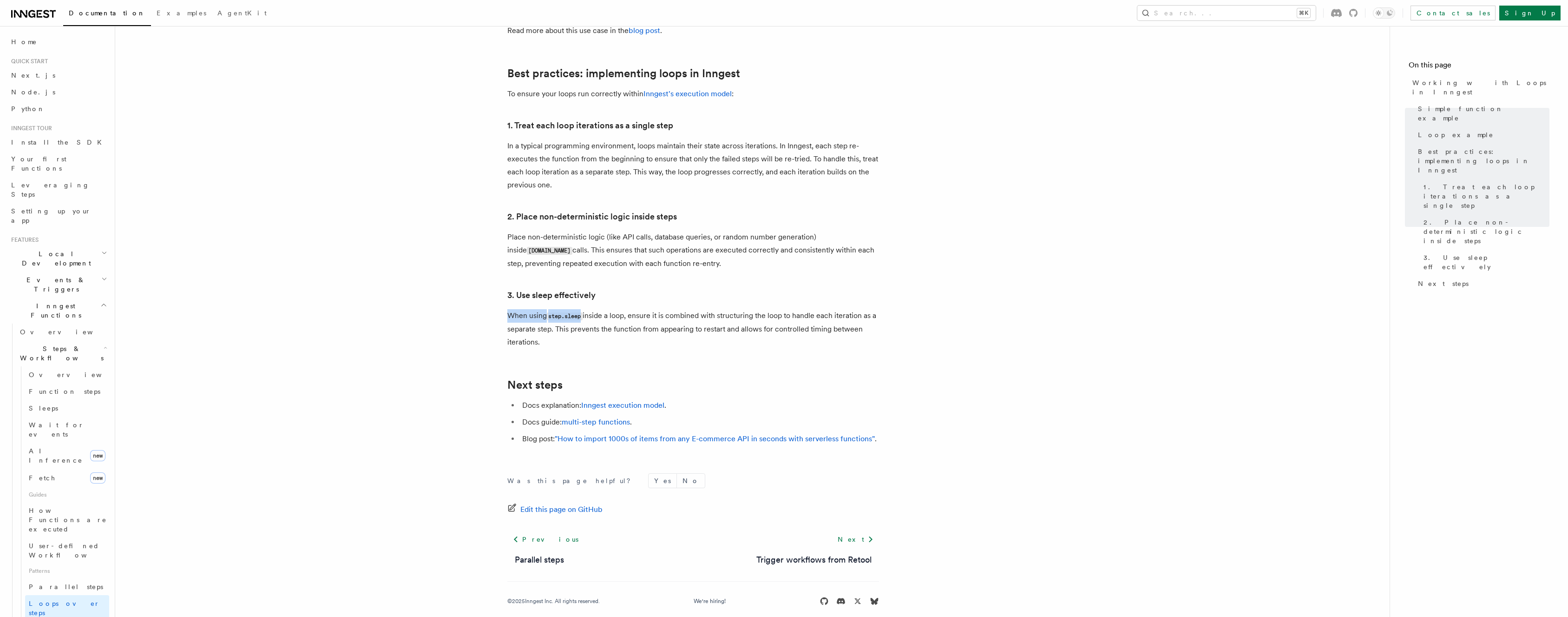
click at [517, 323] on p "When using step.sleep inside a loop, ensure it is combined with structuring the…" at bounding box center [693, 329] width 372 height 40
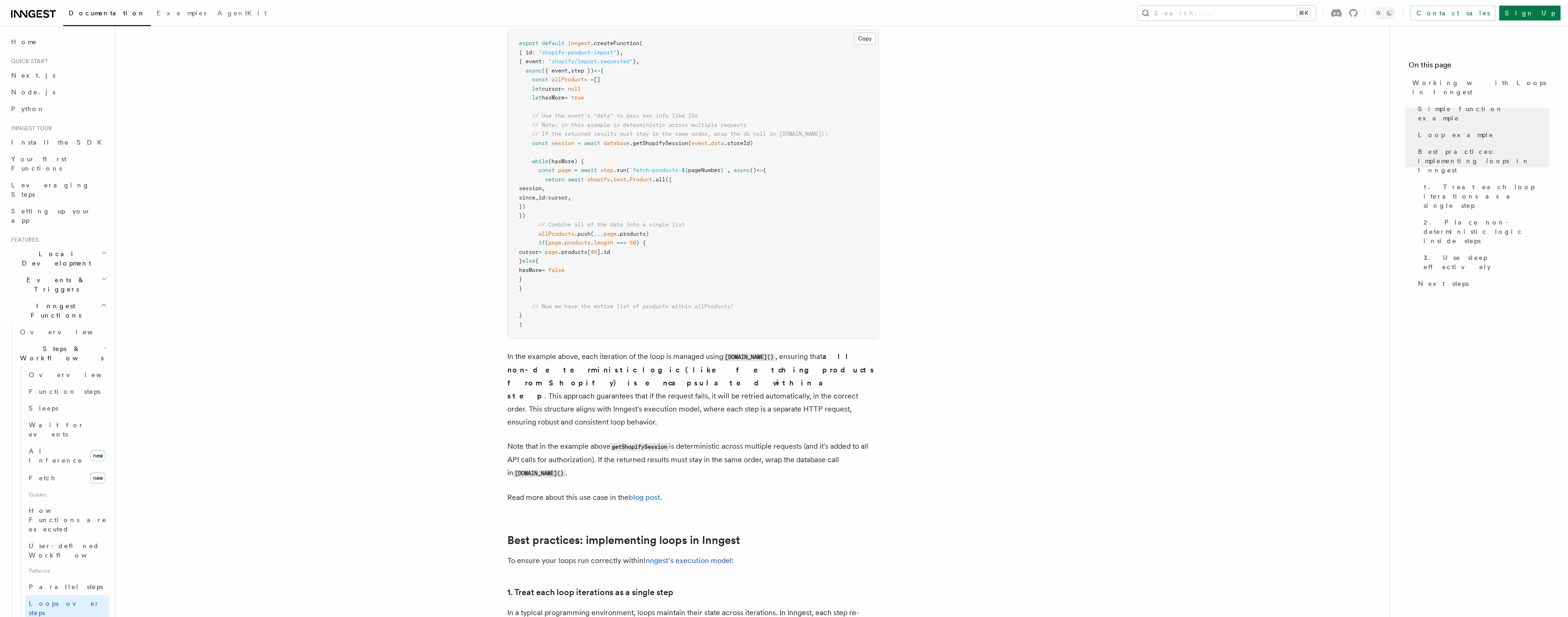
scroll to position [963, 0]
click at [525, 217] on span "})" at bounding box center [522, 214] width 7 height 7
drag, startPoint x: 555, startPoint y: 216, endPoint x: 542, endPoint y: 216, distance: 13.0
click at [542, 216] on pre "export default inngest .createFunction ( { id : "shopify-product-import" } , { …" at bounding box center [693, 183] width 371 height 309
drag, startPoint x: 540, startPoint y: 286, endPoint x: 501, endPoint y: 286, distance: 39.0
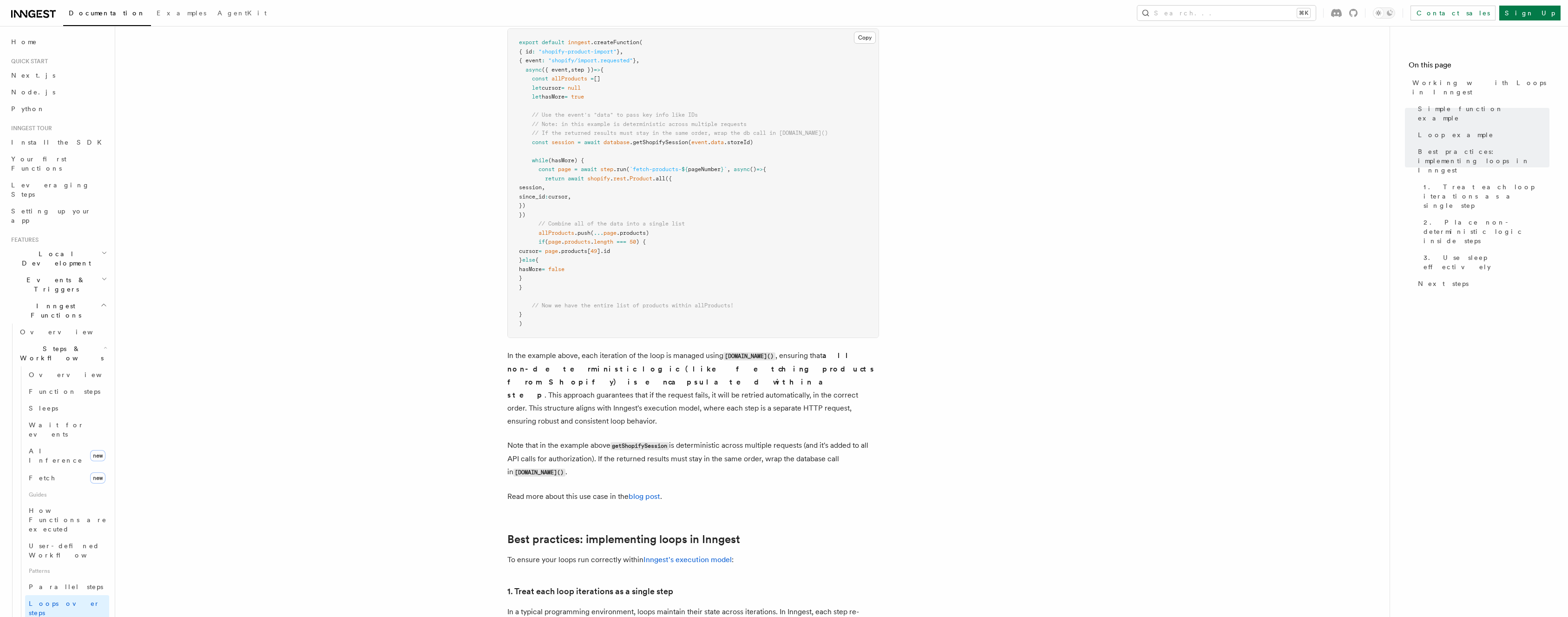
click at [508, 286] on pre "export default inngest .createFunction ( { id : "shopify-product-import" } , { …" at bounding box center [693, 183] width 371 height 309
click at [522, 317] on span "}" at bounding box center [520, 314] width 3 height 7
click at [523, 325] on pre "export default inngest .createFunction ( { id : "shopify-product-import" } , { …" at bounding box center [693, 183] width 371 height 309
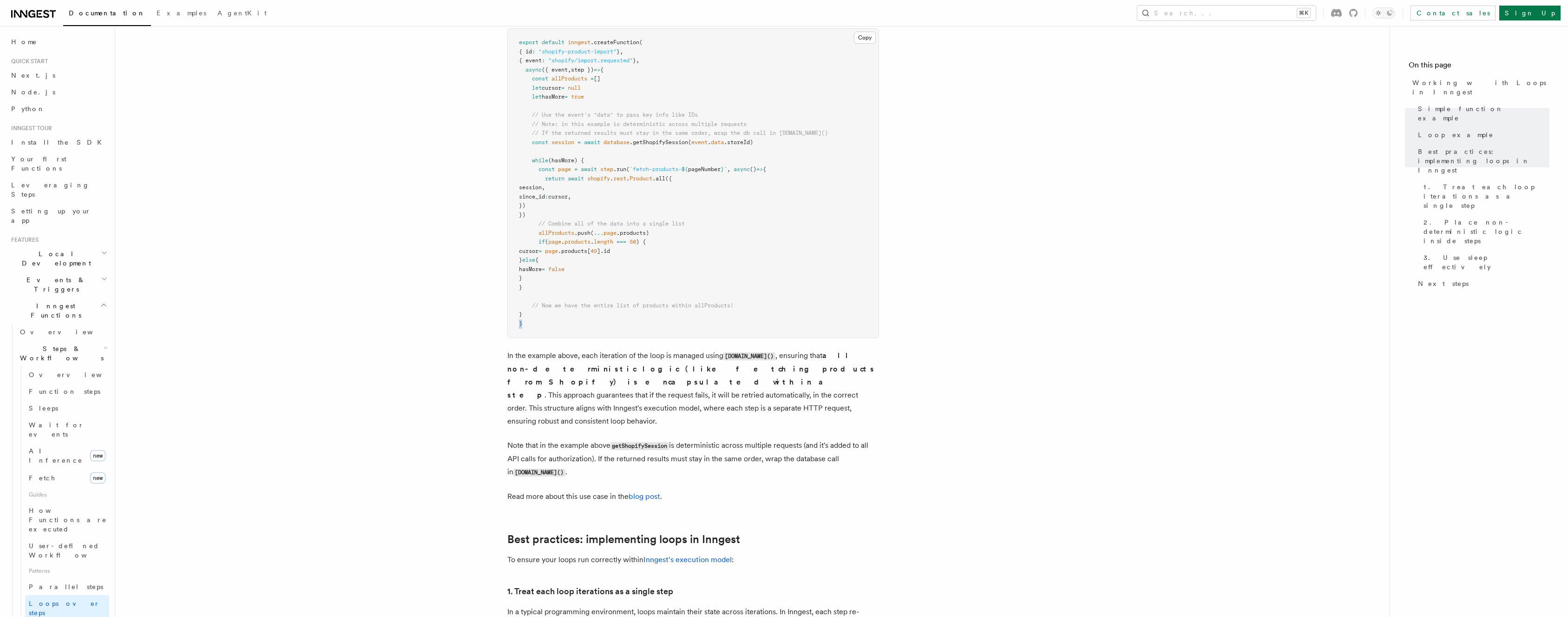
click at [523, 325] on pre "export default inngest .createFunction ( { id : "shopify-product-import" } , { …" at bounding box center [693, 183] width 371 height 309
click at [533, 316] on pre "export default inngest .createFunction ( { id : "shopify-product-import" } , { …" at bounding box center [693, 183] width 371 height 309
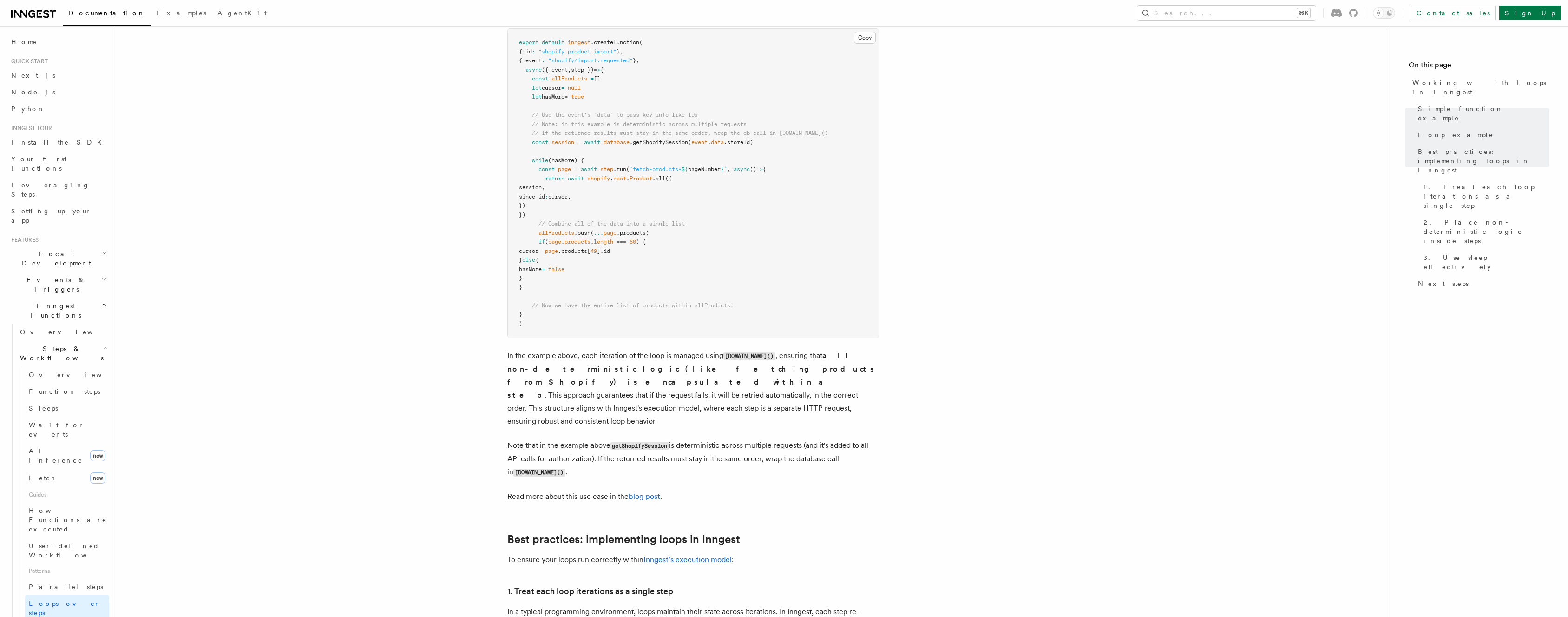
click at [522, 290] on span "}" at bounding box center [520, 287] width 3 height 7
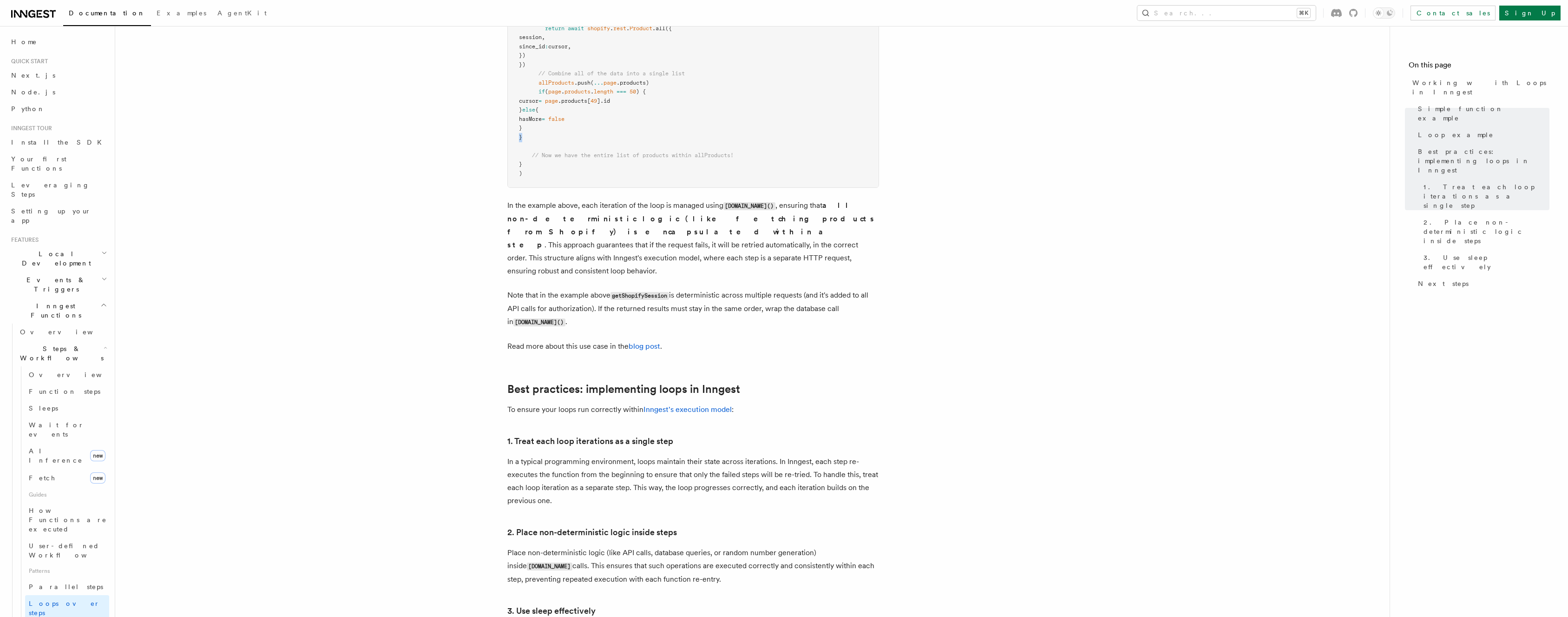
scroll to position [1118, 0]
click at [591, 460] on p "In a typical programming environment, loops maintain their state across iterati…" at bounding box center [693, 475] width 372 height 52
click at [567, 429] on link "1. Treat each loop iterations as a single step" at bounding box center [590, 435] width 166 height 13
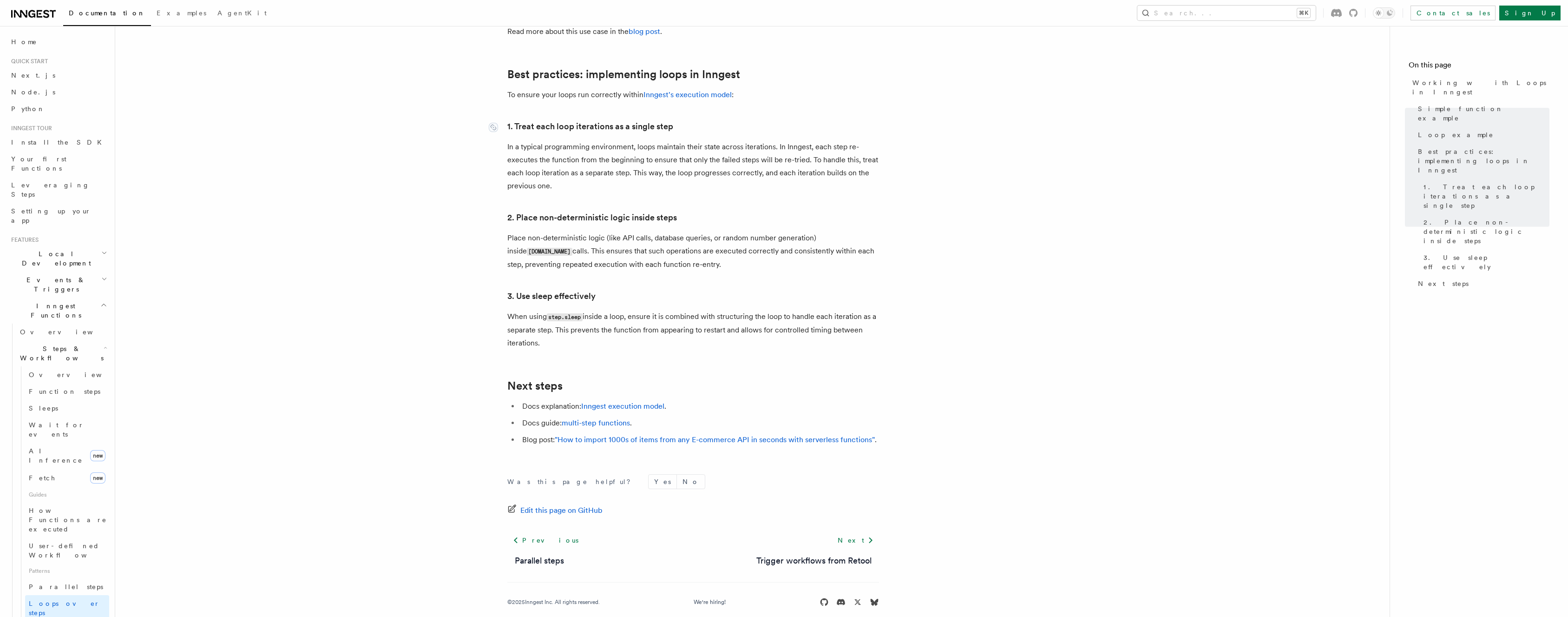
scroll to position [1428, 0]
